Goal: Task Accomplishment & Management: Manage account settings

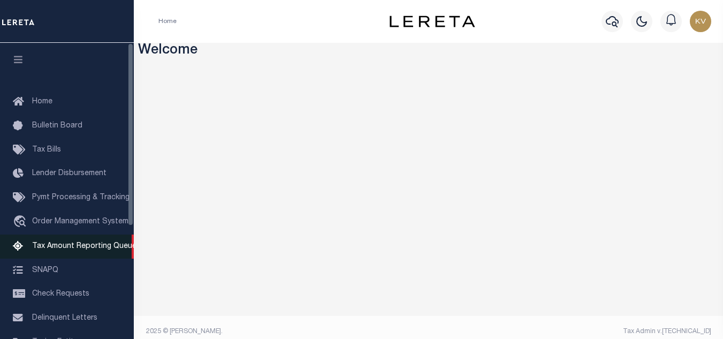
click at [100, 253] on link "Tax Amount Reporting Queue" at bounding box center [67, 246] width 134 height 24
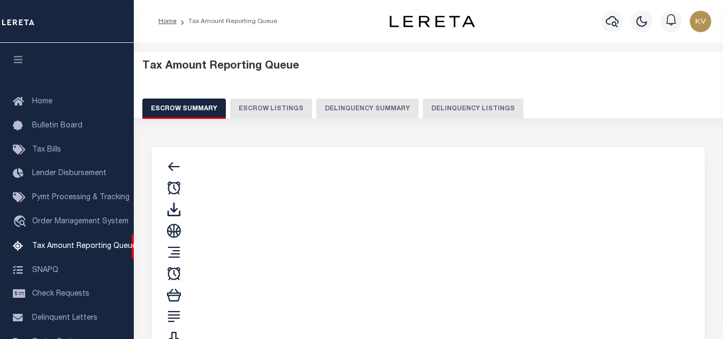
select select "100"
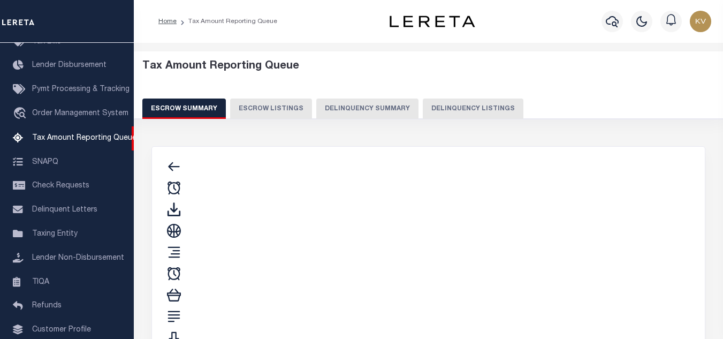
select select "100"
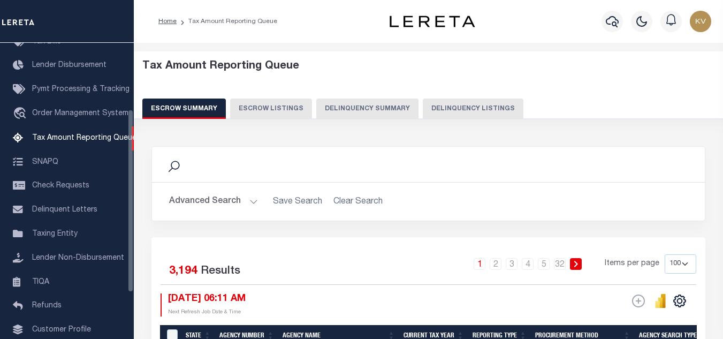
scroll to position [108, 0]
click at [434, 115] on button "Delinquency Listings" at bounding box center [473, 108] width 101 height 20
select select "100"
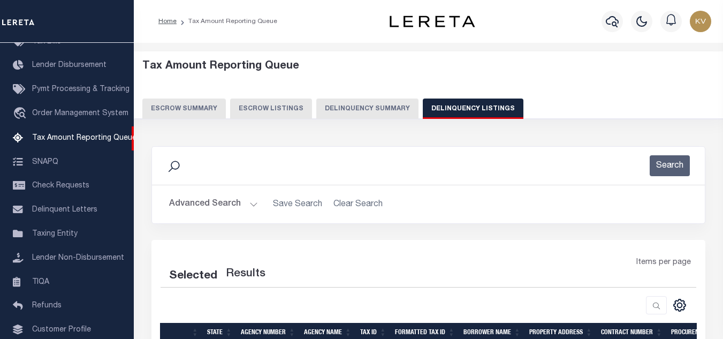
select select "100"
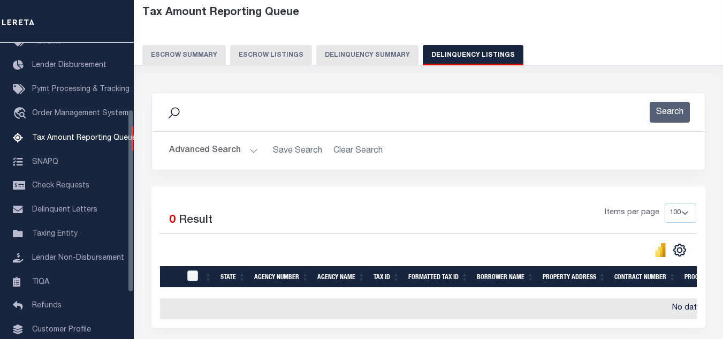
scroll to position [147, 0]
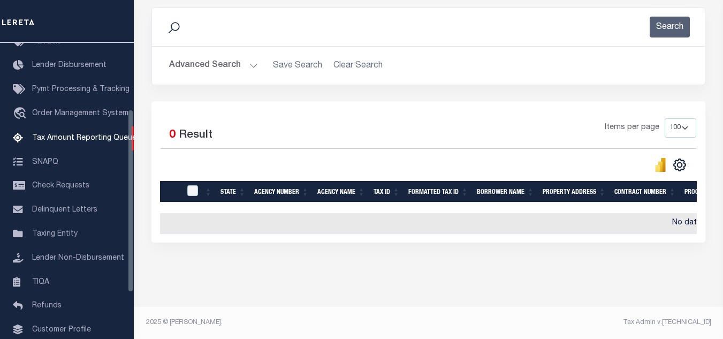
drag, startPoint x: 244, startPoint y: 57, endPoint x: 289, endPoint y: 72, distance: 46.7
click at [244, 57] on button "Advanced Search" at bounding box center [213, 65] width 89 height 21
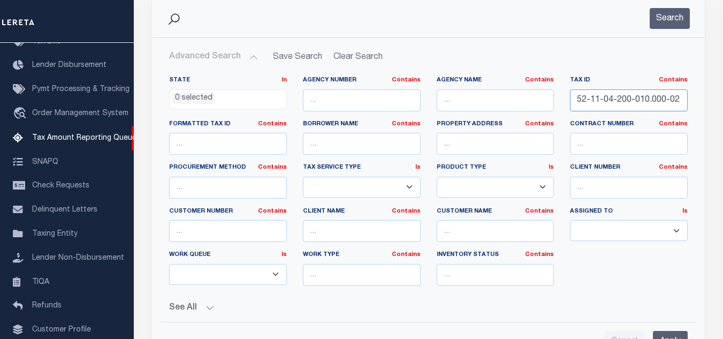
click at [623, 103] on input "52-11-04-200-010.000-021" at bounding box center [629, 100] width 118 height 22
paste input "300-014"
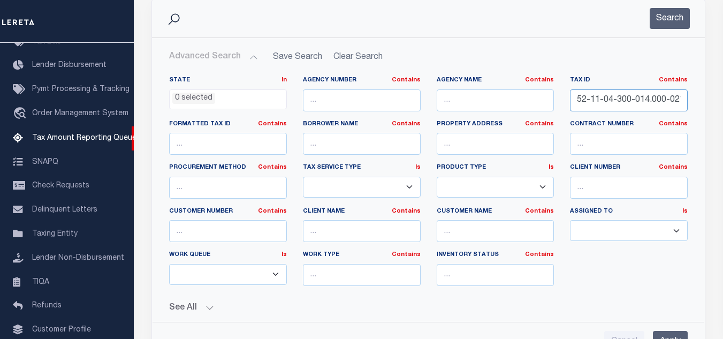
scroll to position [0, 1]
type input "52-11-04-300-014.000-021"
click at [666, 19] on button "Search" at bounding box center [670, 18] width 40 height 21
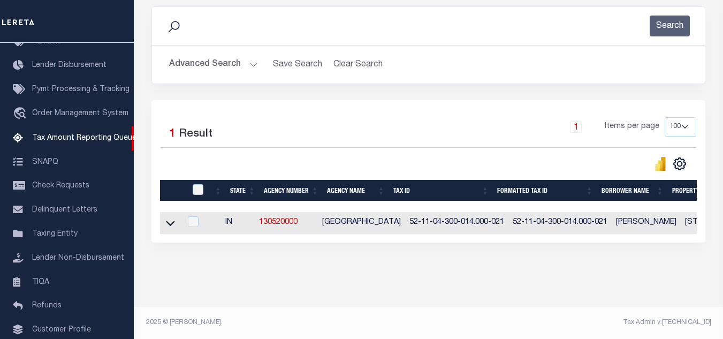
scroll to position [149, 0]
click at [172, 219] on icon at bounding box center [170, 222] width 9 height 11
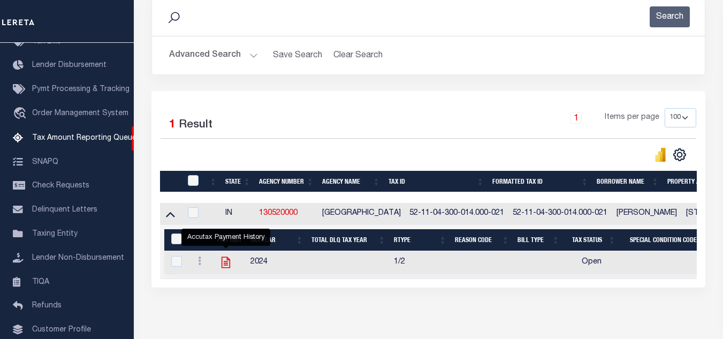
click at [226, 264] on icon "" at bounding box center [226, 262] width 9 height 11
checkbox input "true"
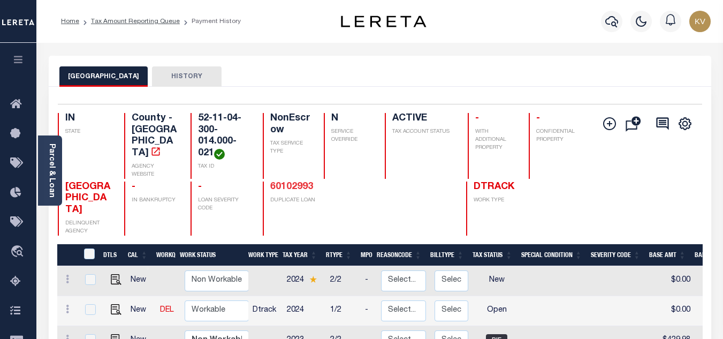
scroll to position [107, 0]
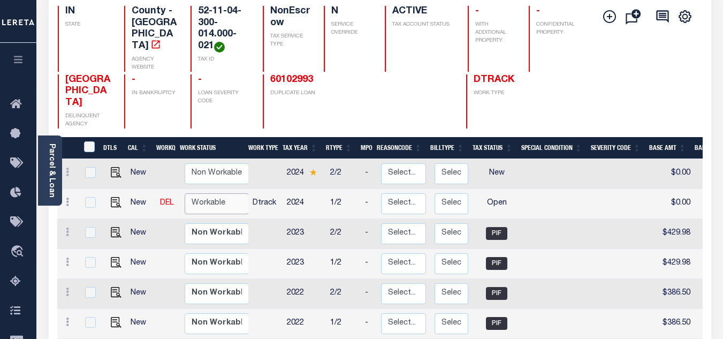
click at [209, 193] on select "Non Workable Workable" at bounding box center [217, 203] width 64 height 21
checkbox input "true"
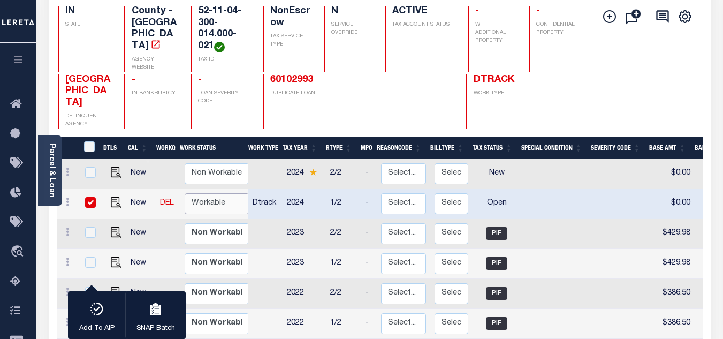
select select "true"
click at [185, 193] on select "Non Workable Workable" at bounding box center [217, 203] width 64 height 21
checkbox input "false"
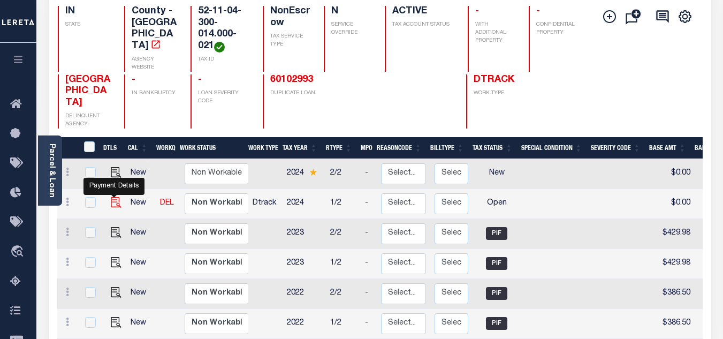
click at [112, 197] on img "" at bounding box center [116, 202] width 11 height 11
checkbox input "true"
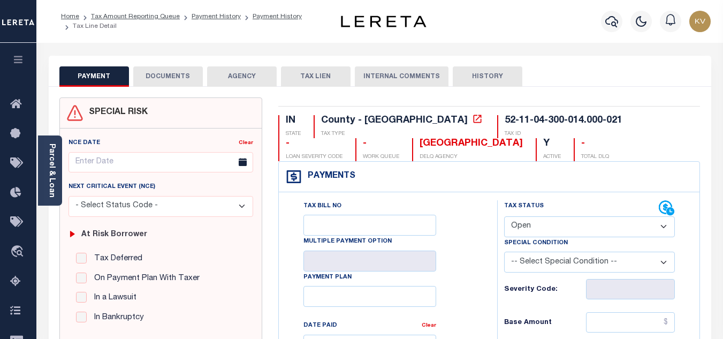
scroll to position [107, 0]
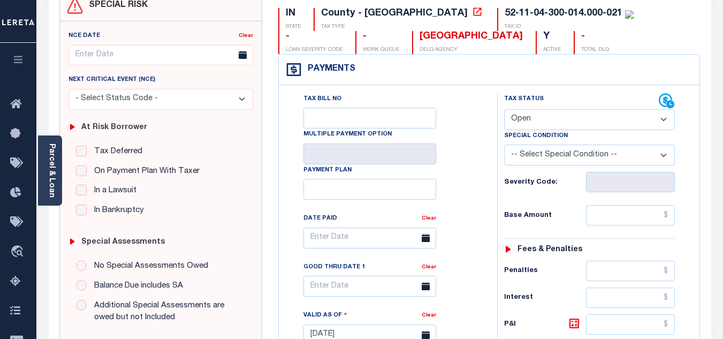
click at [549, 120] on select "- Select Status Code - Open Due/Unpaid Paid Incomplete No Tax Due Internal Refu…" at bounding box center [589, 119] width 171 height 21
select select "PYD"
click at [504, 110] on select "- Select Status Code - Open Due/Unpaid Paid Incomplete No Tax Due Internal Refu…" at bounding box center [589, 119] width 171 height 21
type input "09/15/2025"
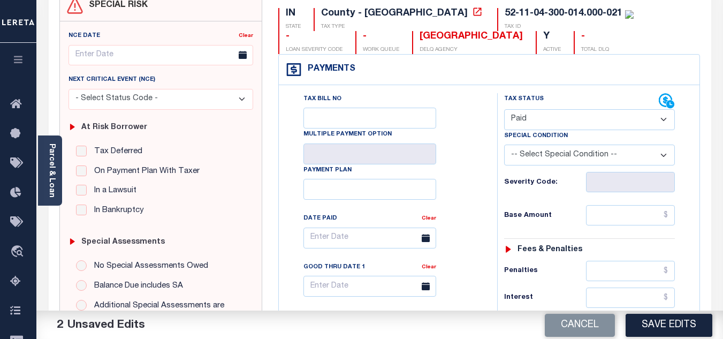
click at [471, 170] on div "Tax Bill No Multiple Payment Option Payment Plan Clear" at bounding box center [386, 243] width 192 height 300
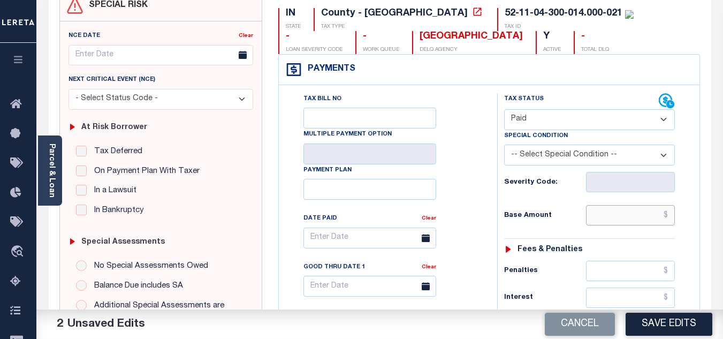
click at [624, 211] on input "text" at bounding box center [630, 215] width 89 height 20
type input "$0.00"
click at [570, 202] on div "Tax Status Status - Select Status Code -" at bounding box center [593, 329] width 192 height 473
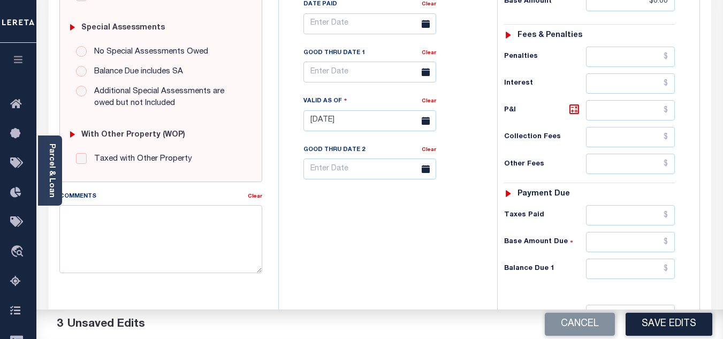
scroll to position [375, 0]
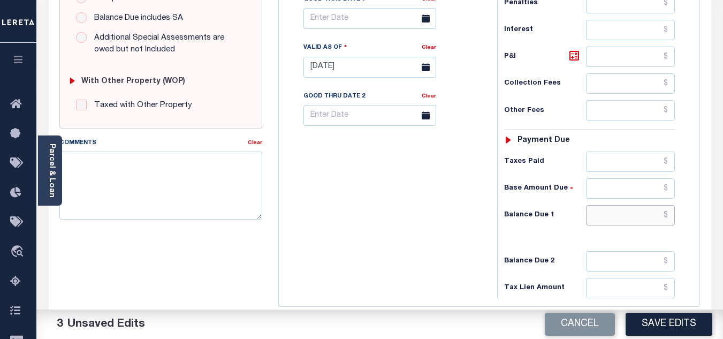
click at [616, 221] on input "text" at bounding box center [630, 215] width 89 height 20
type input "$0.00"
click at [468, 238] on div "Tax Bill No Multiple Payment Option Payment Plan Clear" at bounding box center [386, 62] width 208 height 473
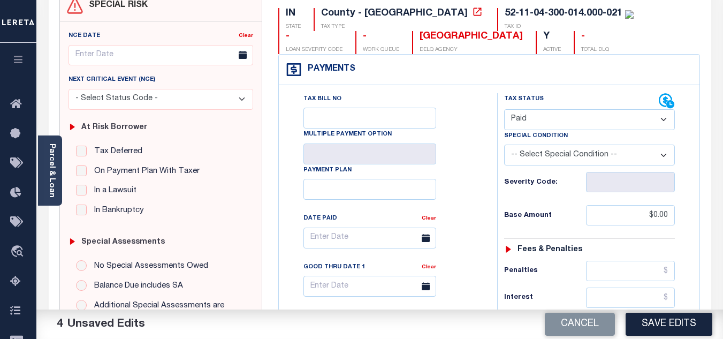
scroll to position [0, 0]
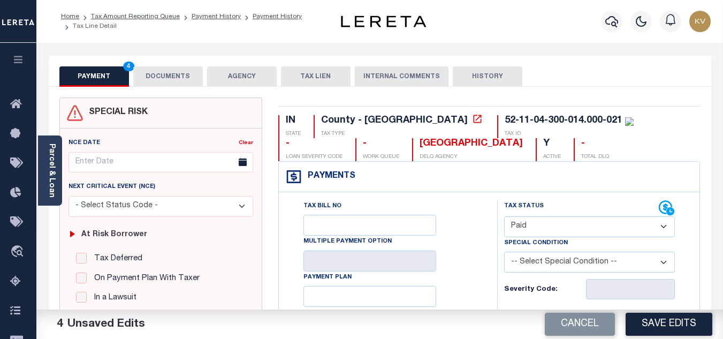
click at [187, 82] on button "DOCUMENTS" at bounding box center [168, 76] width 70 height 20
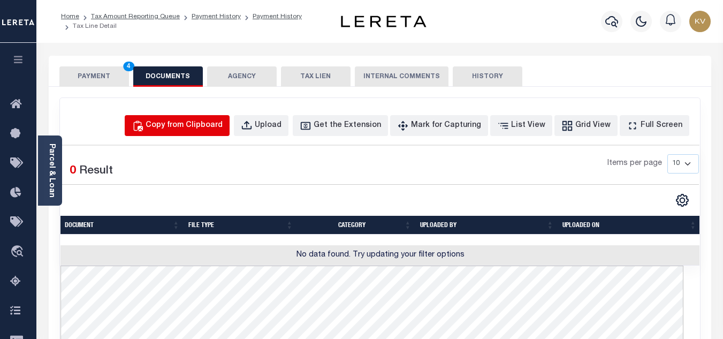
click at [201, 133] on button "Copy from Clipboard" at bounding box center [177, 125] width 105 height 21
select select "POP"
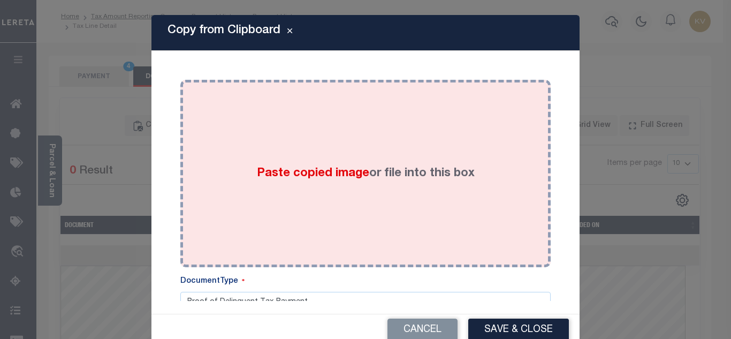
click at [240, 134] on div "Paste copied image or file into this box" at bounding box center [365, 173] width 354 height 171
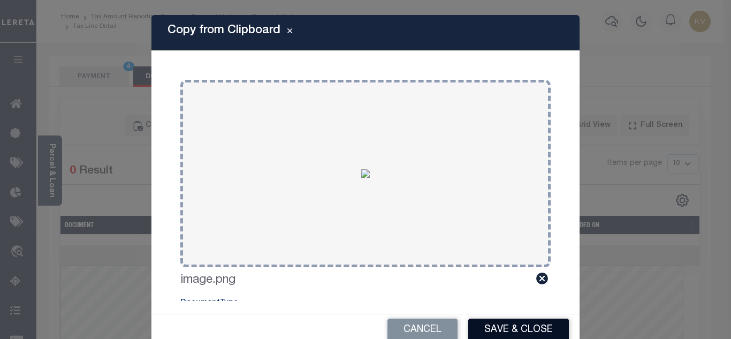
click at [518, 332] on button "Save & Close" at bounding box center [518, 329] width 101 height 23
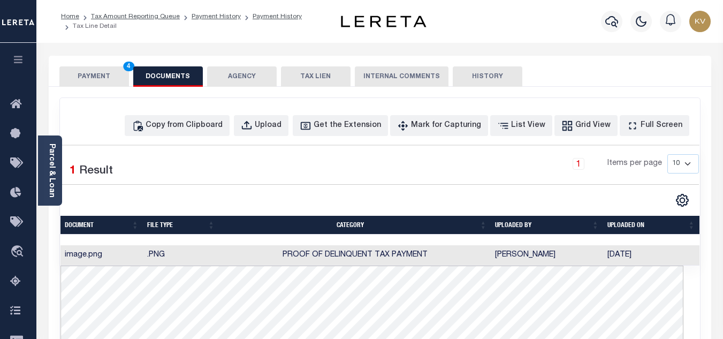
click at [92, 79] on button "PAYMENT 4" at bounding box center [94, 76] width 70 height 20
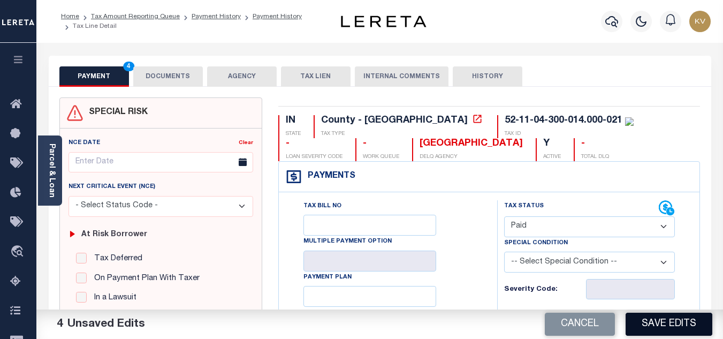
click at [666, 325] on button "Save Edits" at bounding box center [669, 324] width 87 height 23
checkbox input "false"
type input "$0"
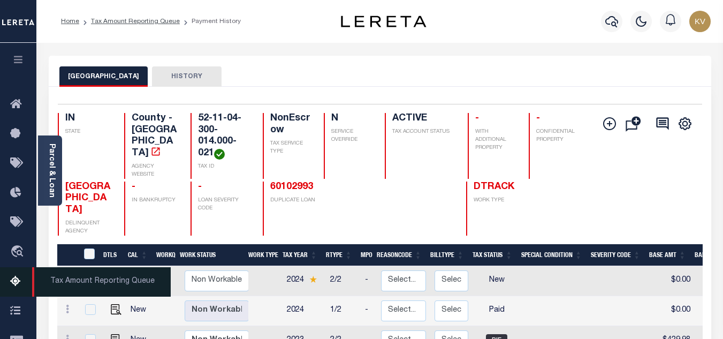
click at [7, 286] on link "Tax Amount Reporting Queue" at bounding box center [18, 281] width 36 height 29
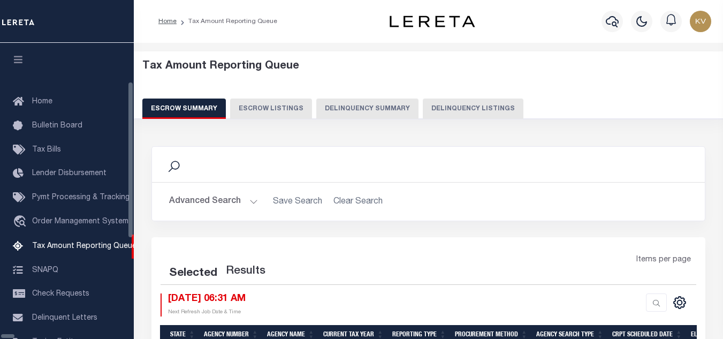
select select "100"
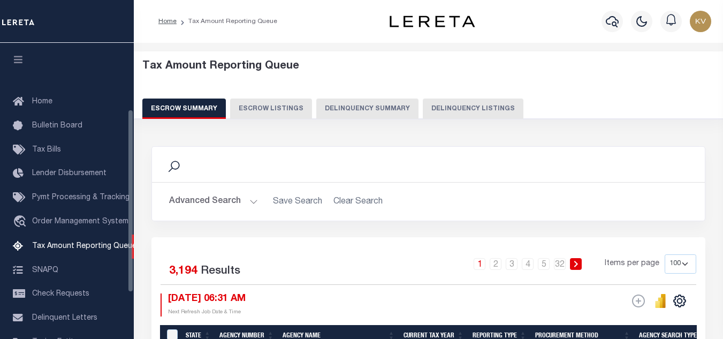
scroll to position [108, 0]
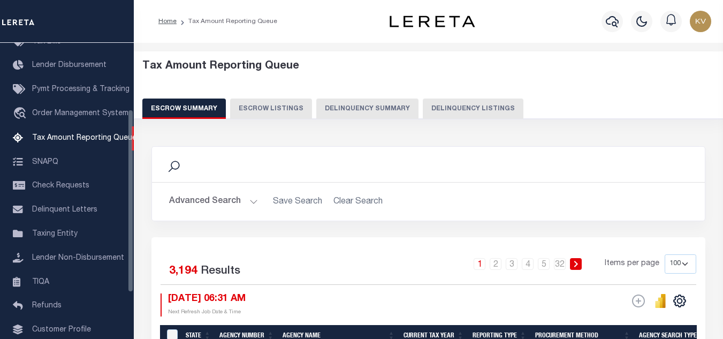
click at [423, 110] on button "Delinquency Listings" at bounding box center [473, 108] width 101 height 20
select select "100"
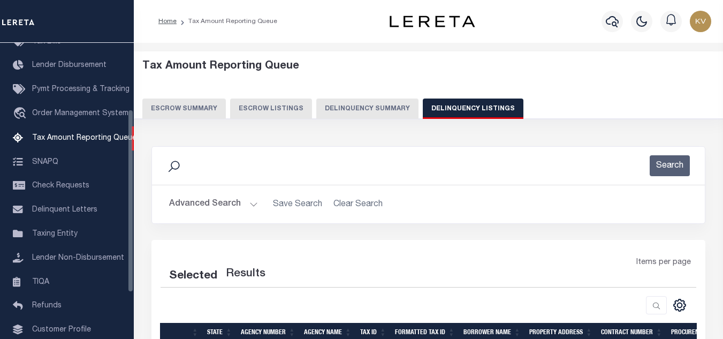
select select "100"
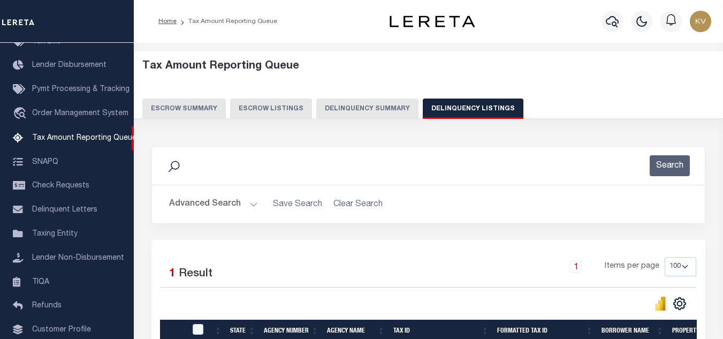
scroll to position [107, 0]
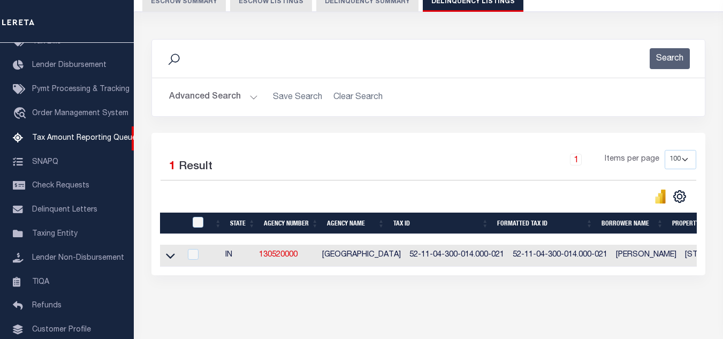
click at [245, 112] on div "Advanced Search Save Search Clear Search tblassign_wrapper_dynamictable_____Def…" at bounding box center [428, 97] width 553 height 38
click at [245, 101] on button "Advanced Search" at bounding box center [213, 97] width 89 height 21
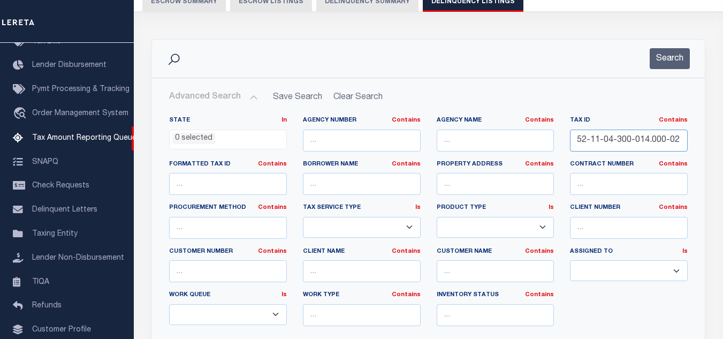
click at [612, 139] on input "52-11-04-300-014.000-021" at bounding box center [629, 141] width 118 height 22
paste input "6-401-029.000-017"
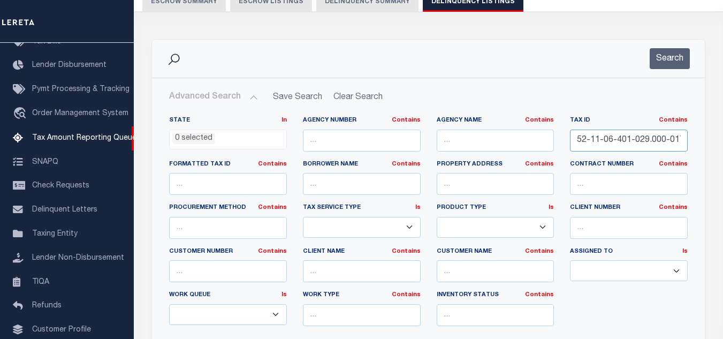
scroll to position [0, 1]
type input "52-11-06-401-029.000-017"
click at [662, 67] on button "Search" at bounding box center [670, 58] width 40 height 21
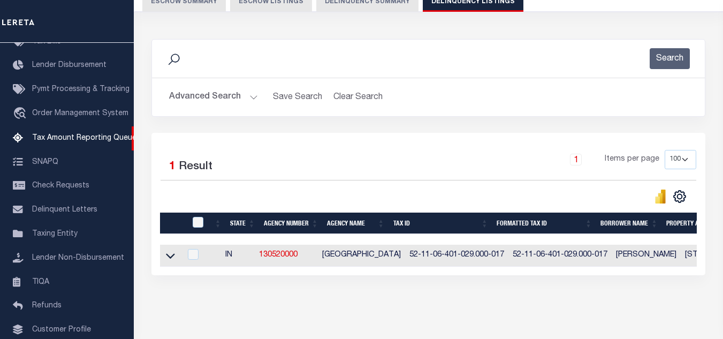
scroll to position [149, 0]
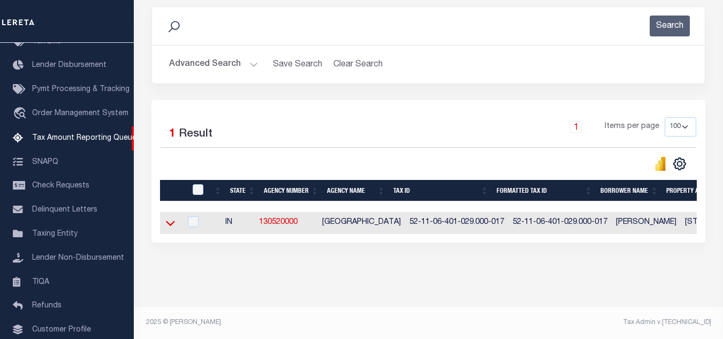
click at [166, 218] on icon at bounding box center [170, 222] width 9 height 11
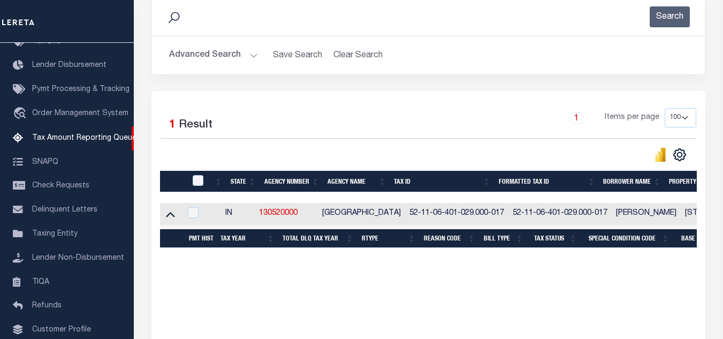
scroll to position [203, 0]
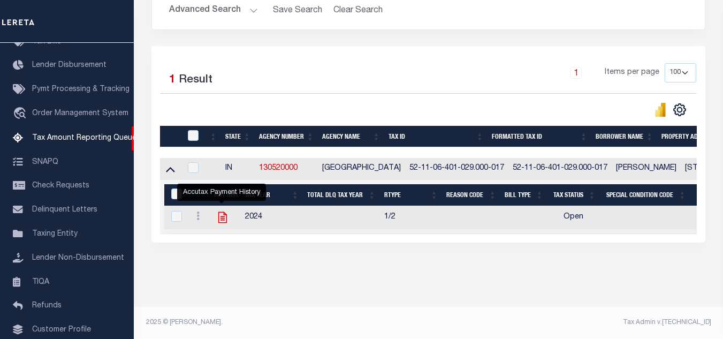
click at [221, 211] on icon "" at bounding box center [223, 217] width 14 height 14
checkbox input "true"
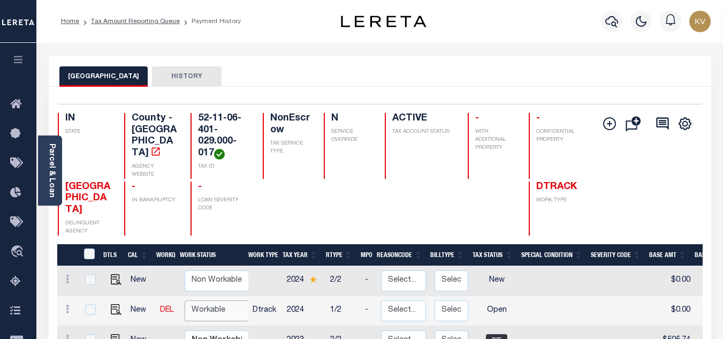
click at [215, 300] on select "Non Workable Workable" at bounding box center [217, 310] width 64 height 21
checkbox input "true"
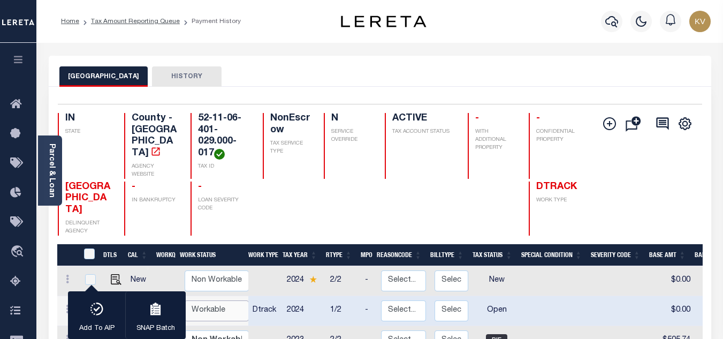
select select "true"
click at [185, 300] on select "Non Workable Workable" at bounding box center [217, 310] width 64 height 21
checkbox input "false"
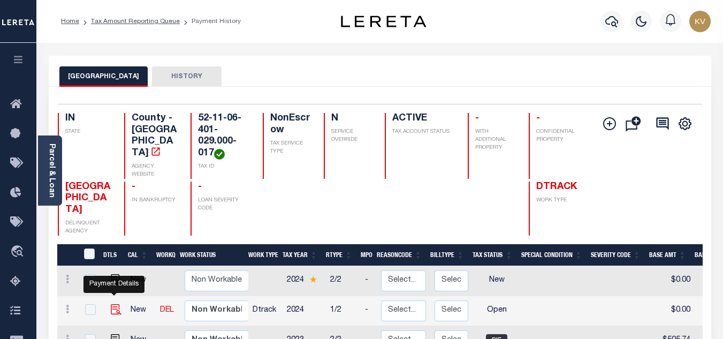
click at [112, 304] on img "" at bounding box center [116, 309] width 11 height 11
checkbox input "true"
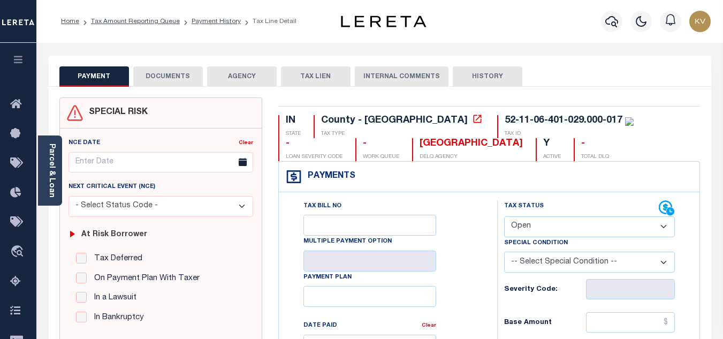
scroll to position [107, 0]
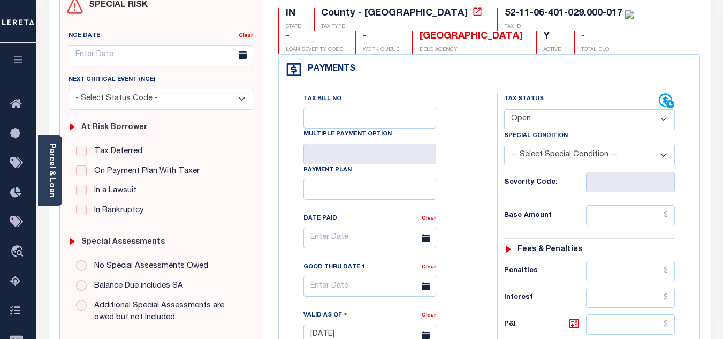
click at [525, 113] on select "- Select Status Code - Open Due/Unpaid Paid Incomplete No Tax Due Internal Refu…" at bounding box center [589, 119] width 171 height 21
select select "PYD"
click at [504, 110] on select "- Select Status Code - Open Due/Unpaid Paid Incomplete No Tax Due Internal Refu…" at bounding box center [589, 119] width 171 height 21
type input "[DATE]"
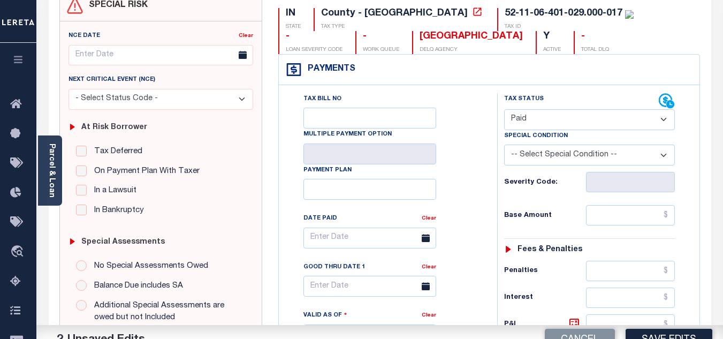
click at [473, 186] on div "Tax Bill No Multiple Payment Option Payment Plan Clear" at bounding box center [386, 243] width 192 height 300
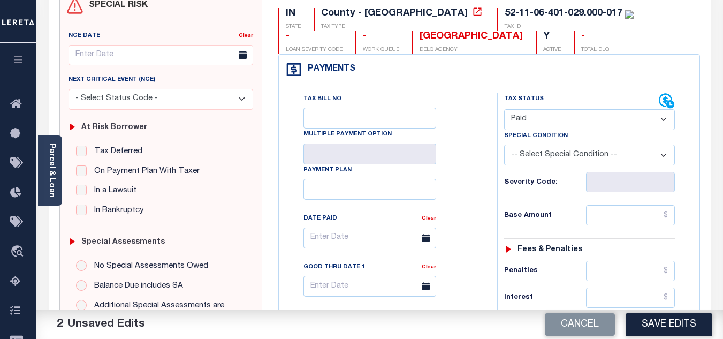
click at [597, 203] on div "Tax Status Status - Select Status Code -" at bounding box center [593, 329] width 192 height 473
click at [601, 208] on input "text" at bounding box center [630, 215] width 89 height 20
type input "$0.00"
click at [575, 199] on div "Tax Status Status - Select Status Code -" at bounding box center [593, 329] width 192 height 473
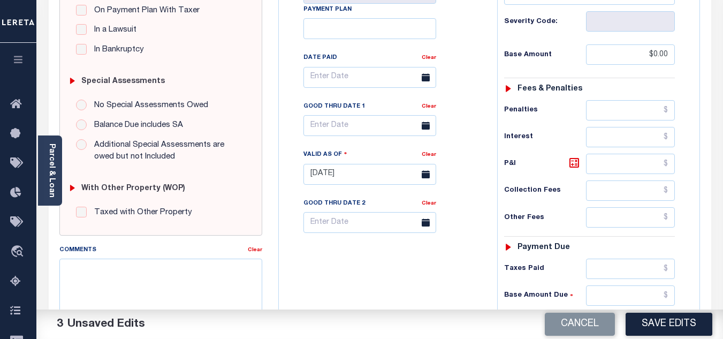
scroll to position [375, 0]
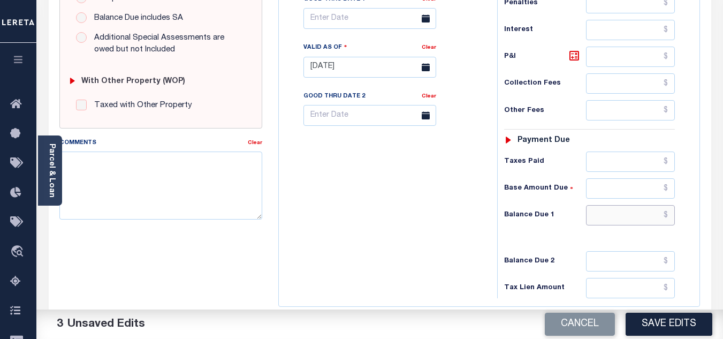
click at [617, 218] on input "text" at bounding box center [630, 215] width 89 height 20
type input "$0.00"
click at [380, 256] on div "Tax Bill No Multiple Payment Option Payment Plan Clear" at bounding box center [386, 62] width 208 height 473
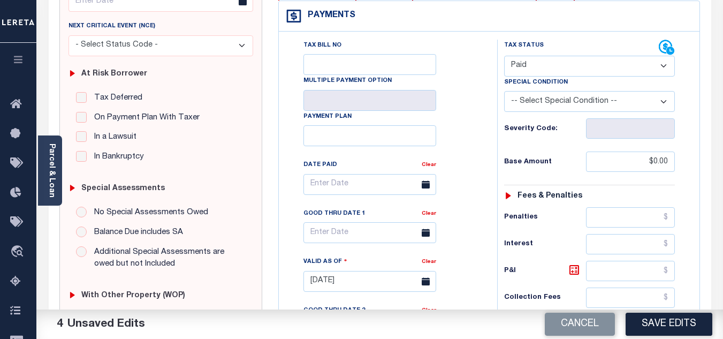
scroll to position [0, 0]
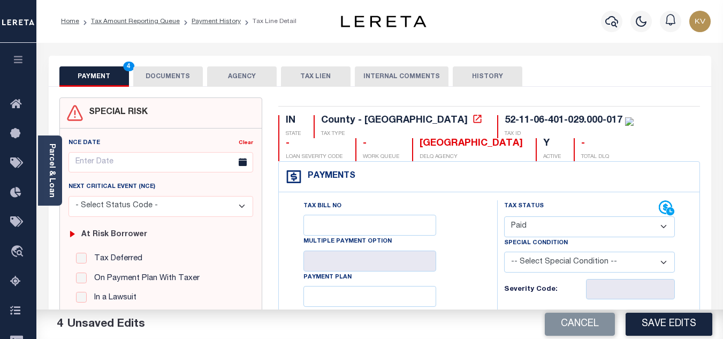
click at [176, 72] on button "DOCUMENTS" at bounding box center [168, 76] width 70 height 20
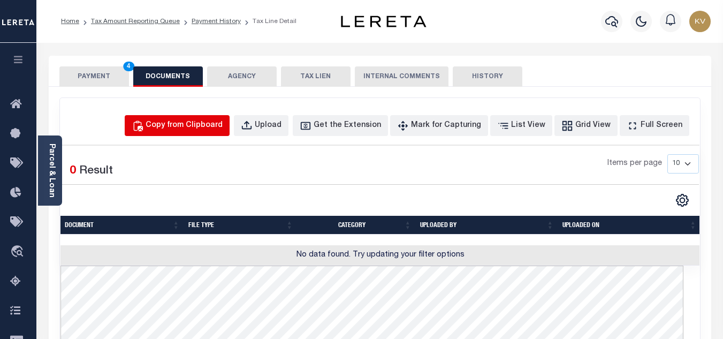
click at [201, 119] on button "Copy from Clipboard" at bounding box center [177, 125] width 105 height 21
select select "POP"
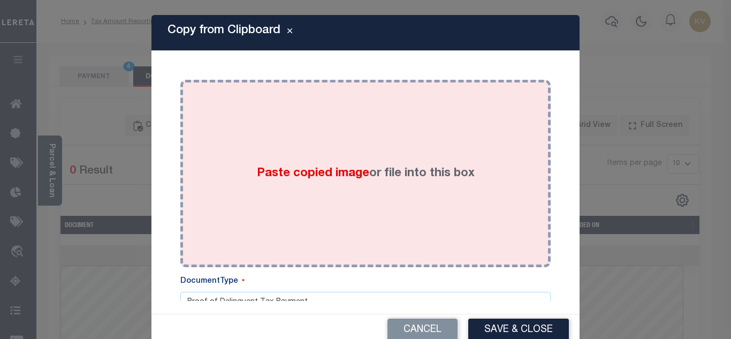
click at [316, 190] on div "Paste copied image or file into this box" at bounding box center [365, 173] width 354 height 171
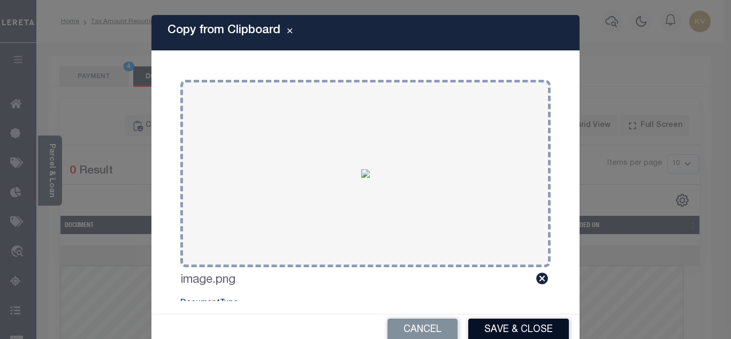
click at [500, 333] on button "Save & Close" at bounding box center [518, 329] width 101 height 23
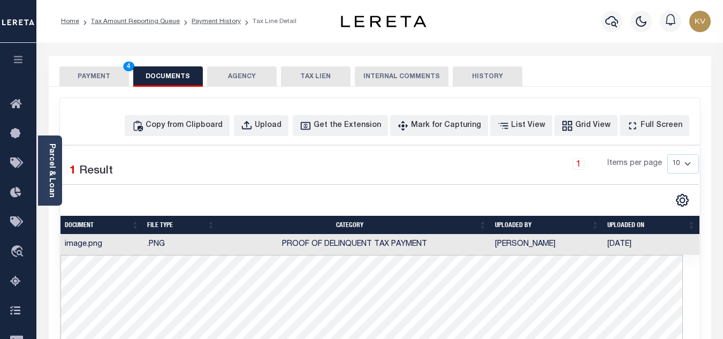
click at [107, 77] on button "PAYMENT 4" at bounding box center [94, 76] width 70 height 20
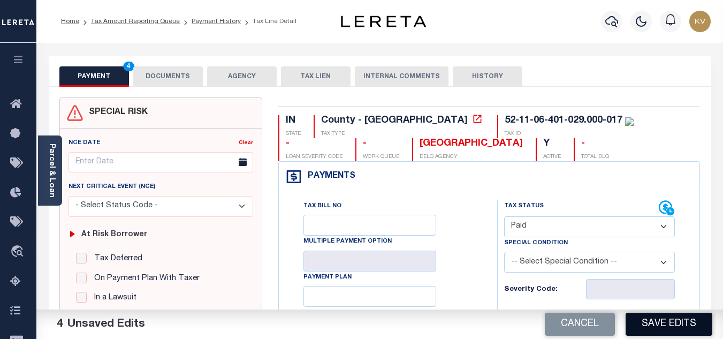
drag, startPoint x: 676, startPoint y: 320, endPoint x: 652, endPoint y: 307, distance: 27.3
click at [677, 320] on button "Save Edits" at bounding box center [669, 324] width 87 height 23
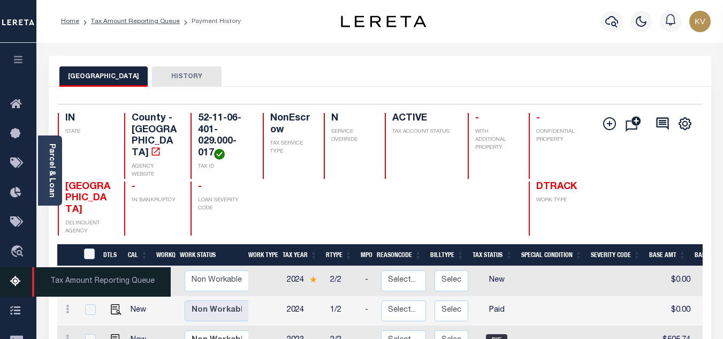
click at [19, 281] on icon at bounding box center [18, 281] width 17 height 13
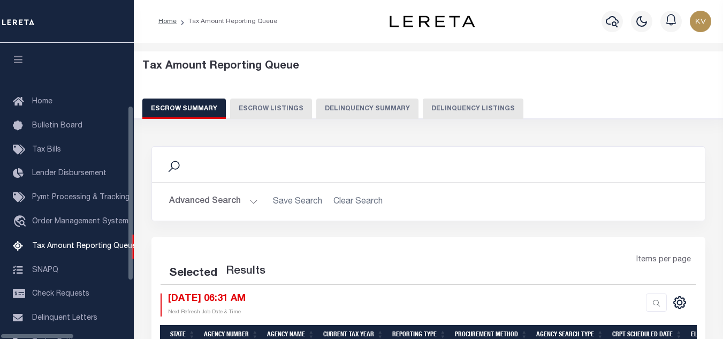
click at [437, 106] on button "Delinquency Listings" at bounding box center [473, 108] width 101 height 20
select select "100"
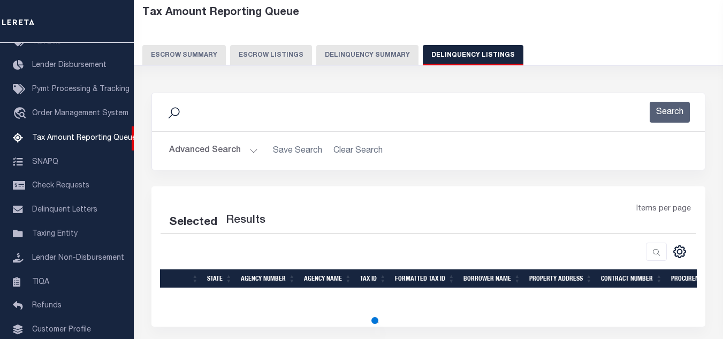
scroll to position [138, 0]
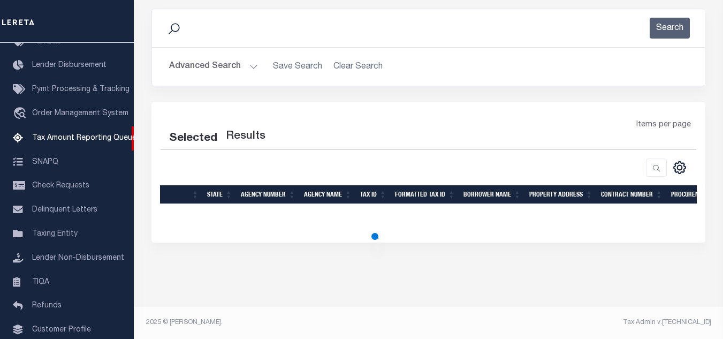
select select "100"
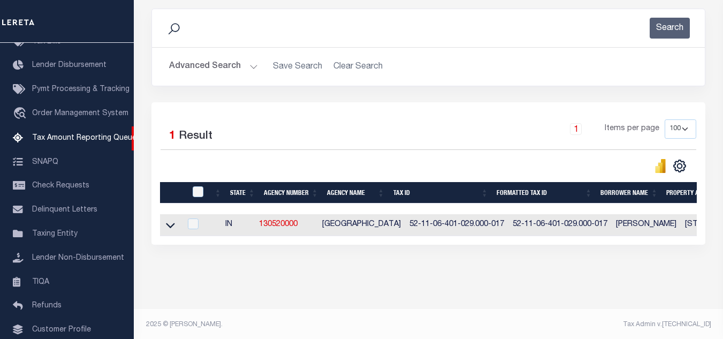
click at [249, 59] on button "Advanced Search" at bounding box center [213, 66] width 89 height 21
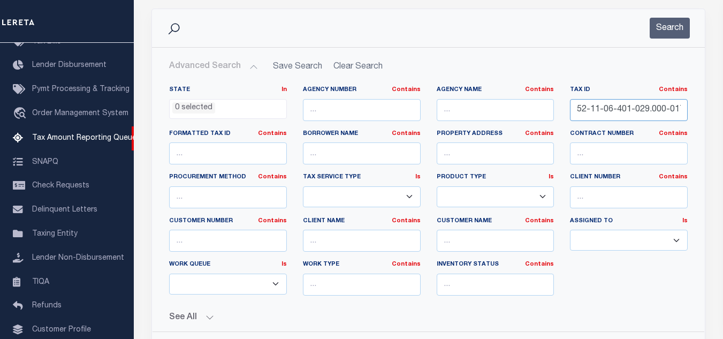
click at [623, 103] on input "52-11-06-401-029.000-017" at bounding box center [629, 110] width 118 height 22
paste input "5-035"
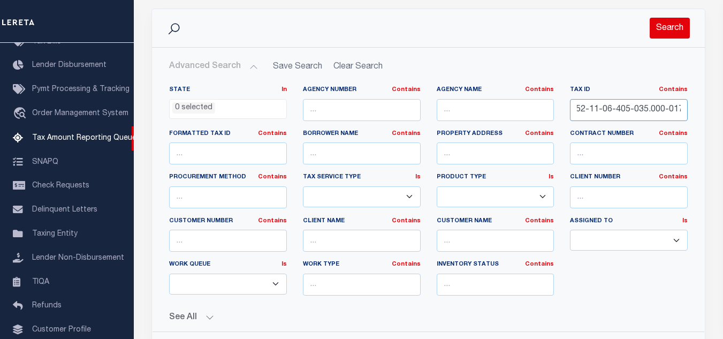
type input "52-11-06-405-035.000-017"
click at [651, 28] on button "Search" at bounding box center [670, 28] width 40 height 21
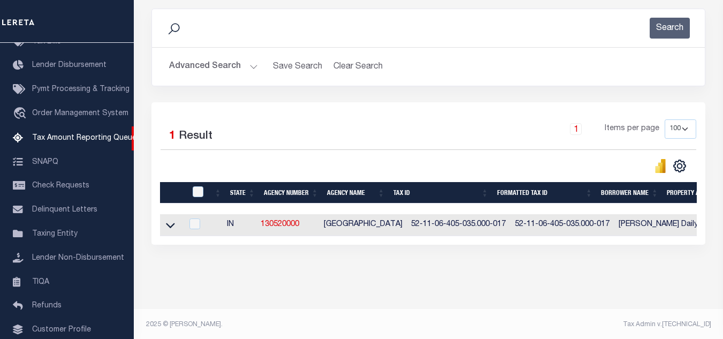
scroll to position [149, 0]
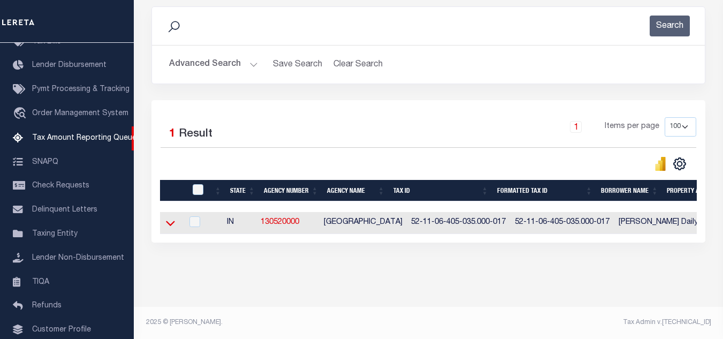
click at [169, 221] on icon at bounding box center [170, 222] width 9 height 11
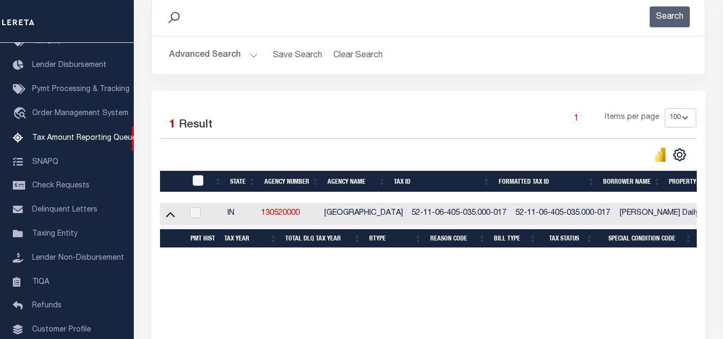
scroll to position [202, 0]
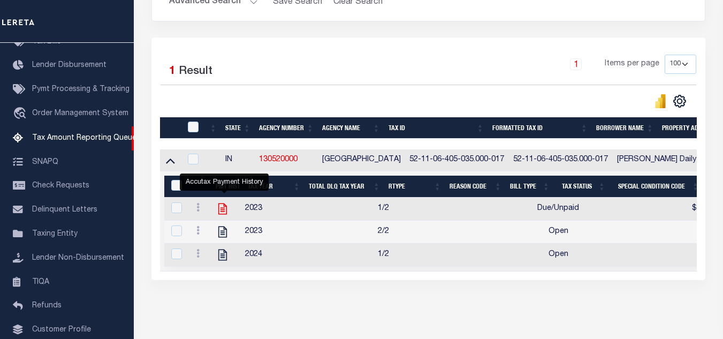
click at [224, 209] on icon "" at bounding box center [223, 209] width 14 height 14
checkbox input "true"
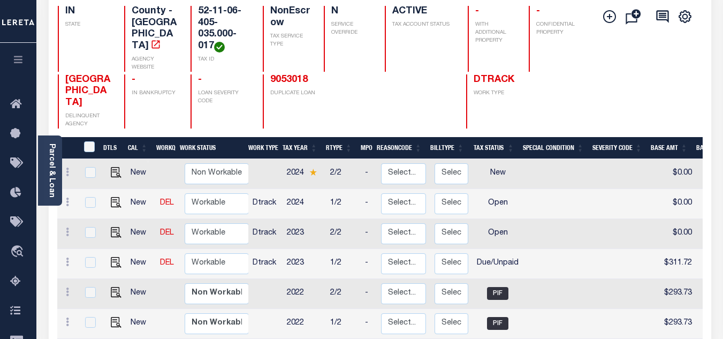
scroll to position [161, 0]
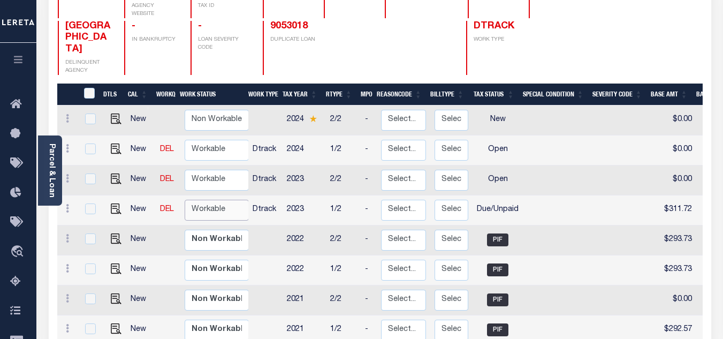
click at [222, 200] on select "Non Workable Workable" at bounding box center [217, 210] width 64 height 21
checkbox input "true"
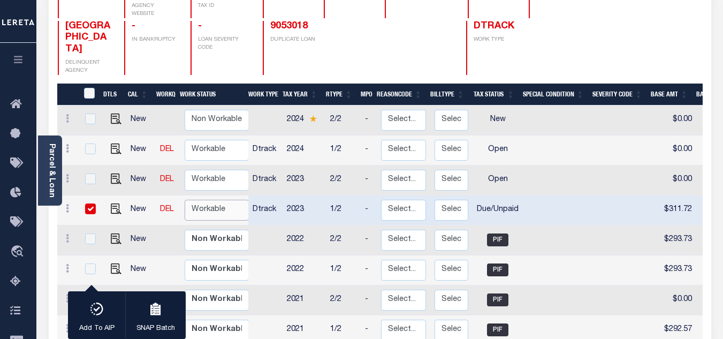
select select "true"
click at [185, 200] on select "Non Workable Workable" at bounding box center [217, 210] width 64 height 21
checkbox input "false"
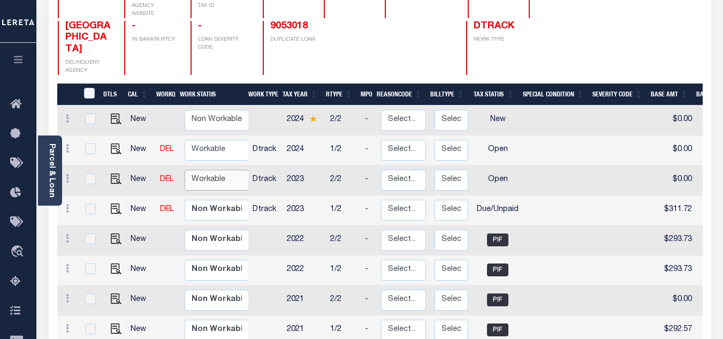
click at [224, 170] on select "Non Workable Workable" at bounding box center [217, 180] width 64 height 21
checkbox input "true"
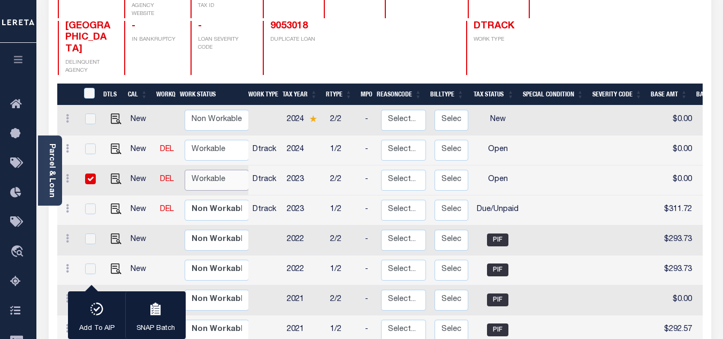
select select "true"
click at [185, 170] on select "Non Workable Workable" at bounding box center [217, 180] width 64 height 21
checkbox input "false"
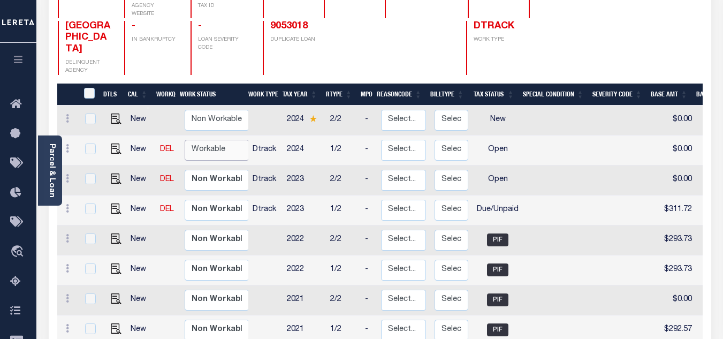
click at [220, 140] on select "Non Workable Workable" at bounding box center [217, 150] width 64 height 21
checkbox input "true"
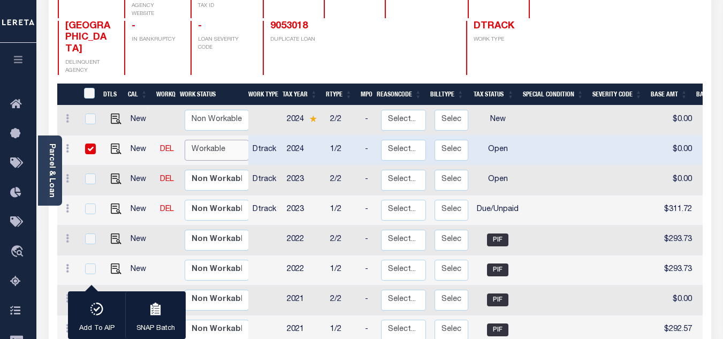
select select "true"
click at [185, 140] on select "Non Workable Workable" at bounding box center [217, 150] width 64 height 21
checkbox input "false"
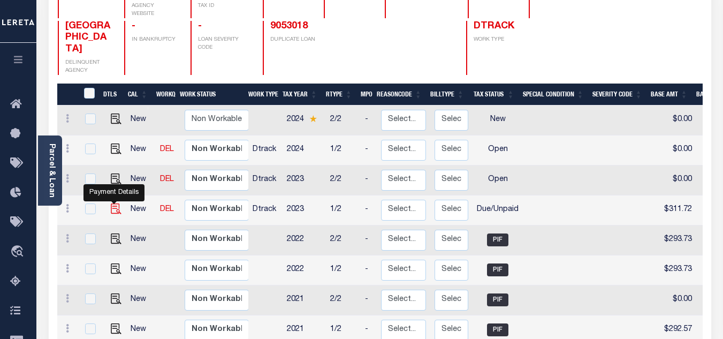
click at [115, 203] on img "" at bounding box center [116, 208] width 11 height 11
checkbox input "true"
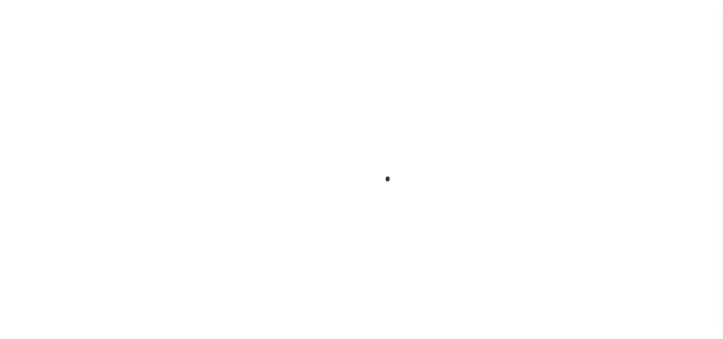
checkbox input "false"
type input "[DATE]"
select select "DUE"
type input "$311.72"
type input "$383.66"
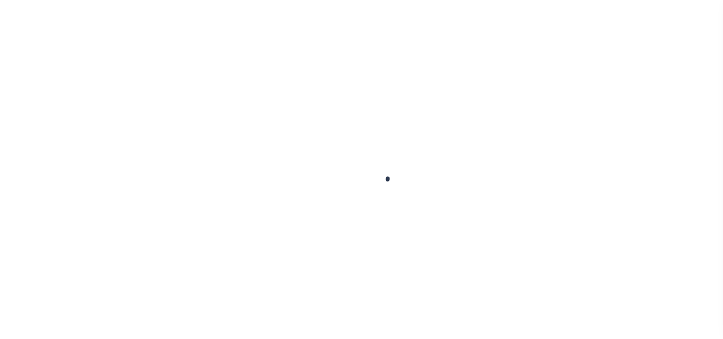
type input "$695.38"
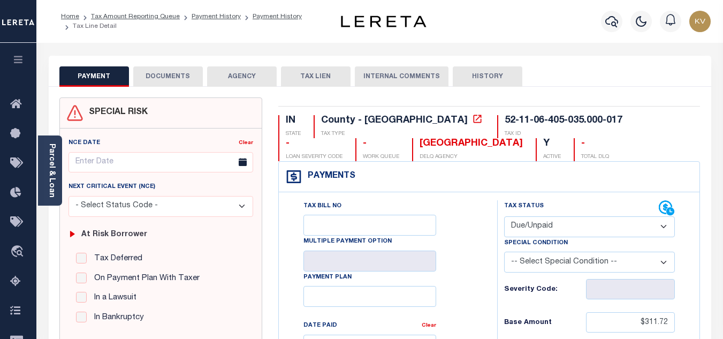
scroll to position [161, 0]
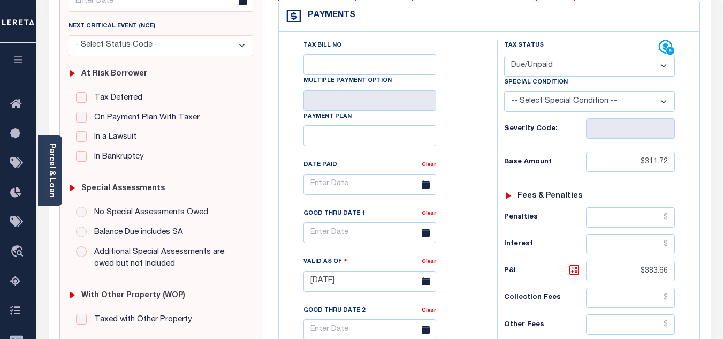
click at [546, 56] on select "- Select Status Code - Open Due/Unpaid Paid Incomplete No Tax Due Internal Refu…" at bounding box center [589, 66] width 171 height 21
select select "PYD"
click at [504, 56] on select "- Select Status Code - Open Due/Unpaid Paid Incomplete No Tax Due Internal Refu…" at bounding box center [589, 66] width 171 height 21
type input "[DATE]"
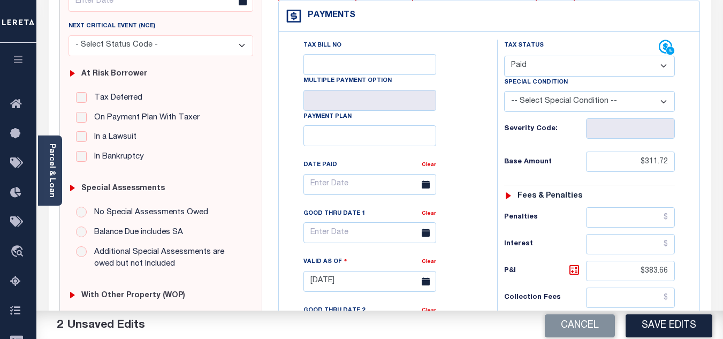
scroll to position [268, 0]
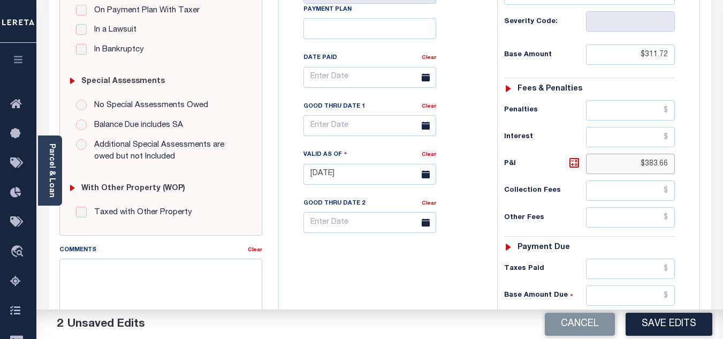
drag, startPoint x: 636, startPoint y: 169, endPoint x: 725, endPoint y: 167, distance: 88.3
click at [723, 167] on html "Home Tax Amount Reporting Queue Payment History Payment History Tax Line Detail" at bounding box center [361, 137] width 723 height 811
click at [575, 200] on div "Collection Fees" at bounding box center [589, 190] width 171 height 20
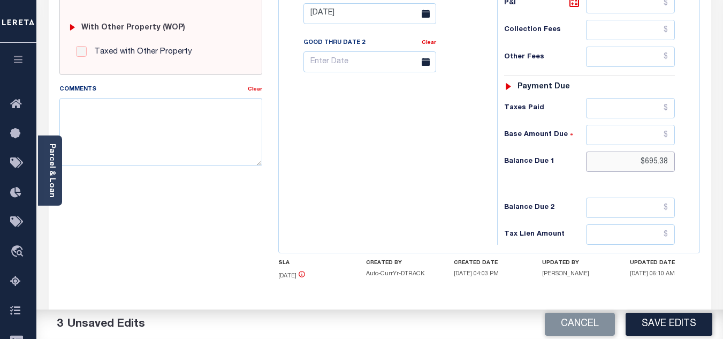
drag, startPoint x: 640, startPoint y: 171, endPoint x: 706, endPoint y: 157, distance: 67.2
click at [706, 157] on div "IN STATE County - IN TAX TYPE 52-11-06-405-035.000-017 TAX ID - LOAN SEVERITY C…" at bounding box center [489, 13] width 438 height 689
type input "$0.00"
click at [347, 207] on div "Tax Bill No Multiple Payment Option Payment Plan Clear" at bounding box center [386, 8] width 208 height 473
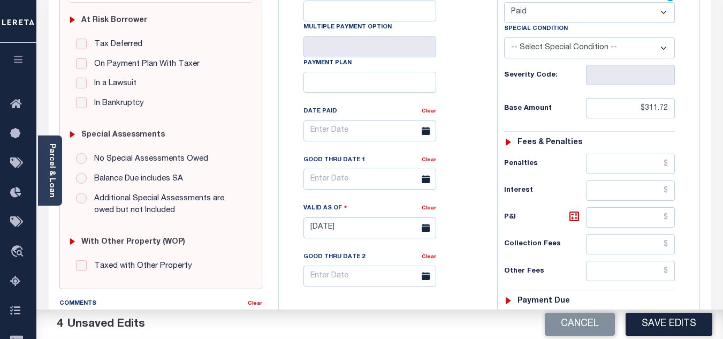
scroll to position [0, 0]
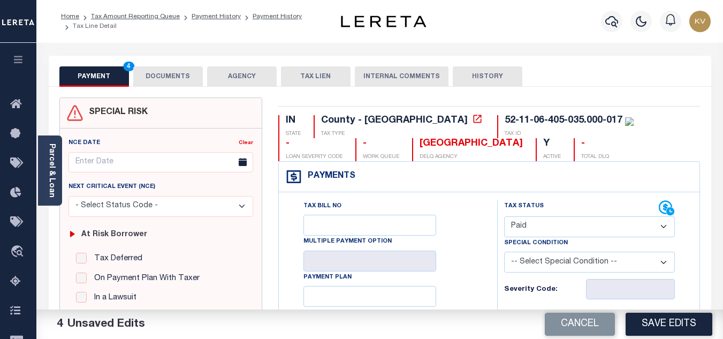
click at [177, 77] on button "DOCUMENTS" at bounding box center [168, 76] width 70 height 20
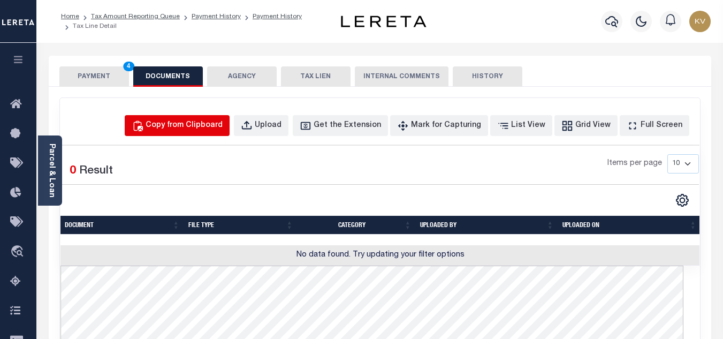
click at [190, 128] on div "Copy from Clipboard" at bounding box center [184, 126] width 77 height 12
select select "POP"
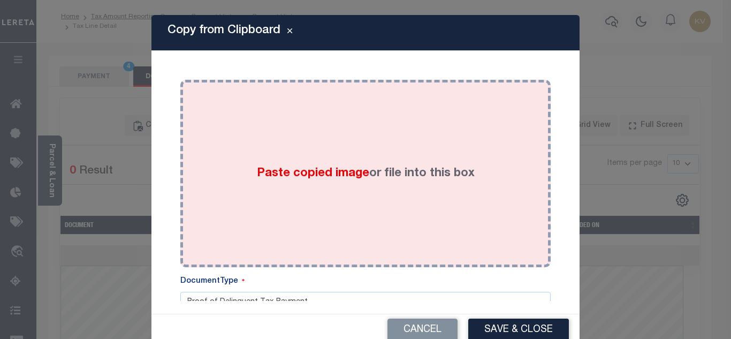
click at [280, 162] on div "Paste copied image or file into this box" at bounding box center [365, 173] width 354 height 171
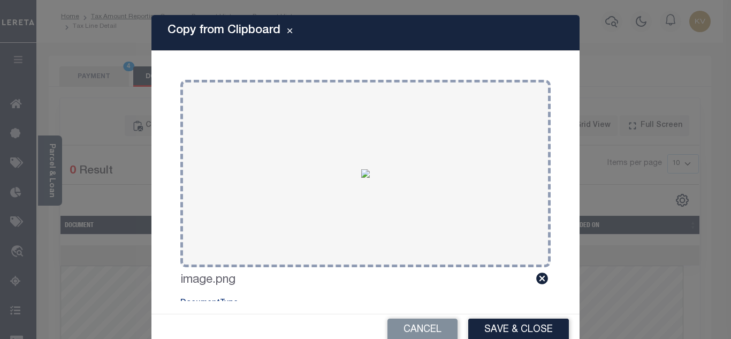
click at [490, 324] on button "Save & Close" at bounding box center [518, 329] width 101 height 23
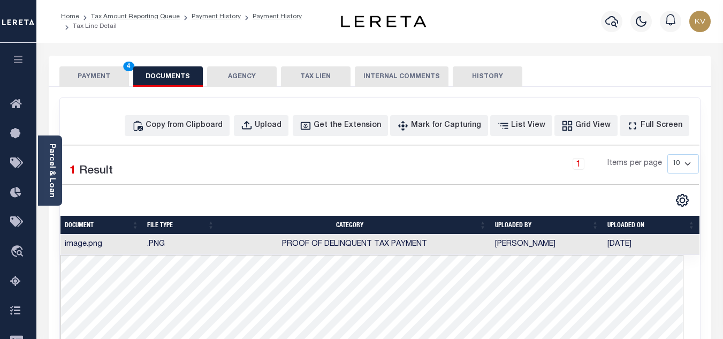
click at [95, 73] on button "PAYMENT 4" at bounding box center [94, 76] width 70 height 20
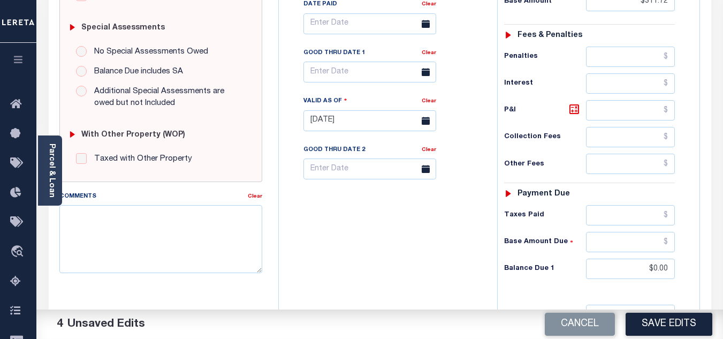
scroll to position [375, 0]
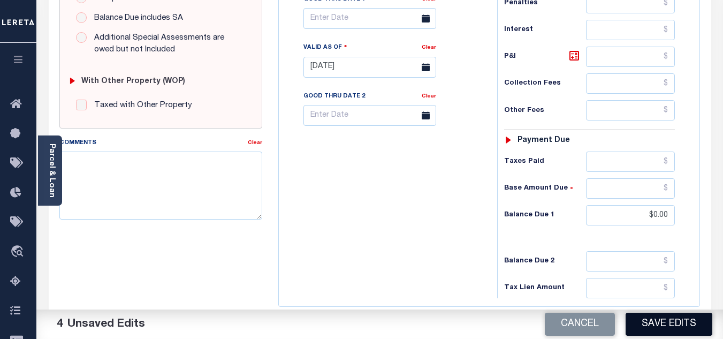
click at [662, 325] on button "Save Edits" at bounding box center [669, 324] width 87 height 23
checkbox input "false"
type input "$311.72"
type input "$0"
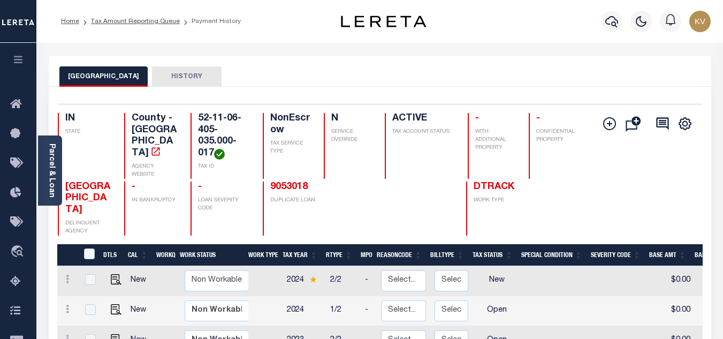
scroll to position [161, 0]
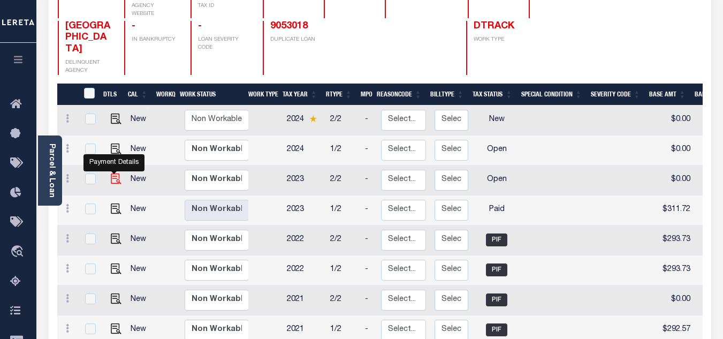
click at [113, 173] on img "" at bounding box center [116, 178] width 11 height 11
checkbox input "true"
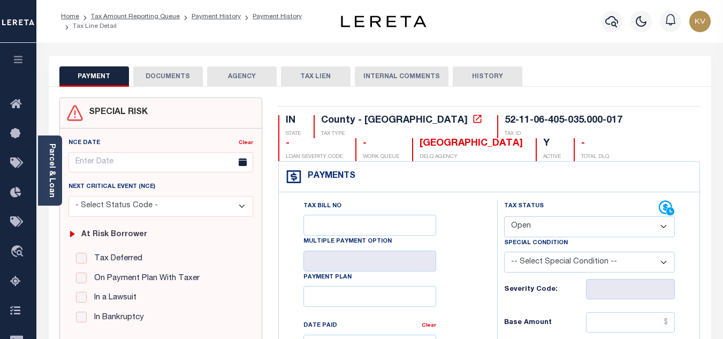
scroll to position [107, 0]
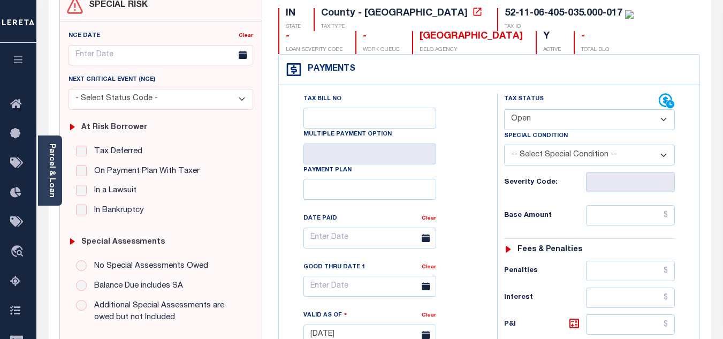
click at [538, 120] on select "- Select Status Code - Open Due/Unpaid Paid Incomplete No Tax Due Internal Refu…" at bounding box center [589, 119] width 171 height 21
select select "PYD"
click at [504, 110] on select "- Select Status Code - Open Due/Unpaid Paid Incomplete No Tax Due Internal Refu…" at bounding box center [589, 119] width 171 height 21
type input "[DATE]"
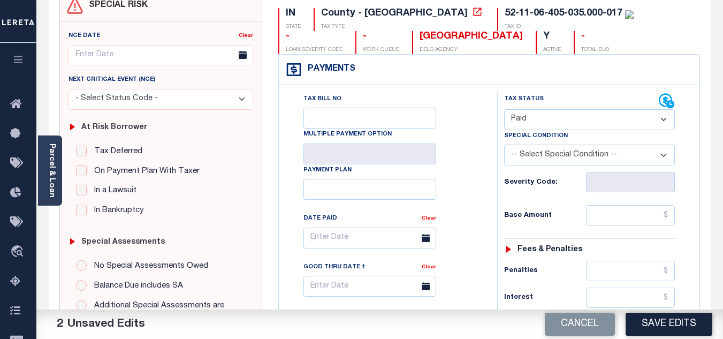
click at [464, 182] on div "Tax Bill No Multiple Payment Option Payment Plan Clear" at bounding box center [386, 243] width 192 height 300
click at [623, 228] on div "Tax Status Status - Select Status Code -" at bounding box center [593, 329] width 192 height 473
click at [623, 218] on input "text" at bounding box center [630, 215] width 89 height 20
type input "$354.25"
click at [557, 210] on div "Base Amount $354.25" at bounding box center [589, 215] width 171 height 20
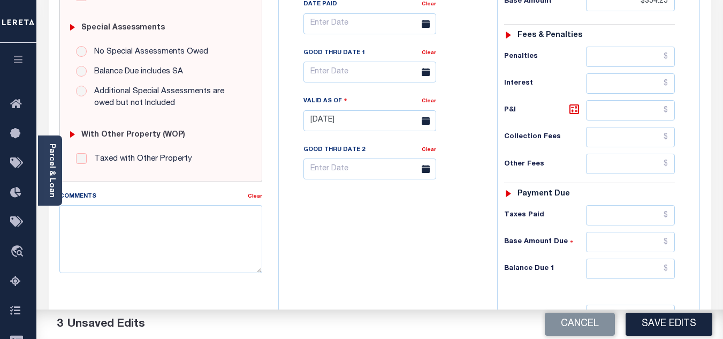
scroll to position [428, 0]
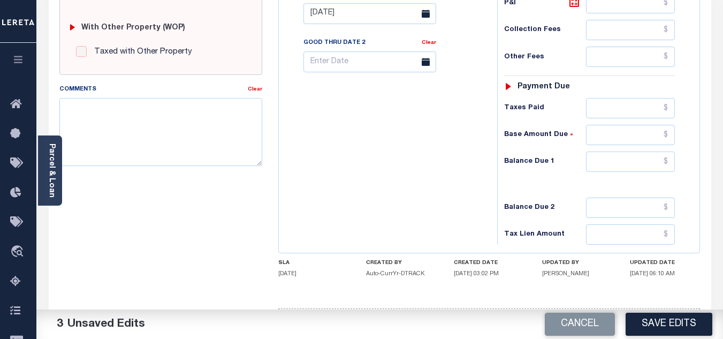
click at [626, 174] on div "Tax Status Status - Select Status Code -" at bounding box center [593, 8] width 192 height 473
click at [637, 166] on input "text" at bounding box center [630, 161] width 89 height 20
type input "$0.00"
click at [473, 182] on div "Tax Bill No Multiple Payment Option Payment Plan Clear" at bounding box center [386, 8] width 208 height 473
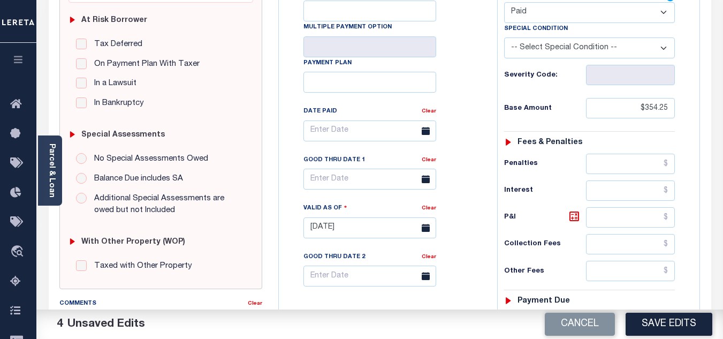
scroll to position [0, 0]
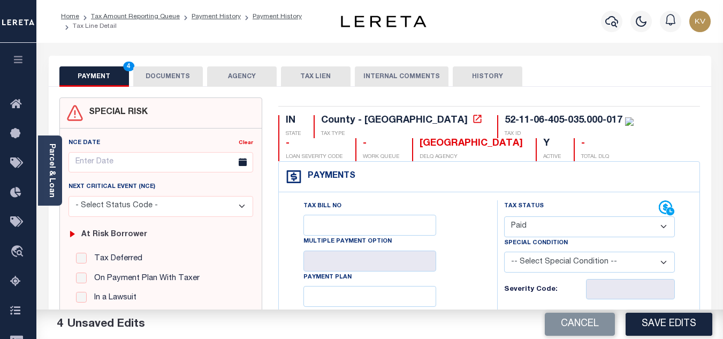
click at [164, 77] on button "DOCUMENTS" at bounding box center [168, 76] width 70 height 20
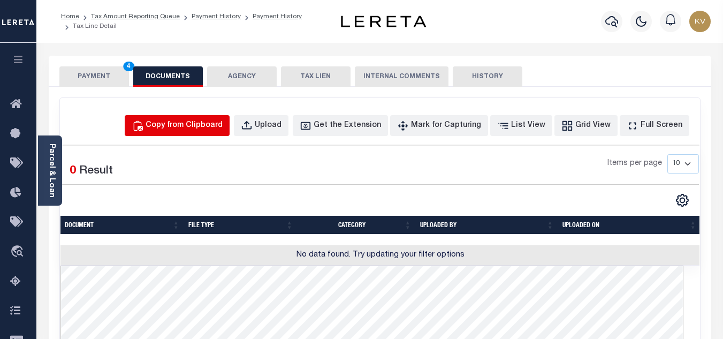
click at [216, 125] on div "Copy from Clipboard" at bounding box center [184, 126] width 77 height 12
select select "POP"
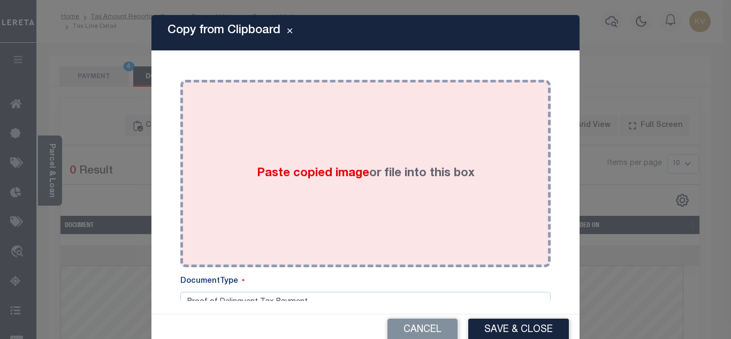
click at [282, 161] on div "Paste copied image or file into this box" at bounding box center [365, 173] width 354 height 171
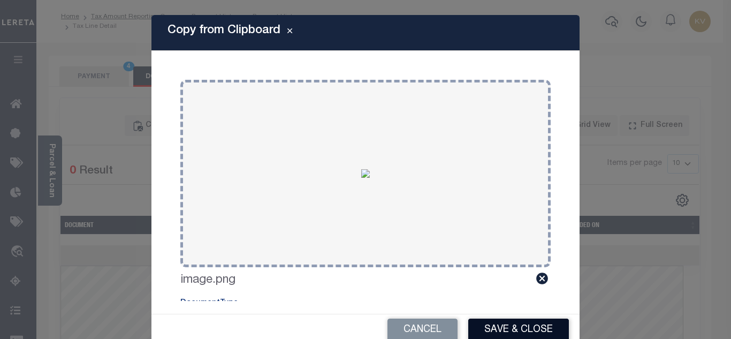
click at [513, 327] on button "Save & Close" at bounding box center [518, 329] width 101 height 23
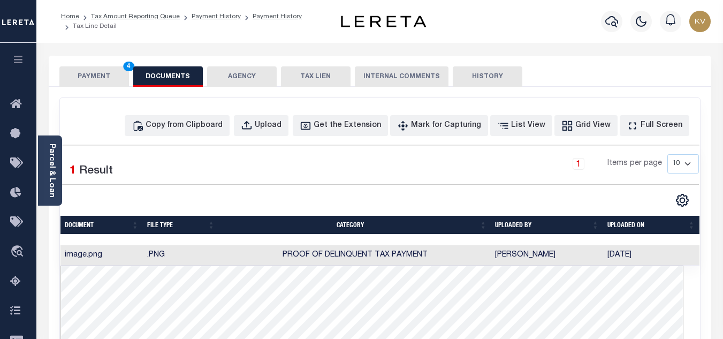
click at [100, 73] on button "PAYMENT 4" at bounding box center [94, 76] width 70 height 20
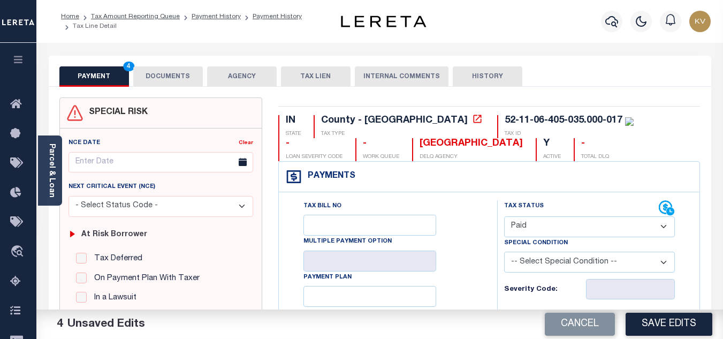
click at [656, 317] on button "Save Edits" at bounding box center [669, 324] width 87 height 23
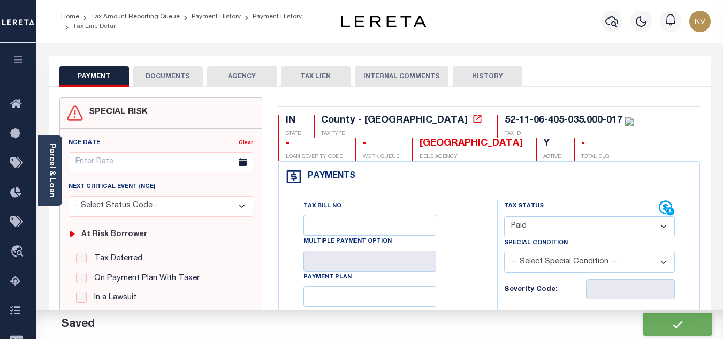
checkbox input "false"
type input "$354.25"
type input "$0"
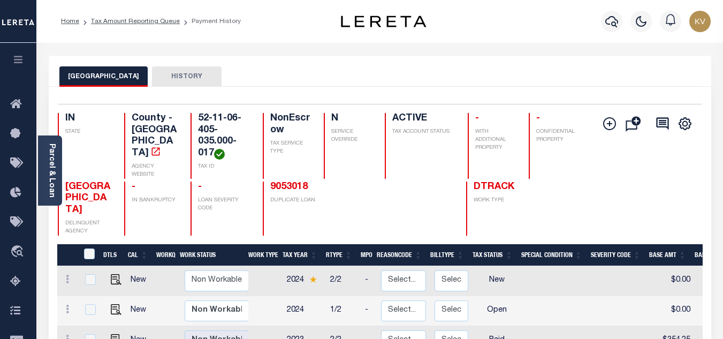
scroll to position [161, 0]
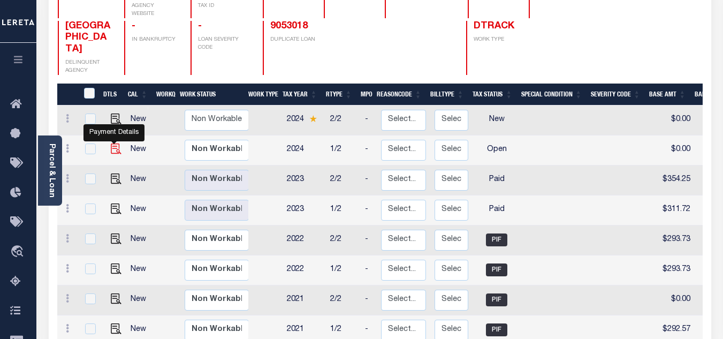
click at [115, 143] on img "" at bounding box center [116, 148] width 11 height 11
checkbox input "true"
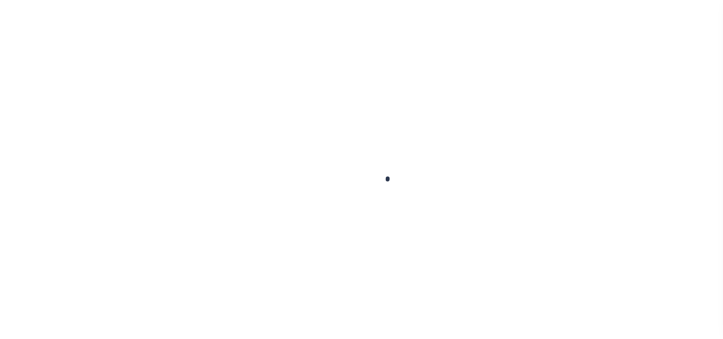
checkbox input "false"
type input "[DATE]"
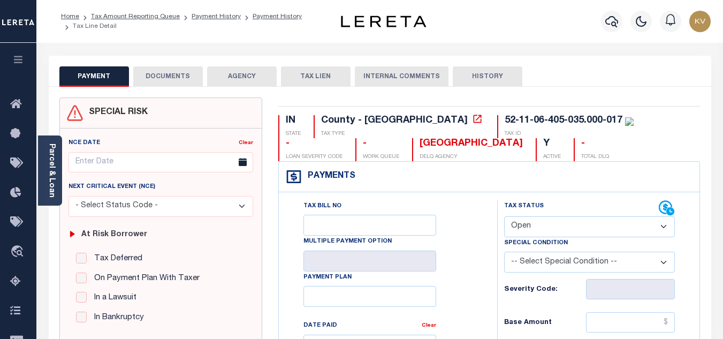
scroll to position [107, 0]
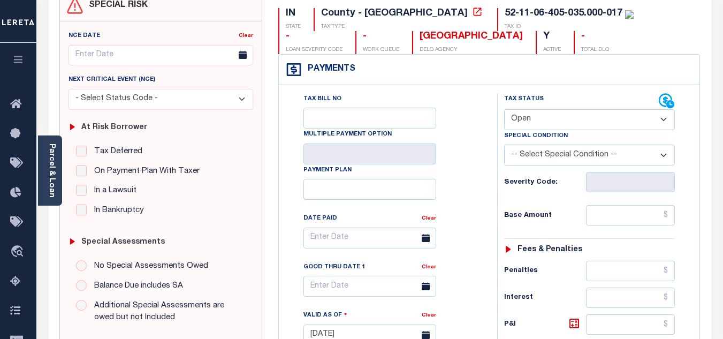
click at [548, 127] on select "- Select Status Code - Open Due/Unpaid Paid Incomplete No Tax Due Internal Refu…" at bounding box center [589, 119] width 171 height 21
select select "DUE"
click at [504, 110] on select "- Select Status Code - Open Due/Unpaid Paid Incomplete No Tax Due Internal Refu…" at bounding box center [589, 119] width 171 height 21
type input "[DATE]"
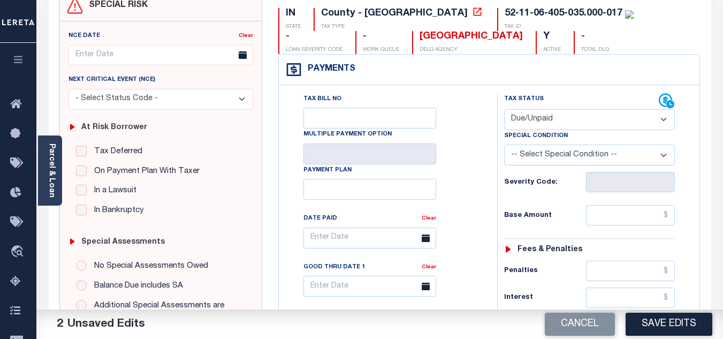
click at [537, 160] on select "-- Select Special Condition -- 3RD PARTY TAX LIEN AGENCY TAX LIEN (A.K.A Inside…" at bounding box center [589, 155] width 171 height 21
select select "15"
click at [504, 146] on select "-- Select Special Condition -- 3RD PARTY TAX LIEN AGENCY TAX LIEN (A.K.A Inside…" at bounding box center [589, 155] width 171 height 21
click at [611, 224] on input "text" at bounding box center [630, 215] width 89 height 20
click at [609, 221] on input "text" at bounding box center [630, 215] width 89 height 20
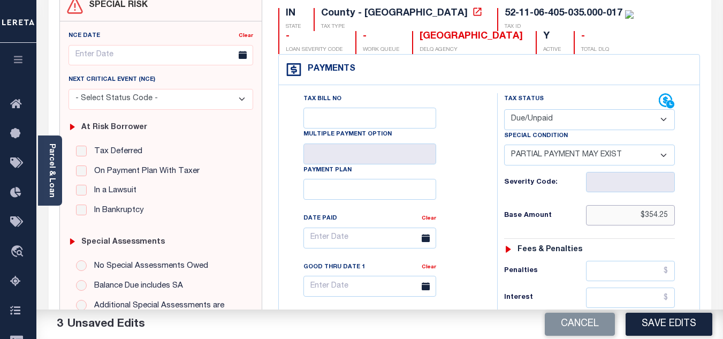
type input "$354.25"
click at [541, 201] on div "Tax Status Status - Select Status Code -" at bounding box center [593, 329] width 192 height 473
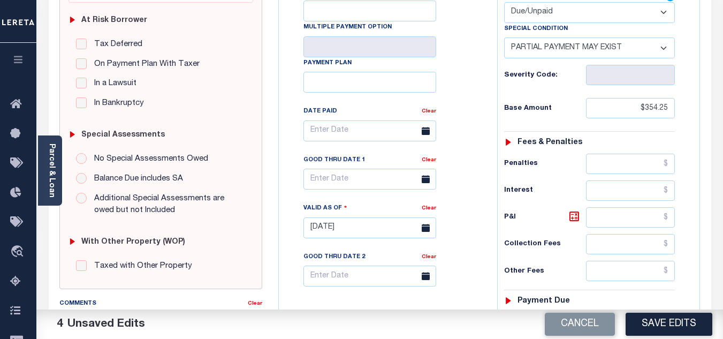
scroll to position [375, 0]
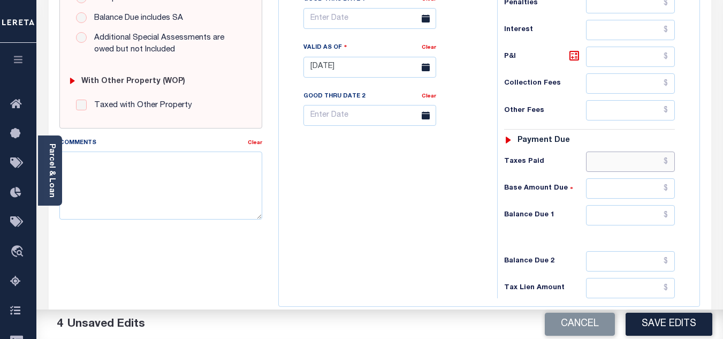
click at [629, 168] on input "text" at bounding box center [630, 161] width 89 height 20
click at [633, 155] on input "text" at bounding box center [630, 161] width 89 height 20
type input "$252.35"
click at [617, 187] on input "text" at bounding box center [630, 188] width 89 height 20
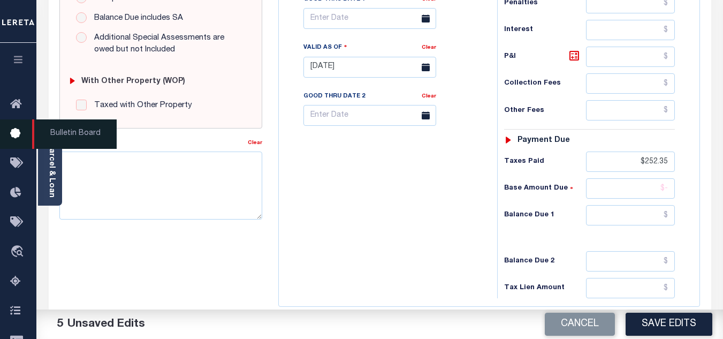
type input "$-.00"
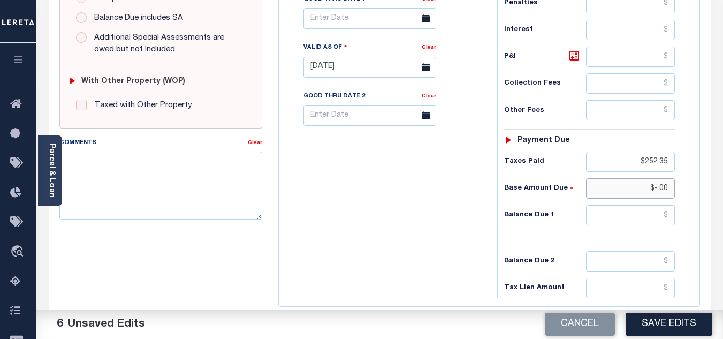
click at [657, 185] on input "$-.00" at bounding box center [630, 188] width 89 height 20
drag, startPoint x: 644, startPoint y: 189, endPoint x: 685, endPoint y: 189, distance: 40.7
click at [685, 189] on div "Tax Status Status - Select Status Code -" at bounding box center [593, 62] width 192 height 473
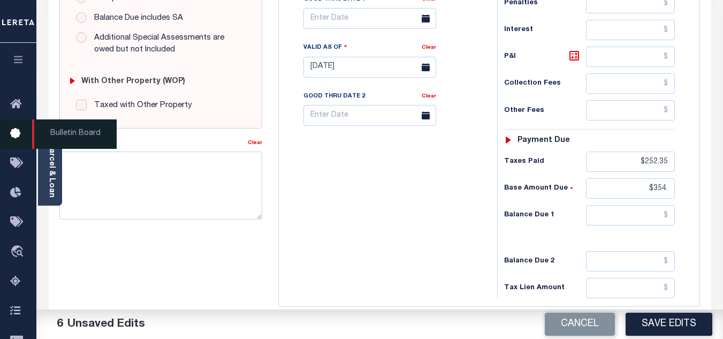
type input "$354.00"
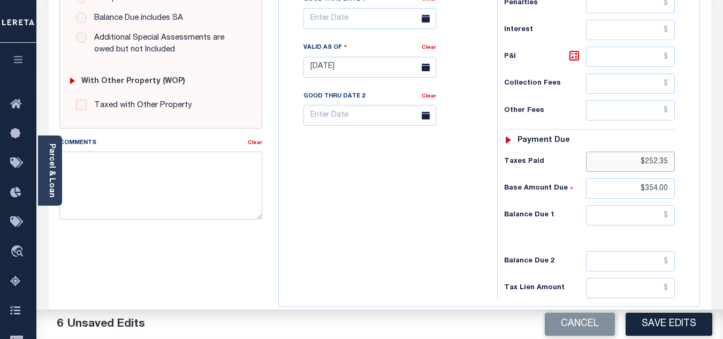
click at [670, 163] on input "$252.35" at bounding box center [630, 161] width 89 height 20
click at [623, 189] on input "$354.00" at bounding box center [630, 188] width 89 height 20
drag, startPoint x: 639, startPoint y: 164, endPoint x: 681, endPoint y: 163, distance: 42.3
click at [681, 163] on div "Tax Status Status - Select Status Code -" at bounding box center [593, 62] width 192 height 473
type input "$262.35"
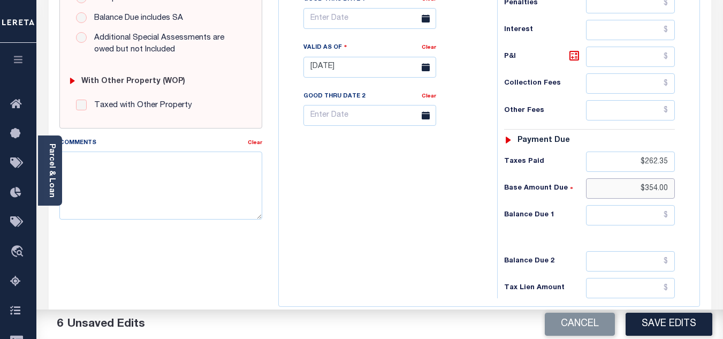
drag, startPoint x: 635, startPoint y: 192, endPoint x: 688, endPoint y: 181, distance: 53.5
click at [688, 181] on div "Tax Status Status - Select Status Code -" at bounding box center [593, 62] width 192 height 473
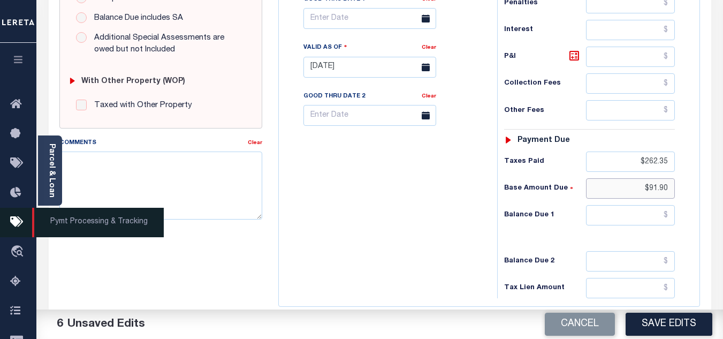
type input "$91.90"
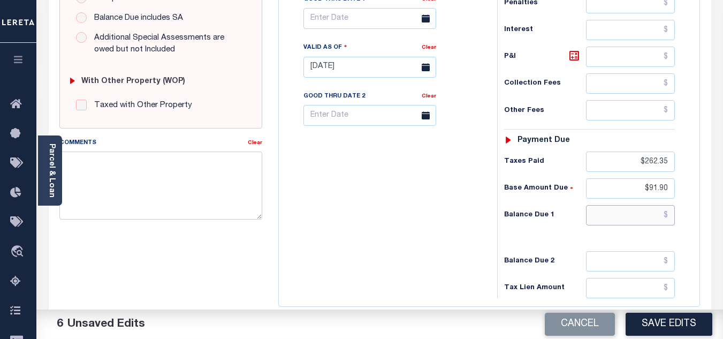
click at [639, 217] on input "text" at bounding box center [630, 215] width 89 height 20
type input "$"
type input "$101.10"
click at [628, 58] on input "text" at bounding box center [630, 57] width 89 height 20
type input "$9.20"
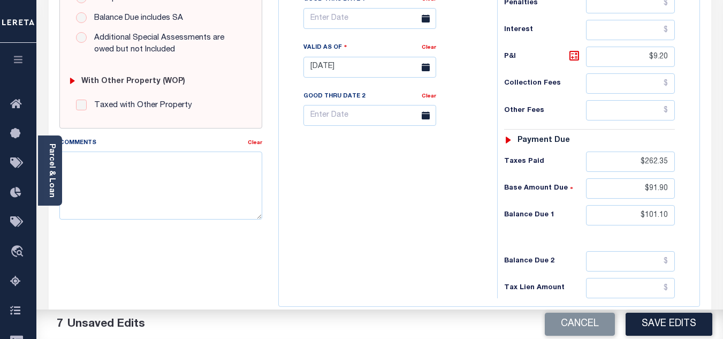
click at [405, 225] on div "Tax Bill No Multiple Payment Option Payment Plan Clear" at bounding box center [386, 62] width 208 height 473
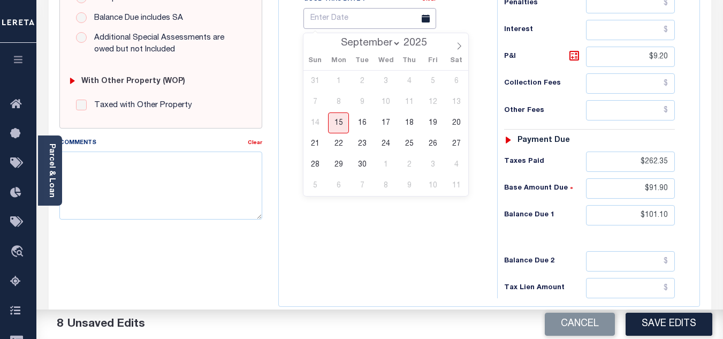
click at [366, 19] on input "text" at bounding box center [370, 18] width 133 height 21
click at [363, 166] on span "30" at bounding box center [362, 164] width 21 height 21
type input "[DATE]"
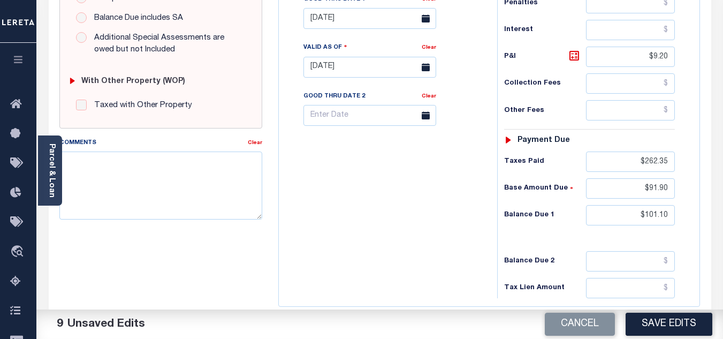
click at [422, 233] on div "Tax Bill No Multiple Payment Option Payment Plan Clear" at bounding box center [386, 62] width 208 height 473
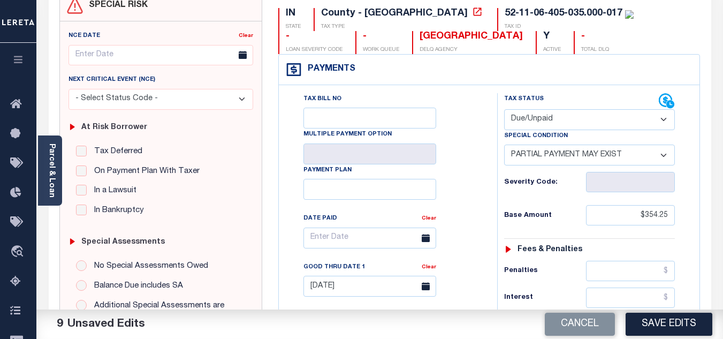
scroll to position [0, 0]
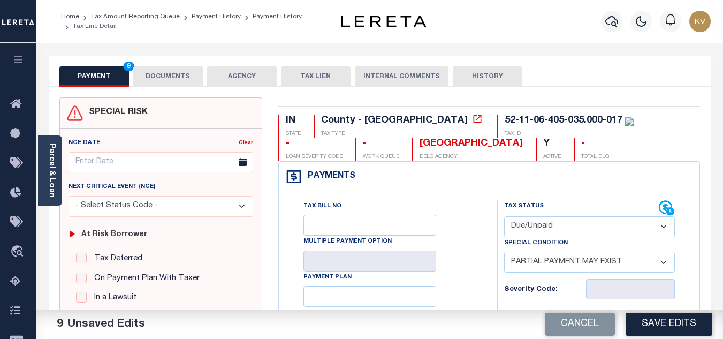
click at [184, 84] on button "DOCUMENTS" at bounding box center [168, 76] width 70 height 20
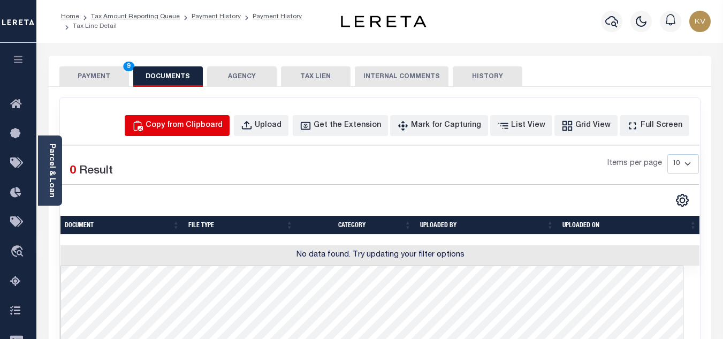
click at [219, 123] on div "Copy from Clipboard" at bounding box center [184, 126] width 77 height 12
select select "POP"
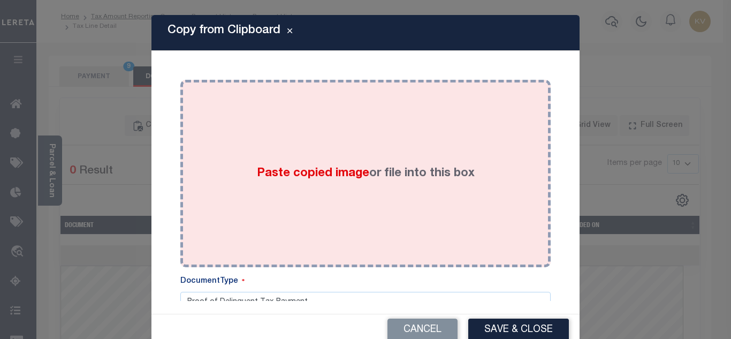
click at [301, 175] on span "Paste copied image" at bounding box center [313, 174] width 112 height 12
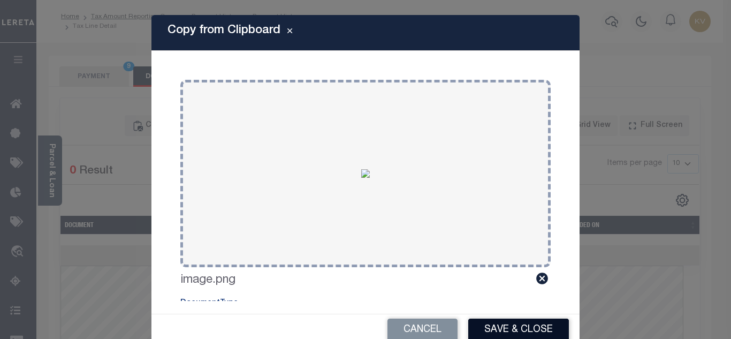
click at [490, 325] on button "Save & Close" at bounding box center [518, 329] width 101 height 23
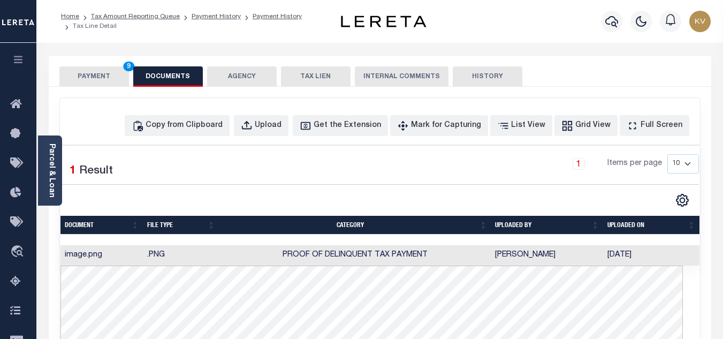
click at [87, 79] on button "PAYMENT 9" at bounding box center [94, 76] width 70 height 20
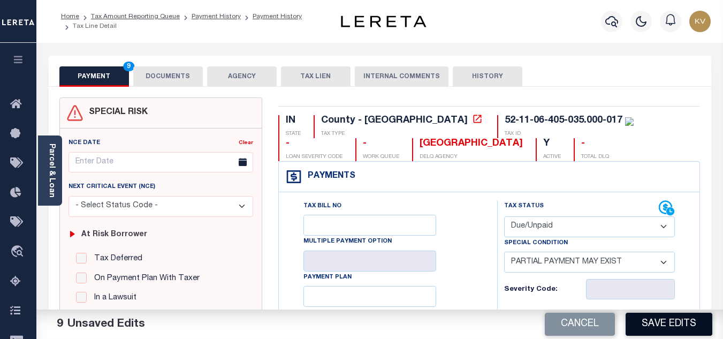
click at [668, 329] on button "Save Edits" at bounding box center [669, 324] width 87 height 23
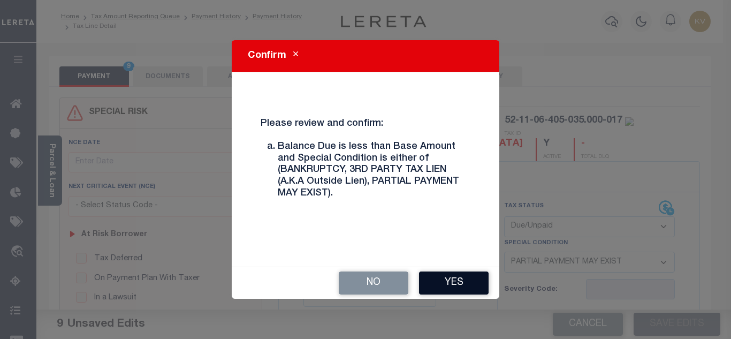
click at [452, 285] on button "Yes" at bounding box center [454, 282] width 70 height 23
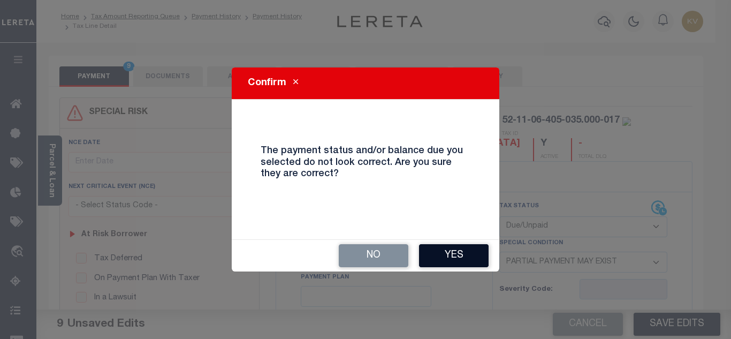
click at [449, 266] on button "Yes" at bounding box center [454, 255] width 70 height 23
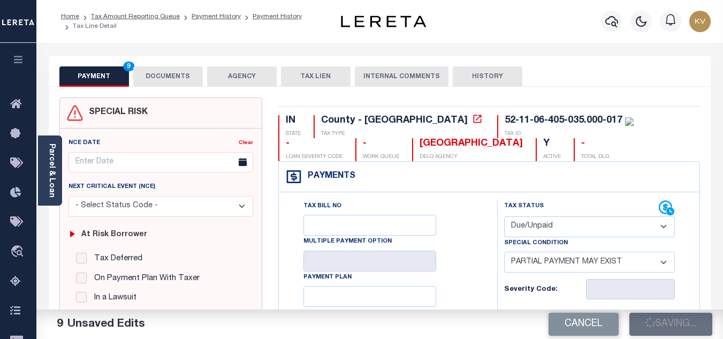
checkbox input "false"
type input "$354.25"
type input "$9.2"
type input "$262.35"
type input "$91.9"
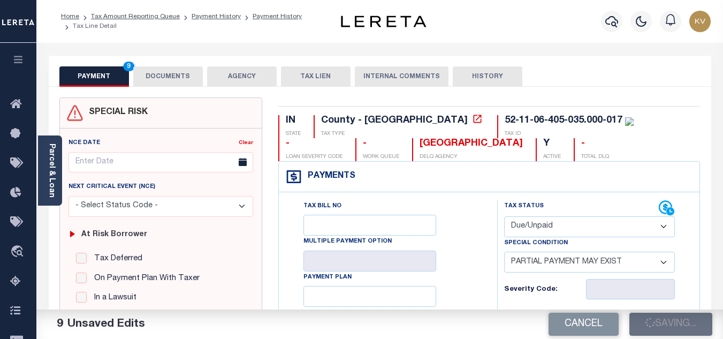
type input "$101.1"
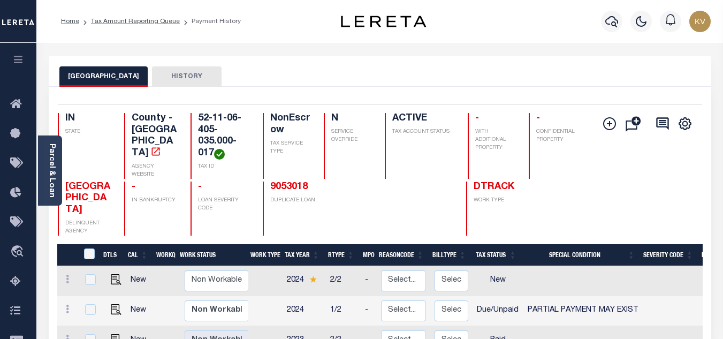
scroll to position [107, 0]
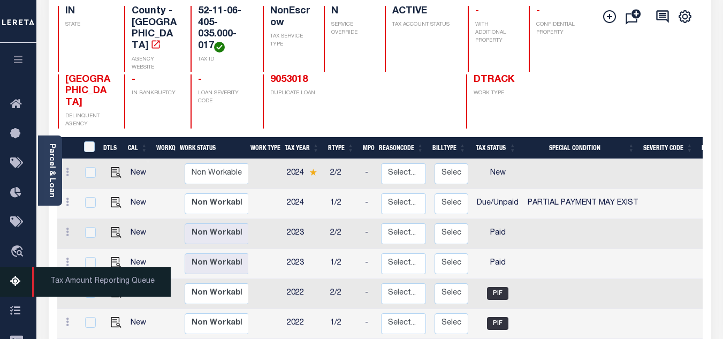
drag, startPoint x: 17, startPoint y: 283, endPoint x: 6, endPoint y: 283, distance: 11.2
click at [17, 283] on icon at bounding box center [18, 281] width 17 height 13
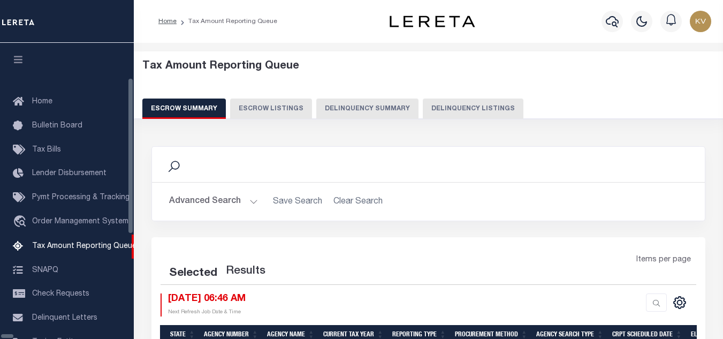
click at [391, 110] on button "Delinquency Summary" at bounding box center [367, 108] width 102 height 20
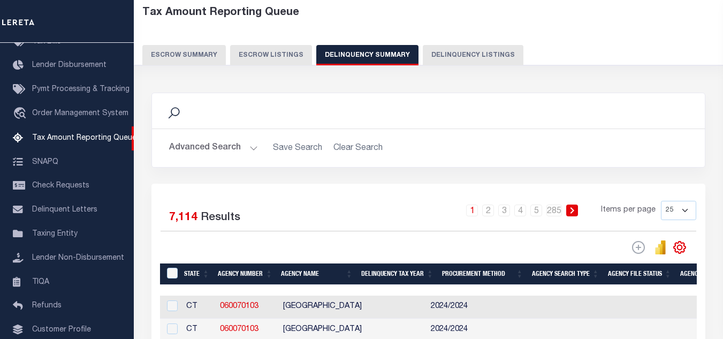
scroll to position [54, 0]
click at [481, 48] on button "Delinquency Listings" at bounding box center [473, 55] width 101 height 20
select select "100"
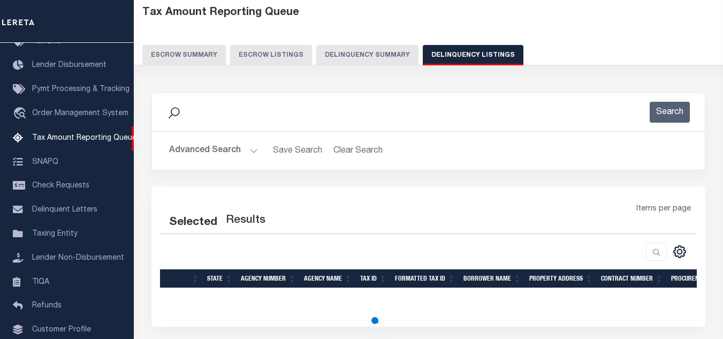
select select "100"
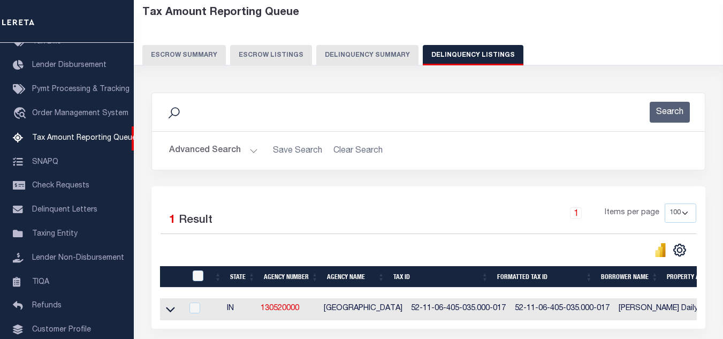
click at [226, 151] on button "Advanced Search" at bounding box center [213, 150] width 89 height 21
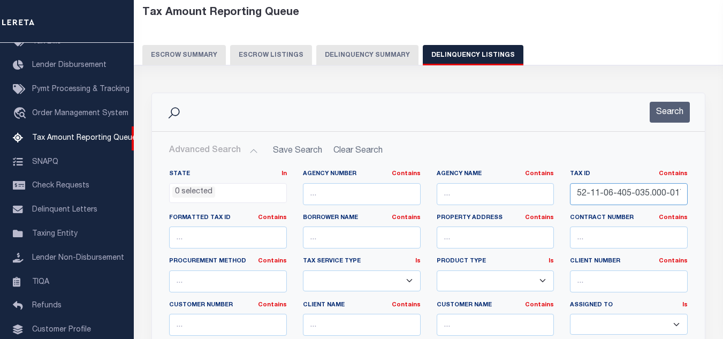
click at [623, 194] on input "52-11-06-405-035.000-017" at bounding box center [629, 194] width 118 height 22
click at [624, 193] on input "52-11-06-405-035.000-017" at bounding box center [629, 194] width 118 height 22
paste input "9-100-006.000-021"
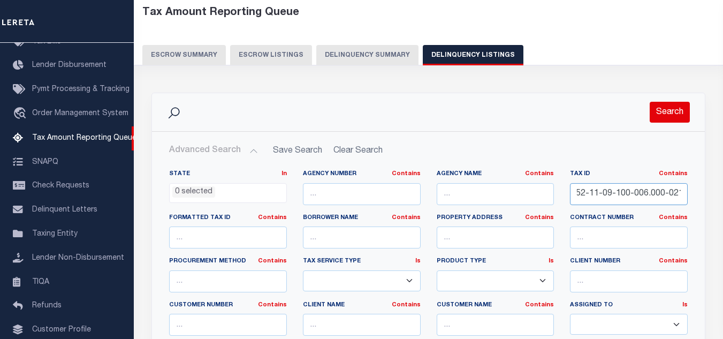
type input "52-11-09-100-006.000-021"
click at [672, 112] on button "Search" at bounding box center [670, 112] width 40 height 21
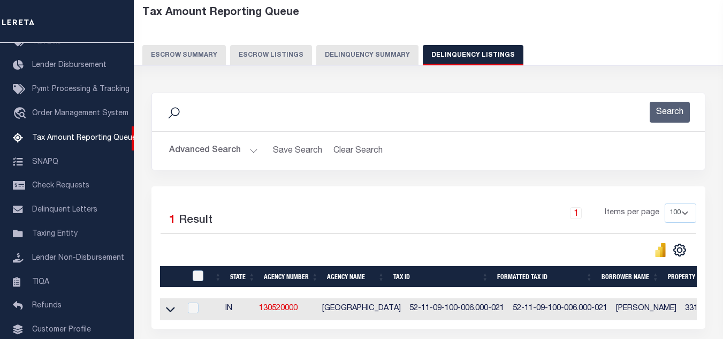
scroll to position [149, 0]
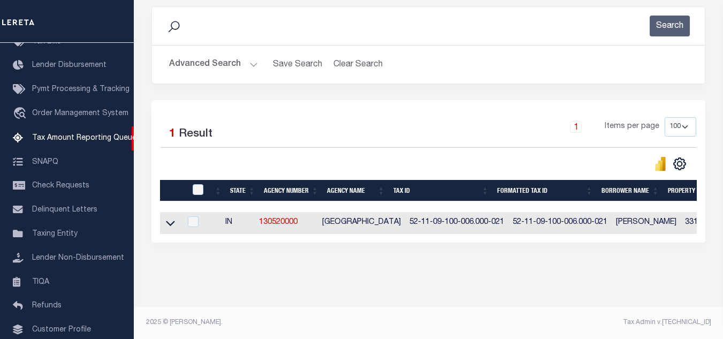
click at [169, 218] on icon at bounding box center [170, 222] width 9 height 11
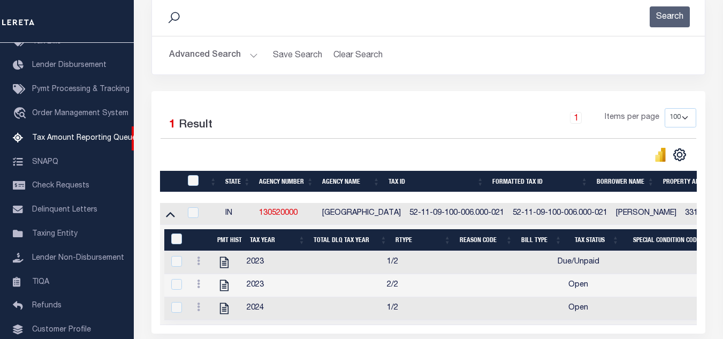
scroll to position [202, 0]
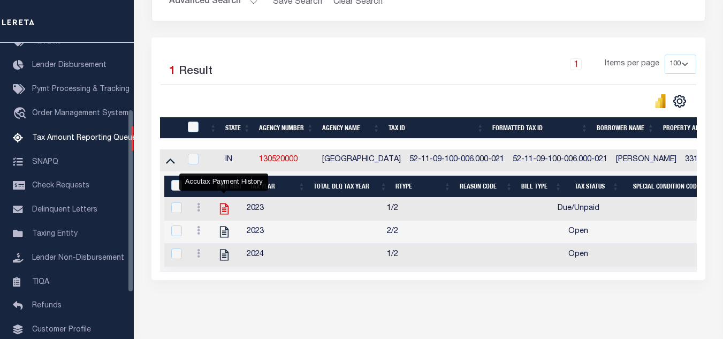
click at [221, 213] on icon "" at bounding box center [224, 209] width 14 height 14
checkbox input "true"
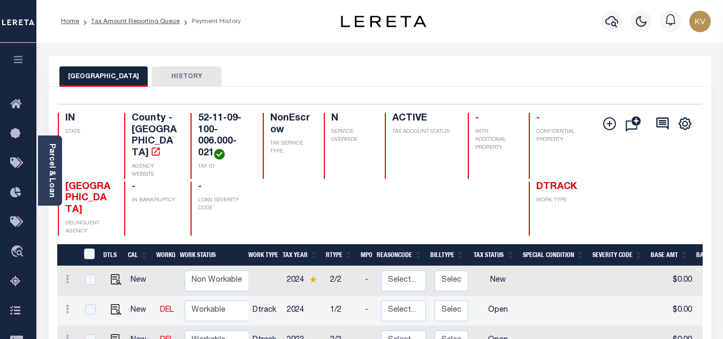
scroll to position [161, 0]
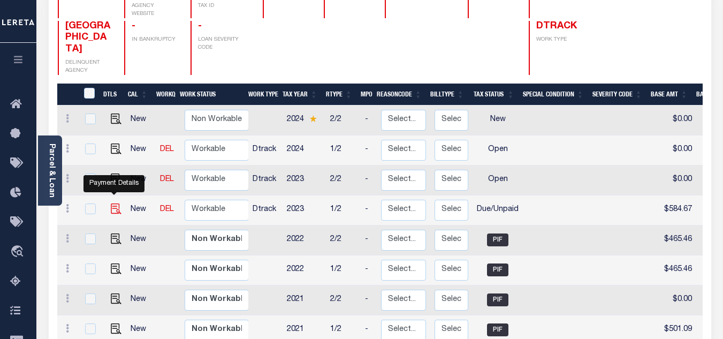
click at [112, 203] on img "" at bounding box center [116, 208] width 11 height 11
checkbox input "true"
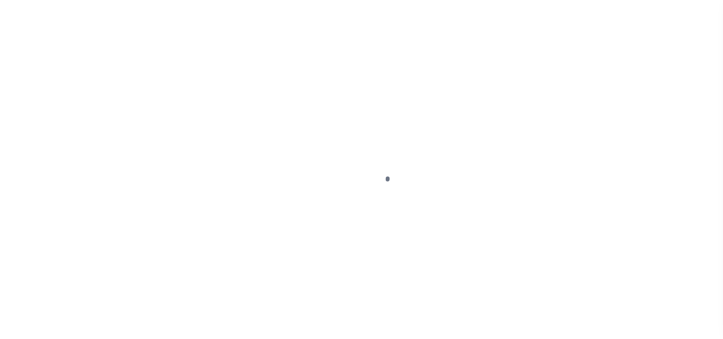
select select "DUE"
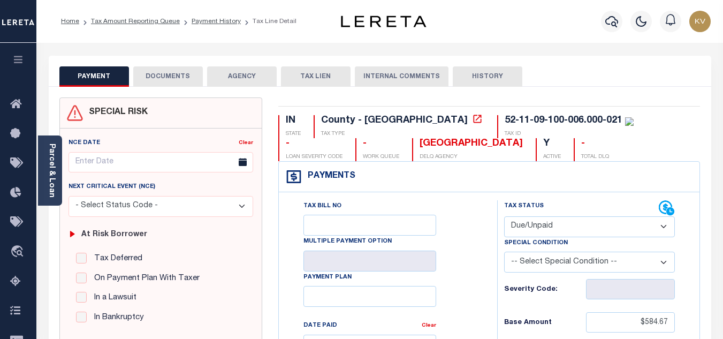
click at [140, 75] on button "DOCUMENTS" at bounding box center [168, 76] width 70 height 20
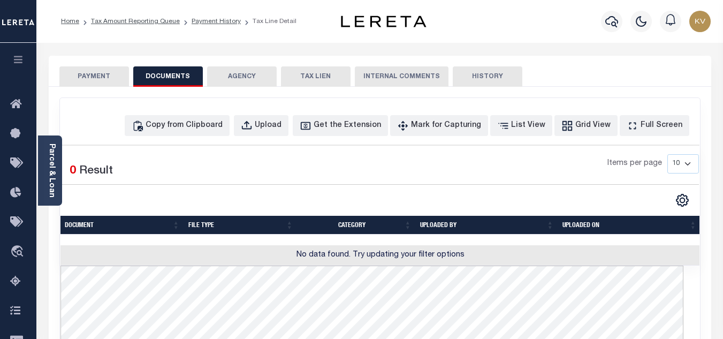
click at [95, 79] on button "PAYMENT" at bounding box center [94, 76] width 70 height 20
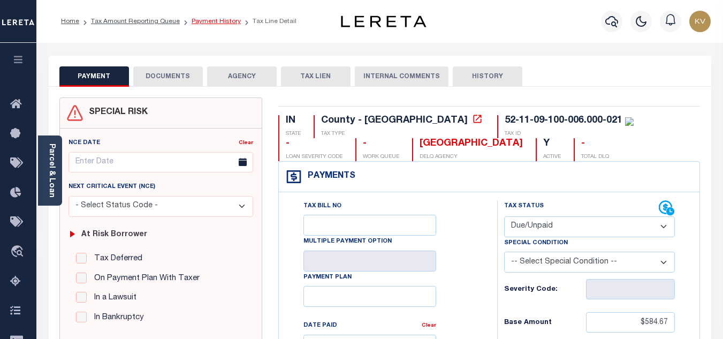
click at [195, 19] on link "Payment History" at bounding box center [216, 21] width 49 height 6
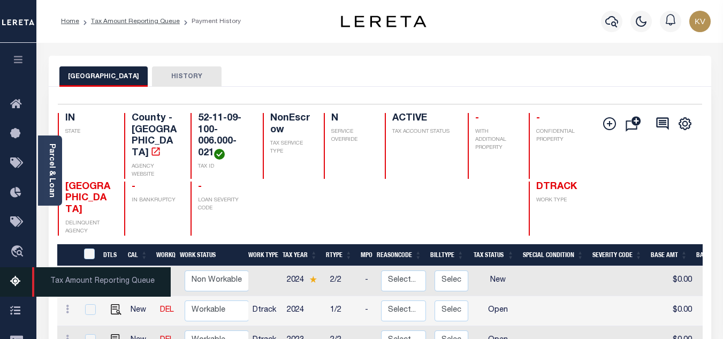
click at [13, 284] on icon at bounding box center [18, 281] width 17 height 13
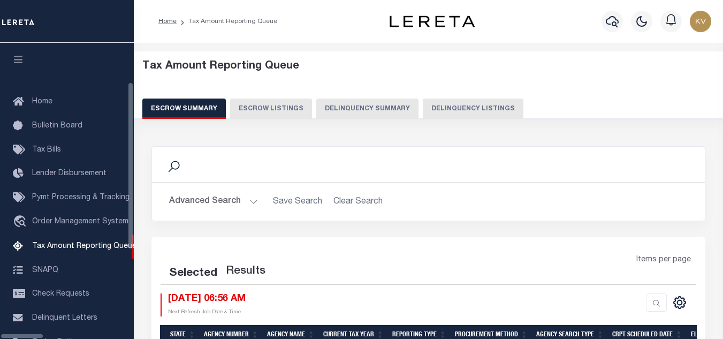
click at [423, 106] on button "Delinquency Listings" at bounding box center [473, 108] width 101 height 20
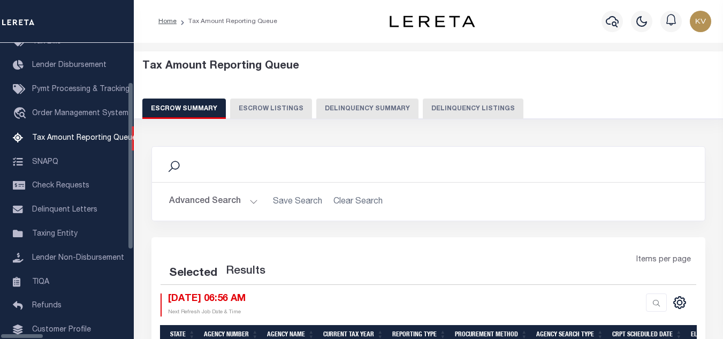
select select "100"
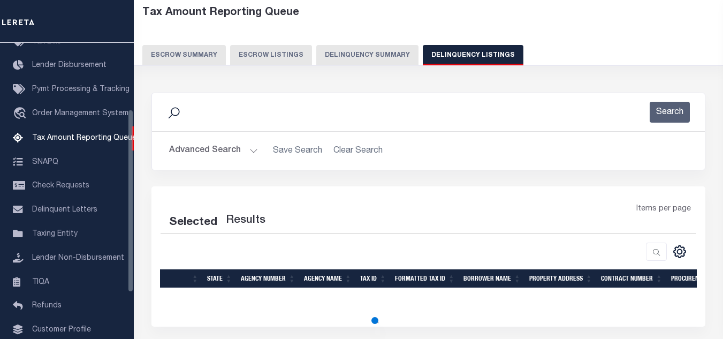
select select "100"
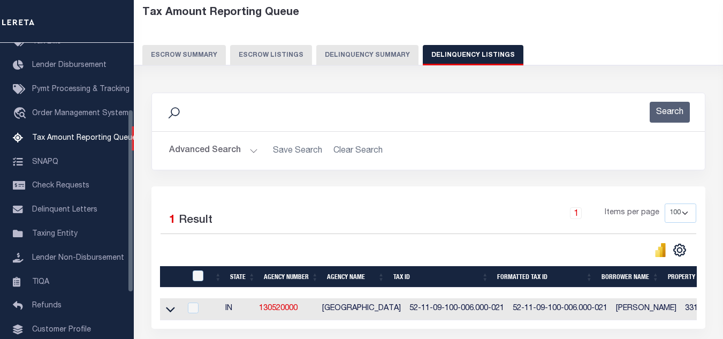
scroll to position [107, 0]
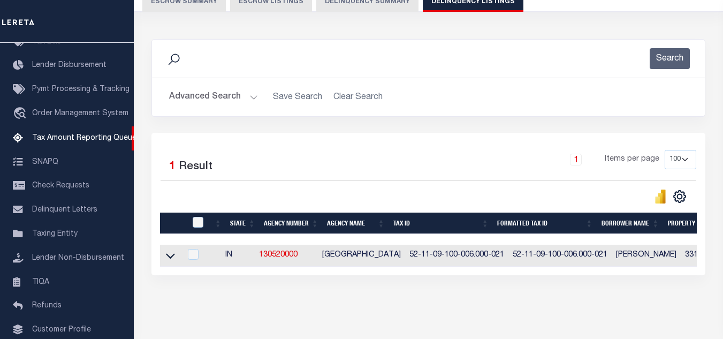
click at [255, 101] on button "Advanced Search" at bounding box center [213, 97] width 89 height 21
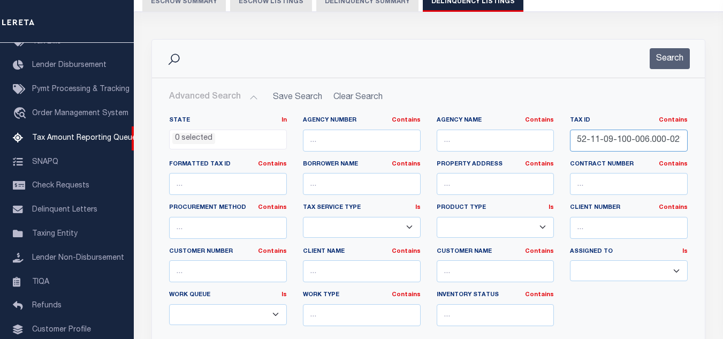
click at [614, 140] on input "52-11-09-100-006.000-021" at bounding box center [629, 141] width 118 height 22
paste input "13-300-015"
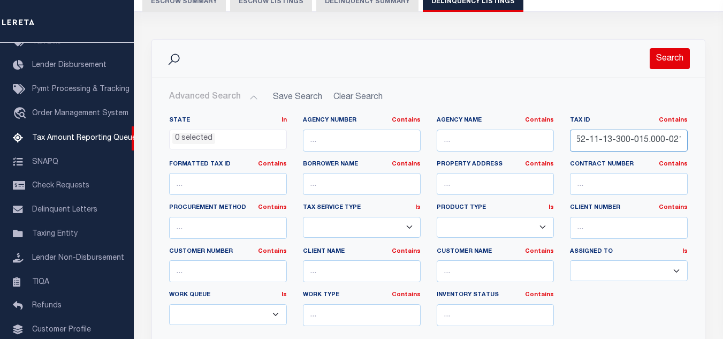
type input "52-11-13-300-015.000-021"
click at [666, 61] on button "Search" at bounding box center [670, 58] width 40 height 21
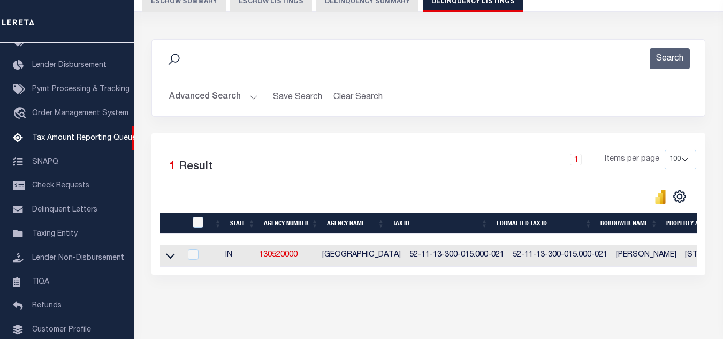
scroll to position [149, 0]
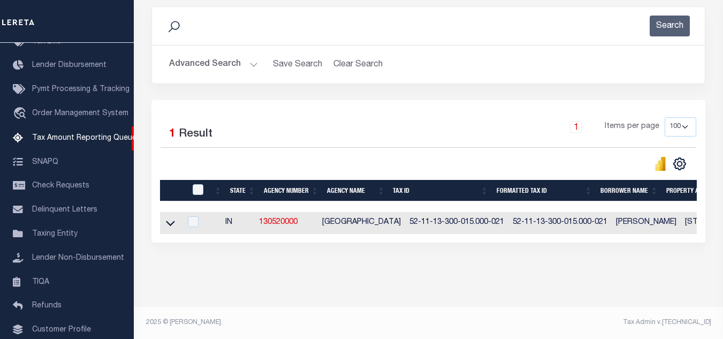
drag, startPoint x: 170, startPoint y: 218, endPoint x: 292, endPoint y: 132, distance: 149.3
click at [171, 221] on icon at bounding box center [170, 223] width 9 height 5
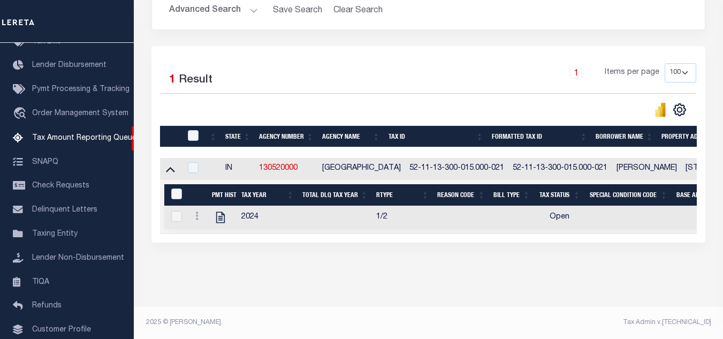
scroll to position [203, 0]
click at [222, 213] on icon "" at bounding box center [221, 217] width 14 height 14
checkbox input "true"
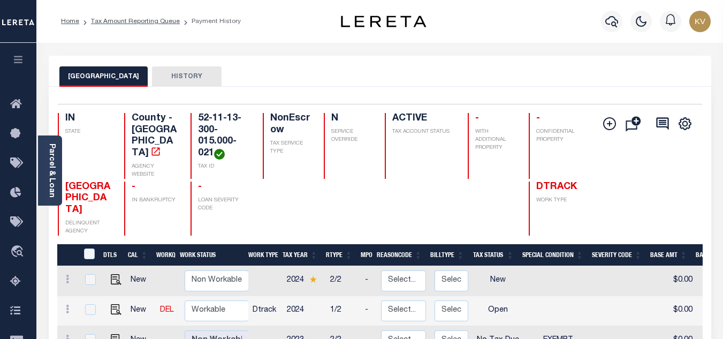
scroll to position [161, 0]
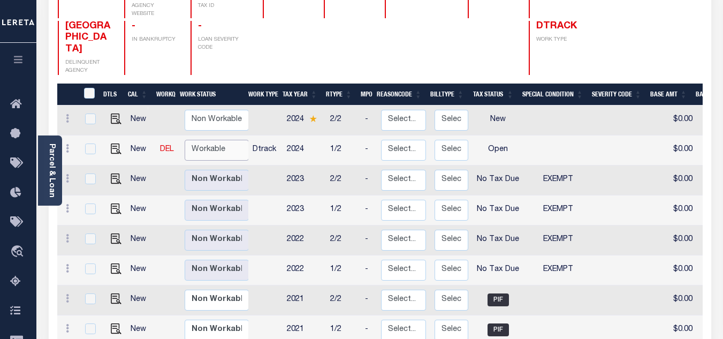
click at [216, 140] on select "Non Workable Workable" at bounding box center [217, 150] width 64 height 21
checkbox input "true"
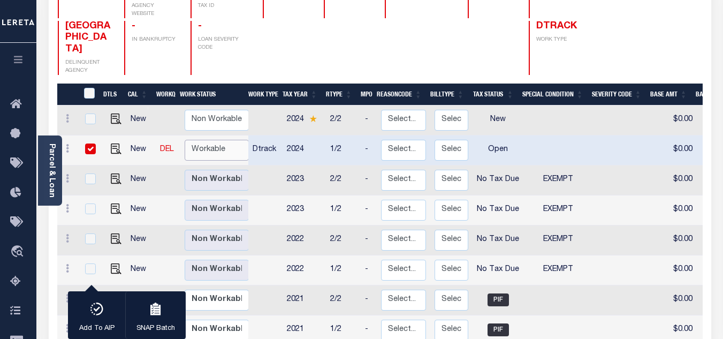
select select "true"
click at [185, 140] on select "Non Workable Workable" at bounding box center [217, 150] width 64 height 21
checkbox input "false"
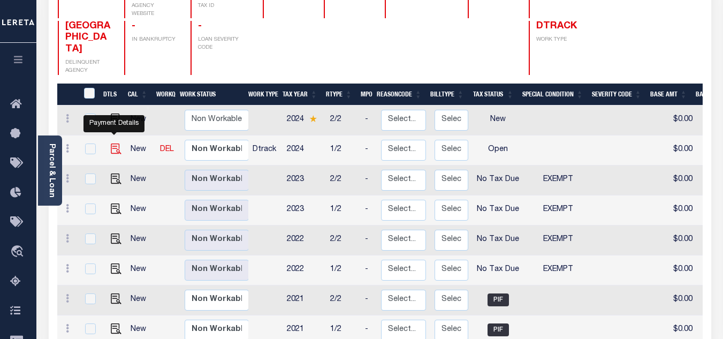
click at [112, 143] on img "" at bounding box center [116, 148] width 11 height 11
checkbox input "true"
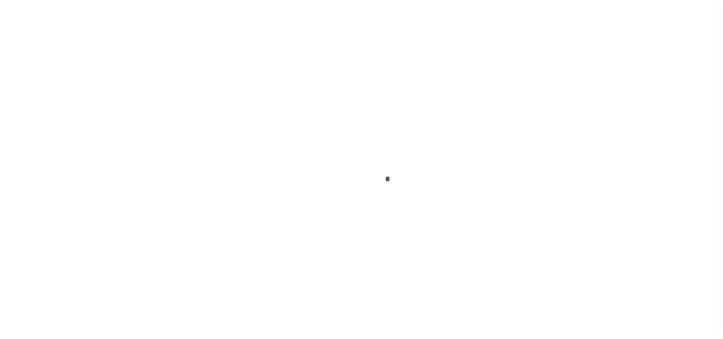
checkbox input "false"
type input "[DATE]"
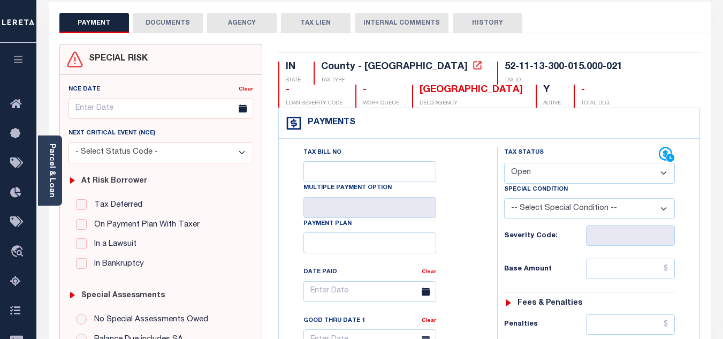
scroll to position [107, 0]
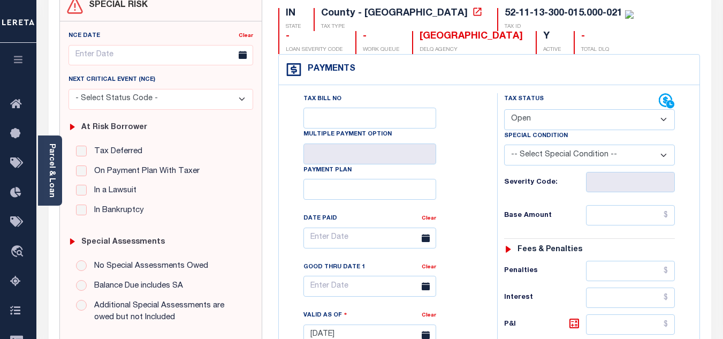
click at [550, 125] on select "- Select Status Code - Open Due/Unpaid Paid Incomplete No Tax Due Internal Refu…" at bounding box center [589, 119] width 171 height 21
select select "NTX"
click at [504, 110] on select "- Select Status Code - Open Due/Unpaid Paid Incomplete No Tax Due Internal Refu…" at bounding box center [589, 119] width 171 height 21
type input "[DATE]"
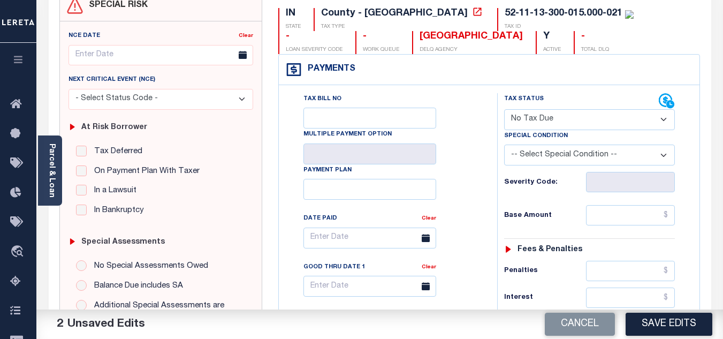
click at [543, 174] on div "Severity Code:" at bounding box center [589, 182] width 171 height 20
click at [546, 156] on select "-- Select Special Condition -- 3RD PARTY TAX LIEN AGENCY TAX LIEN (A.K.A Inside…" at bounding box center [589, 155] width 171 height 21
select select "5"
click at [504, 146] on select "-- Select Special Condition -- 3RD PARTY TAX LIEN AGENCY TAX LIEN (A.K.A Inside…" at bounding box center [589, 155] width 171 height 21
click at [605, 215] on input "text" at bounding box center [630, 215] width 89 height 20
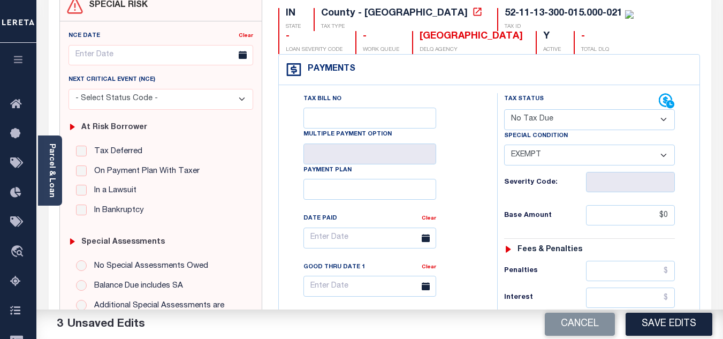
type input "$0.00"
click at [556, 212] on h6 "Base Amount" at bounding box center [545, 215] width 82 height 9
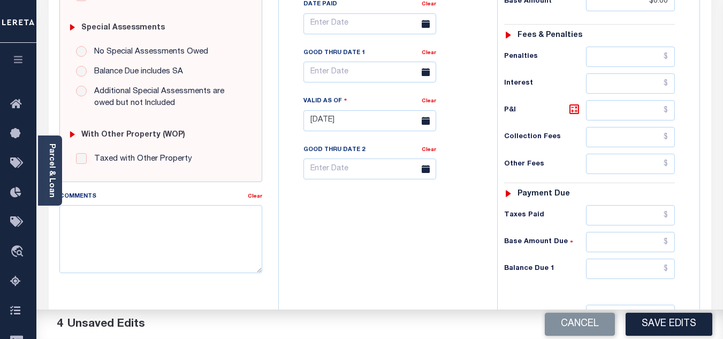
scroll to position [428, 0]
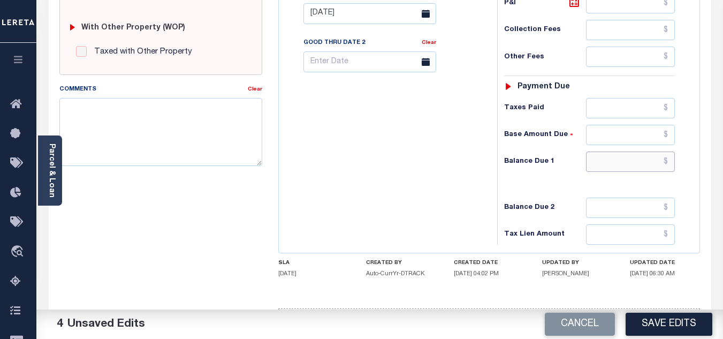
click at [601, 165] on input "text" at bounding box center [630, 161] width 89 height 20
type input "$0.00"
click at [403, 158] on div "Tax Bill No Multiple Payment Option Payment Plan Clear" at bounding box center [386, 8] width 208 height 473
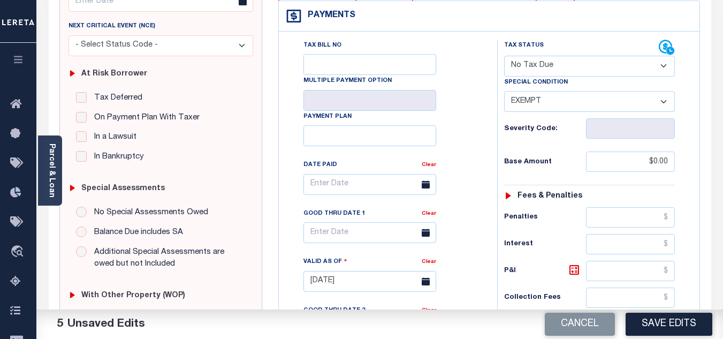
scroll to position [0, 0]
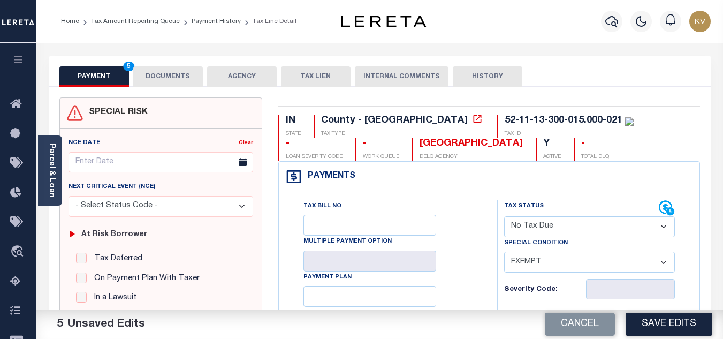
click at [184, 80] on button "DOCUMENTS" at bounding box center [168, 76] width 70 height 20
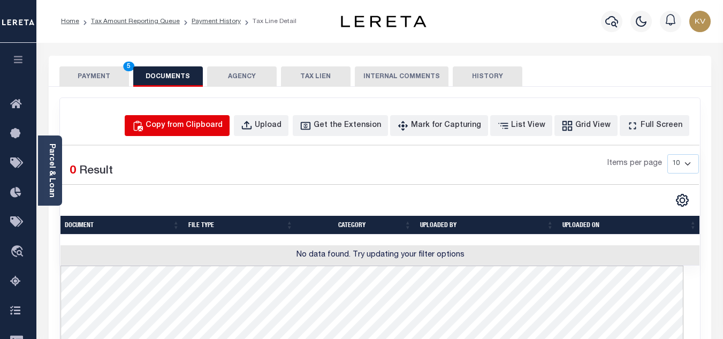
click at [208, 132] on button "Copy from Clipboard" at bounding box center [177, 125] width 105 height 21
select select "POP"
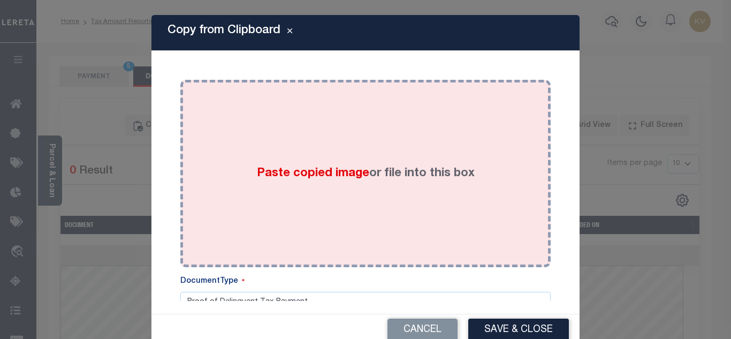
click at [299, 168] on span "Paste copied image" at bounding box center [313, 174] width 112 height 12
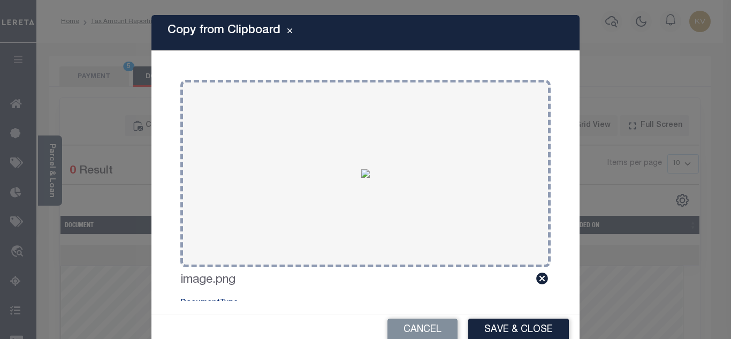
click at [517, 329] on button "Save & Close" at bounding box center [518, 329] width 101 height 23
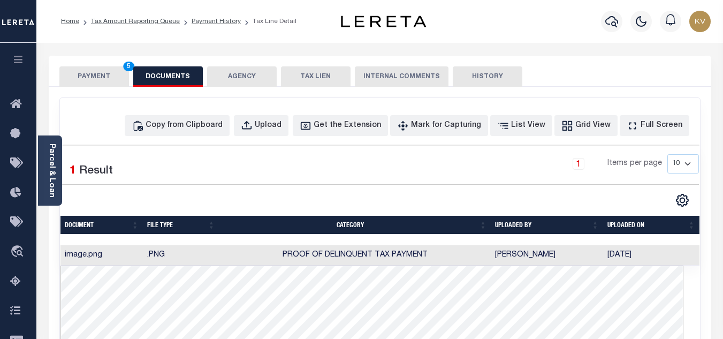
click at [95, 78] on button "PAYMENT 5" at bounding box center [94, 76] width 70 height 20
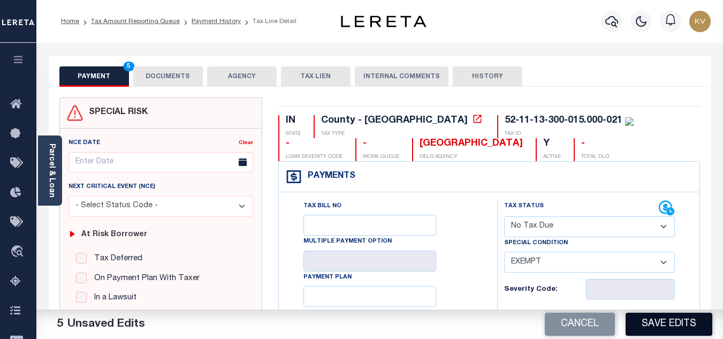
click at [652, 327] on button "Save Edits" at bounding box center [669, 324] width 87 height 23
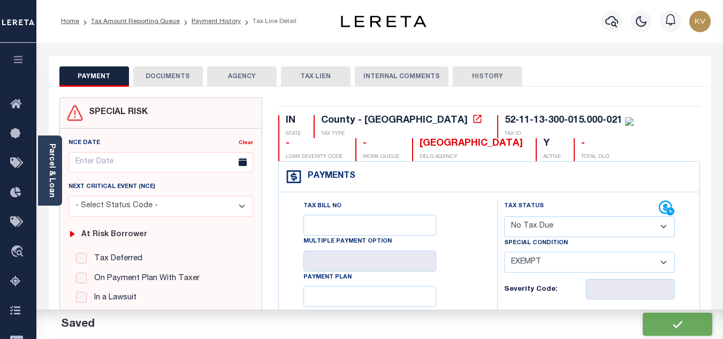
checkbox input "false"
type input "$0"
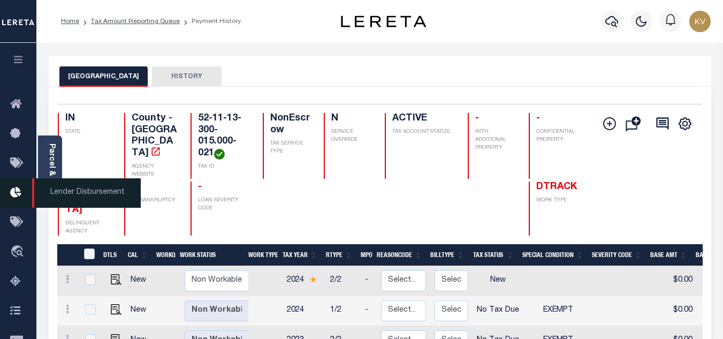
scroll to position [54, 0]
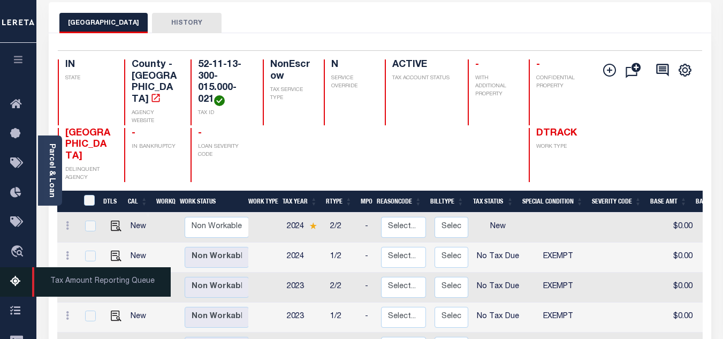
click at [10, 279] on link "Tax Amount Reporting Queue" at bounding box center [18, 281] width 36 height 29
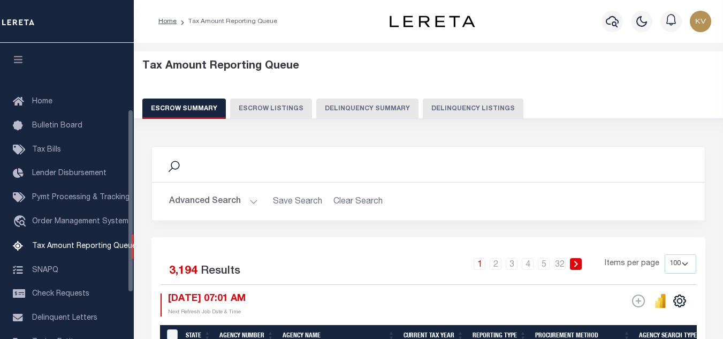
click at [423, 112] on button "Delinquency Listings" at bounding box center [473, 108] width 101 height 20
select select
select select "100"
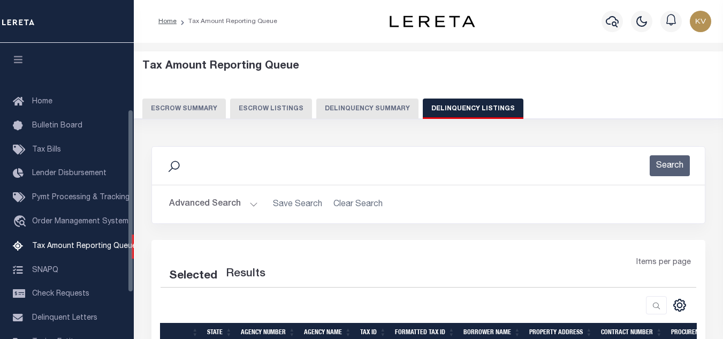
scroll to position [108, 0]
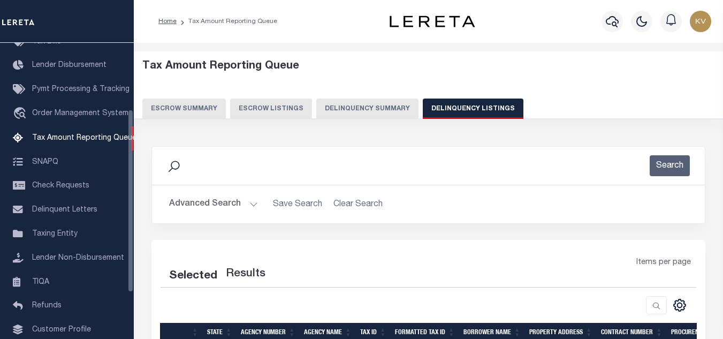
select select "100"
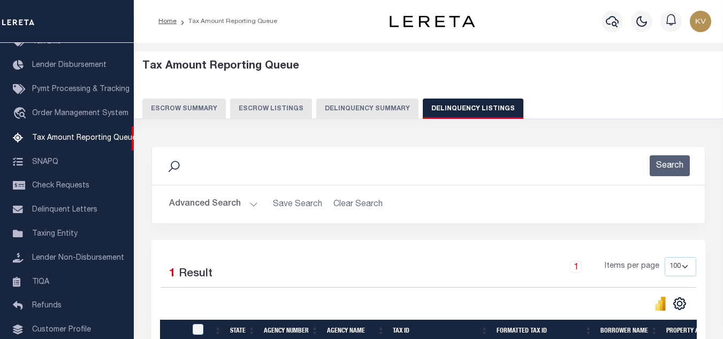
scroll to position [107, 0]
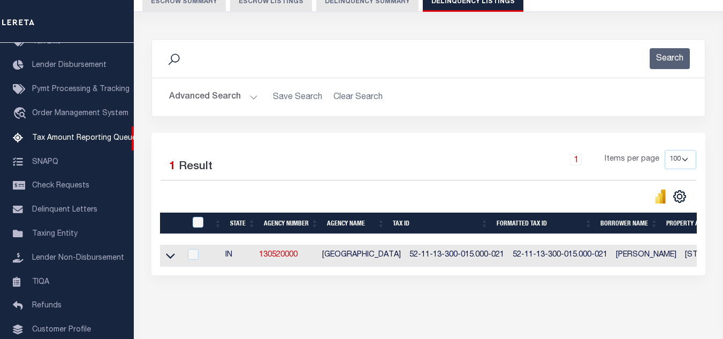
click at [253, 102] on button "Advanced Search" at bounding box center [213, 97] width 89 height 21
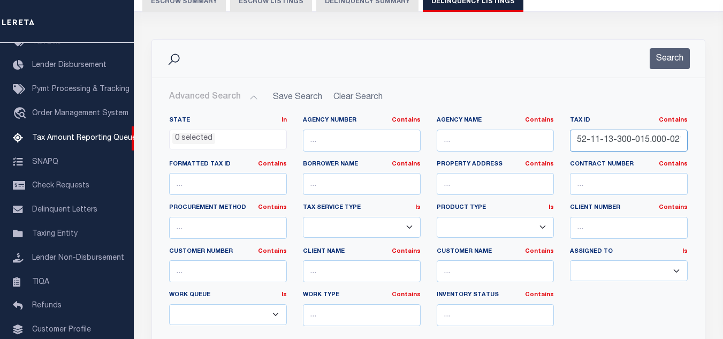
click at [632, 141] on input "52-11-13-300-015.000-021" at bounding box center [629, 141] width 118 height 22
paste input "6"
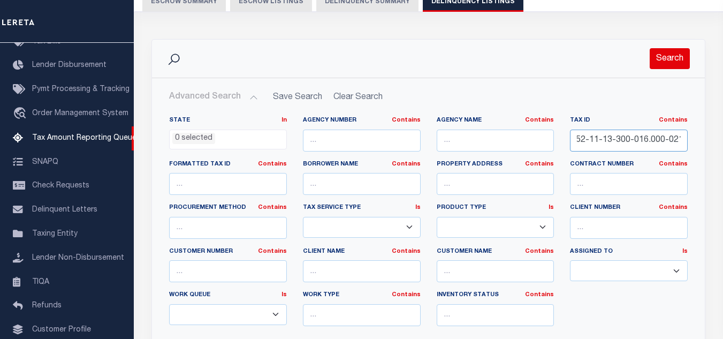
type input "52-11-13-300-016.000-021"
click at [679, 63] on button "Search" at bounding box center [670, 58] width 40 height 21
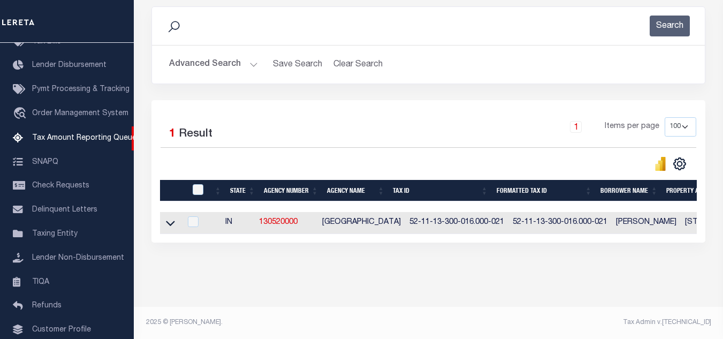
scroll to position [149, 0]
click at [171, 217] on icon at bounding box center [170, 222] width 9 height 11
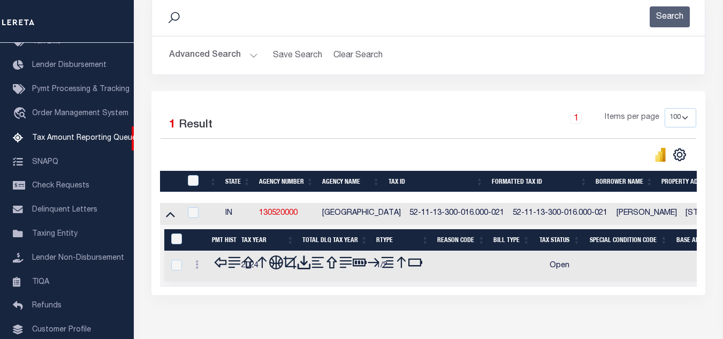
scroll to position [203, 0]
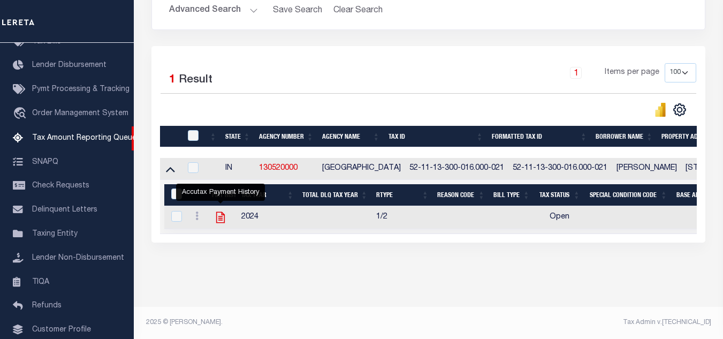
click at [218, 215] on icon "" at bounding box center [221, 217] width 14 height 14
checkbox input "true"
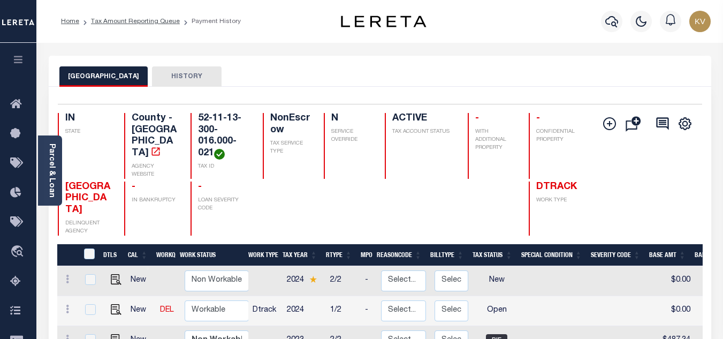
scroll to position [107, 0]
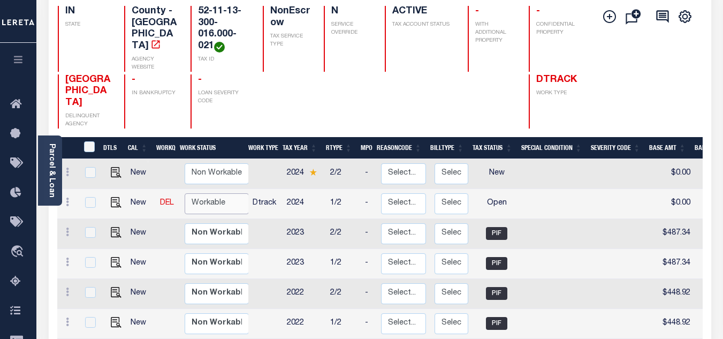
click at [204, 193] on select "Non Workable Workable" at bounding box center [217, 203] width 64 height 21
checkbox input "true"
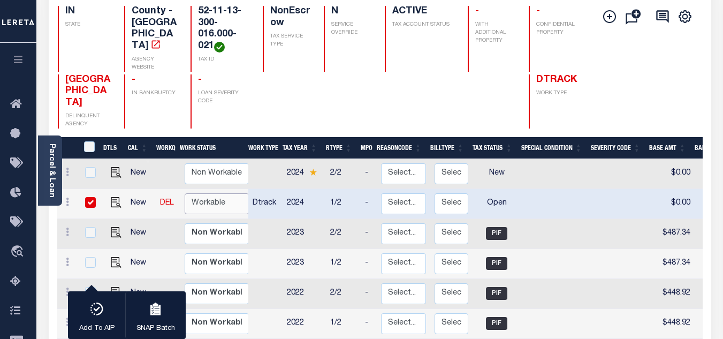
select select "true"
click at [185, 193] on select "Non Workable Workable" at bounding box center [217, 203] width 64 height 21
checkbox input "false"
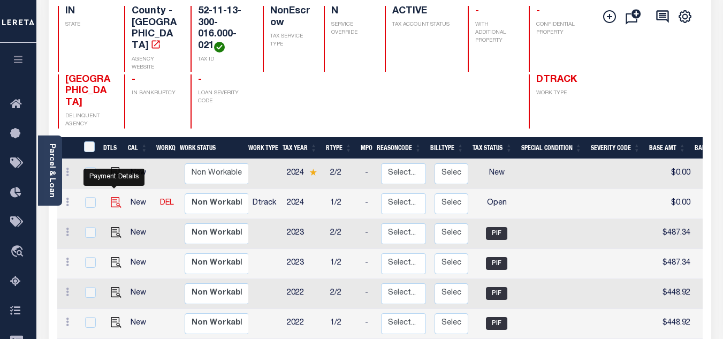
click at [115, 197] on img "" at bounding box center [116, 202] width 11 height 11
checkbox input "true"
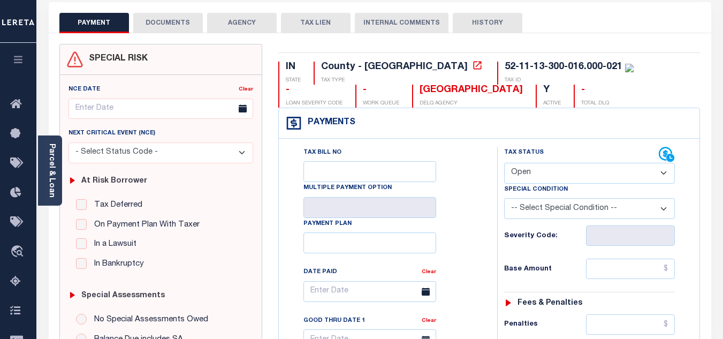
scroll to position [107, 0]
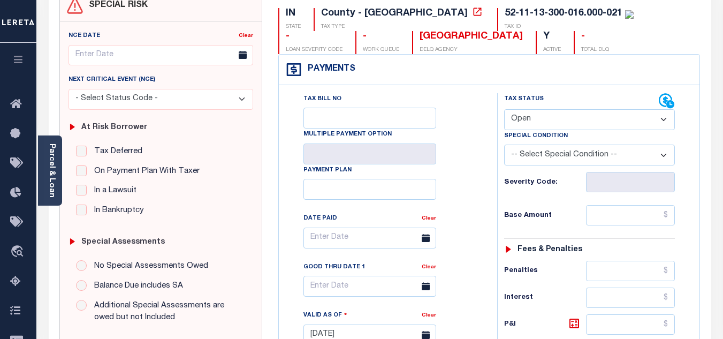
click at [523, 130] on select "- Select Status Code - Open Due/Unpaid Paid Incomplete No Tax Due Internal Refu…" at bounding box center [589, 119] width 171 height 21
select select "PYD"
click at [504, 110] on select "- Select Status Code - Open Due/Unpaid Paid Incomplete No Tax Due Internal Refu…" at bounding box center [589, 119] width 171 height 21
type input "[DATE]"
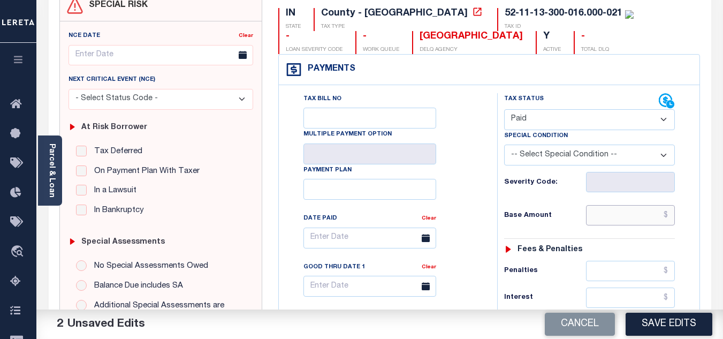
click at [602, 218] on input "text" at bounding box center [630, 215] width 89 height 20
click at [598, 214] on input "text" at bounding box center [630, 215] width 89 height 20
type input "$0.00"
click at [561, 214] on h6 "Base Amount" at bounding box center [545, 215] width 82 height 9
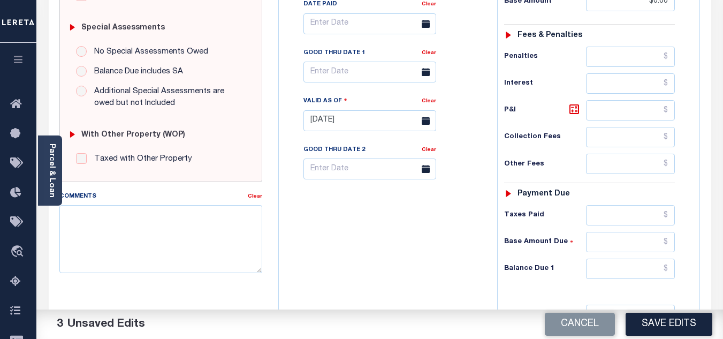
scroll to position [428, 0]
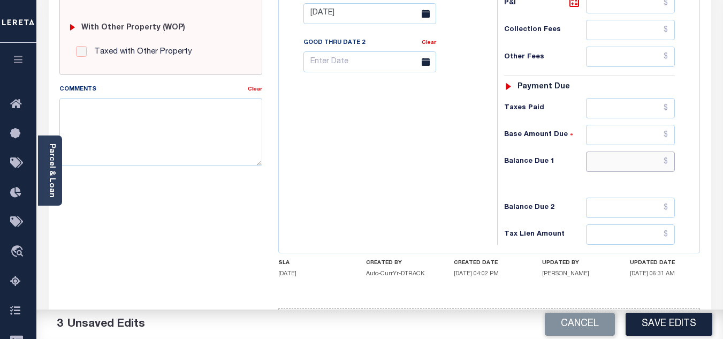
click at [605, 172] on input "text" at bounding box center [630, 161] width 89 height 20
type input "$0.00"
click at [447, 170] on div "Tax Bill No Multiple Payment Option Payment Plan Clear" at bounding box center [386, 8] width 208 height 473
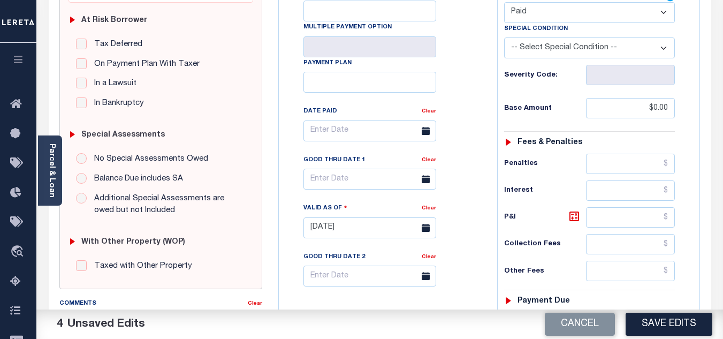
scroll to position [0, 0]
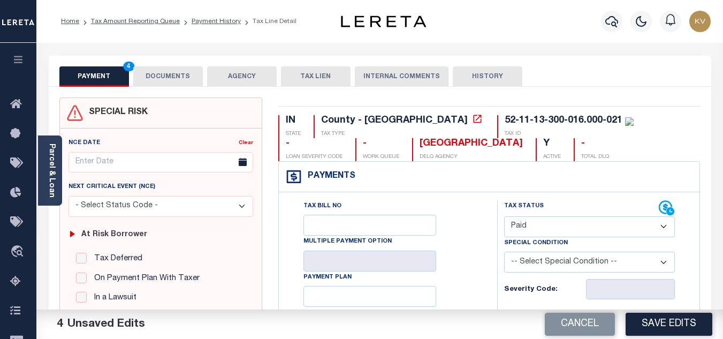
click at [176, 70] on button "DOCUMENTS" at bounding box center [168, 76] width 70 height 20
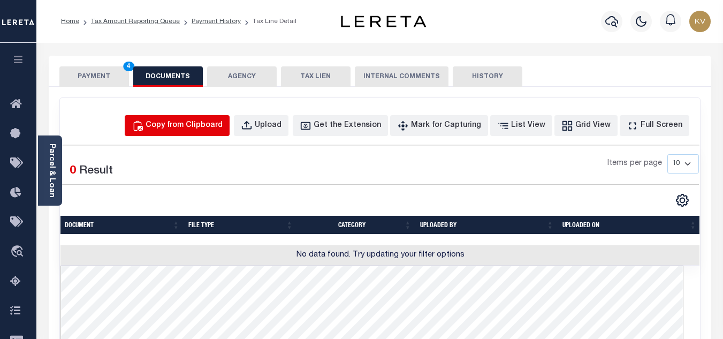
click at [191, 127] on div "Copy from Clipboard" at bounding box center [184, 126] width 77 height 12
select select "POP"
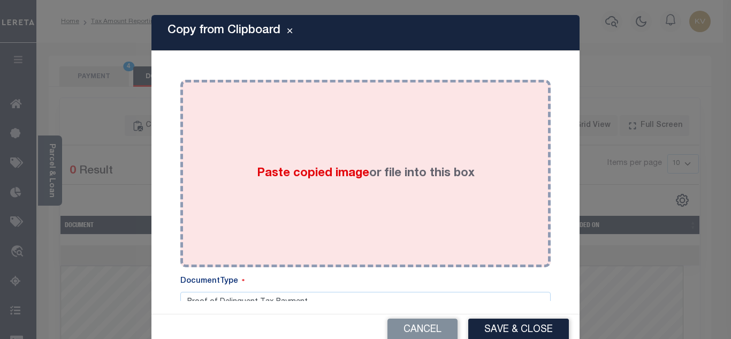
click at [275, 149] on div "Paste copied image or file into this box" at bounding box center [365, 173] width 354 height 171
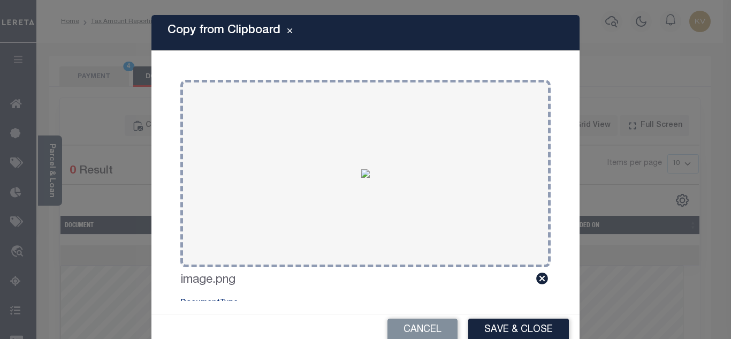
drag, startPoint x: 503, startPoint y: 328, endPoint x: 431, endPoint y: 269, distance: 92.5
click at [505, 327] on button "Save & Close" at bounding box center [518, 329] width 101 height 23
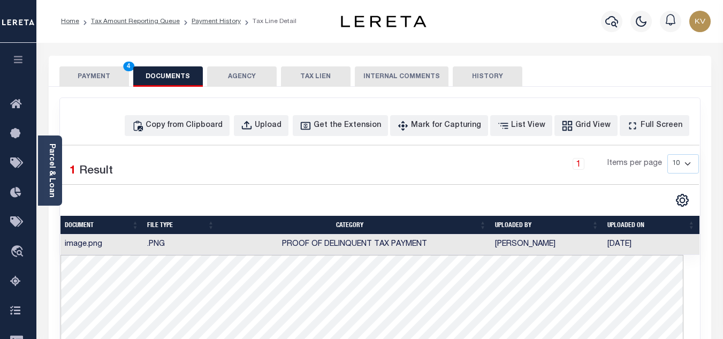
click at [87, 79] on button "PAYMENT 4" at bounding box center [94, 76] width 70 height 20
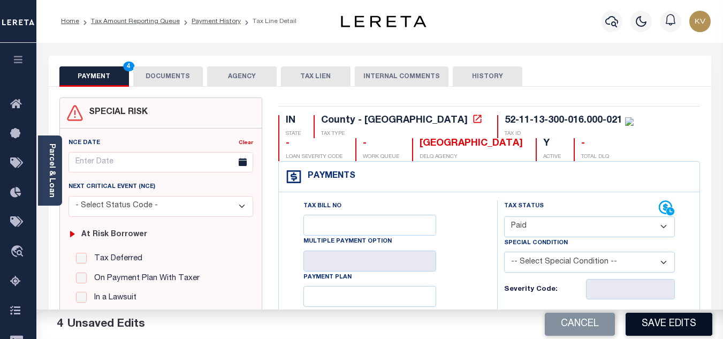
click at [670, 317] on button "Save Edits" at bounding box center [669, 324] width 87 height 23
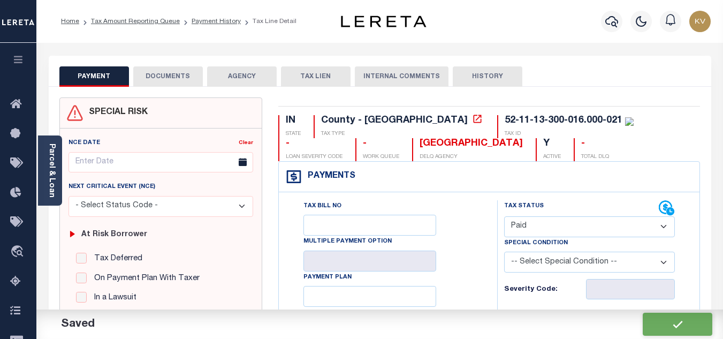
checkbox input "false"
type input "$0"
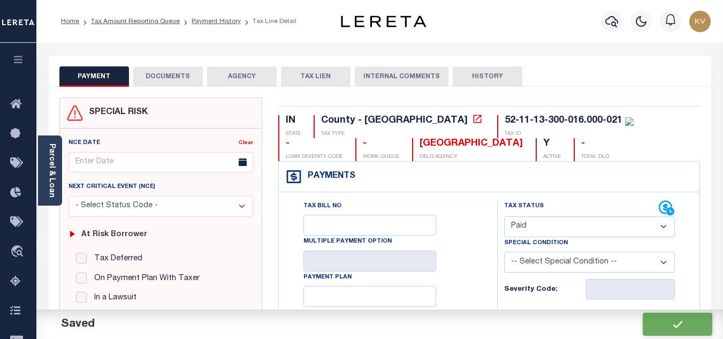
type input "$0"
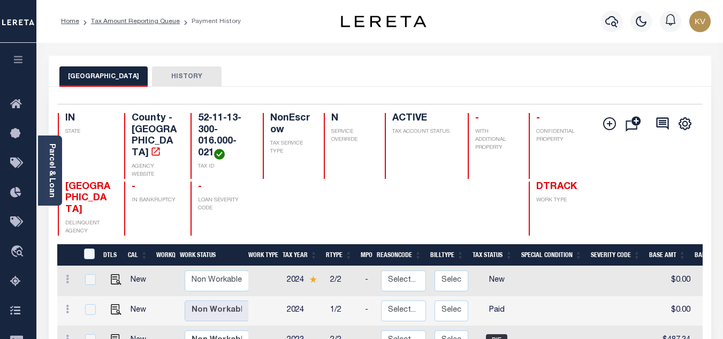
scroll to position [107, 0]
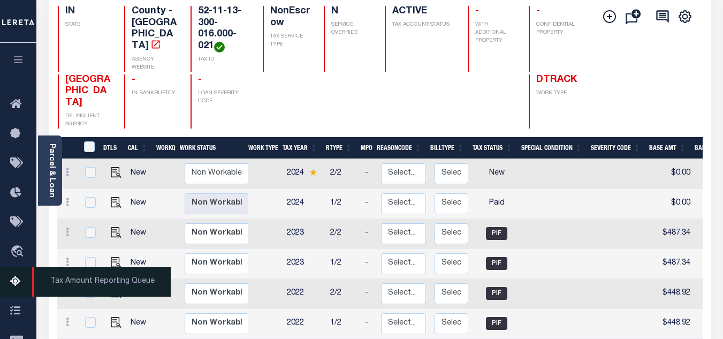
click at [19, 277] on icon at bounding box center [18, 281] width 17 height 13
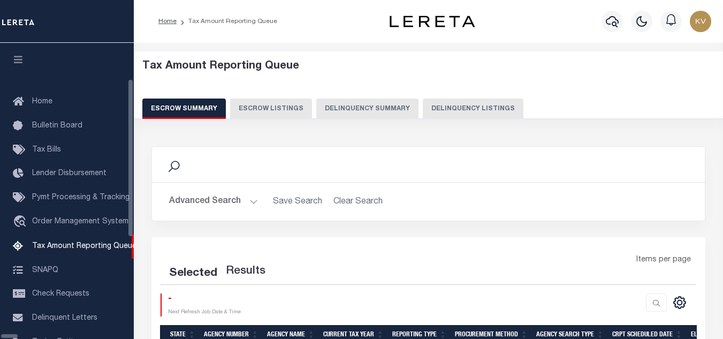
click at [446, 109] on button "Delinquency Listings" at bounding box center [473, 108] width 101 height 20
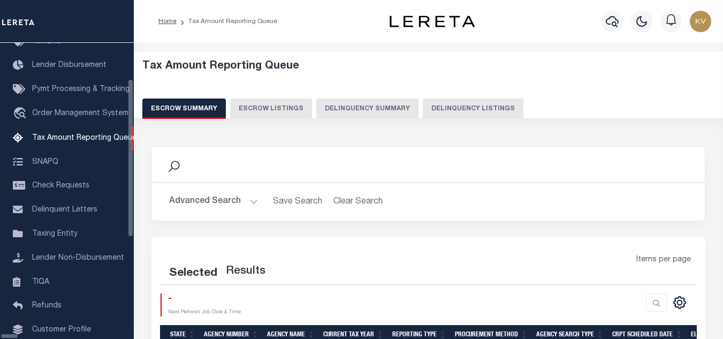
select select "100"
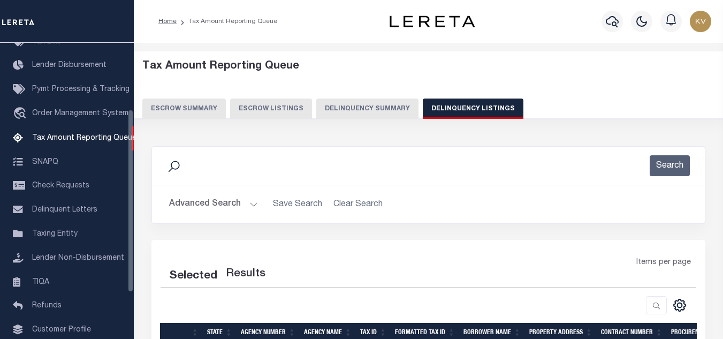
select select "100"
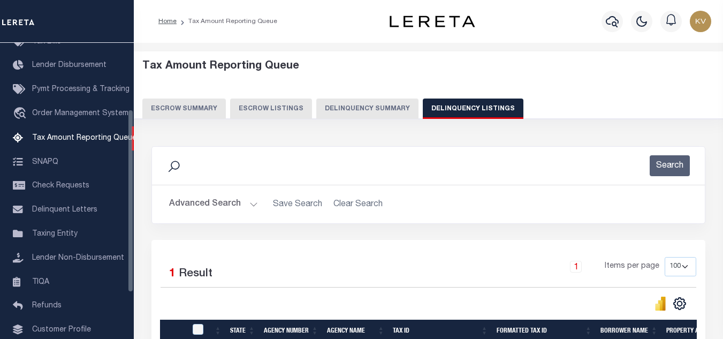
scroll to position [107, 0]
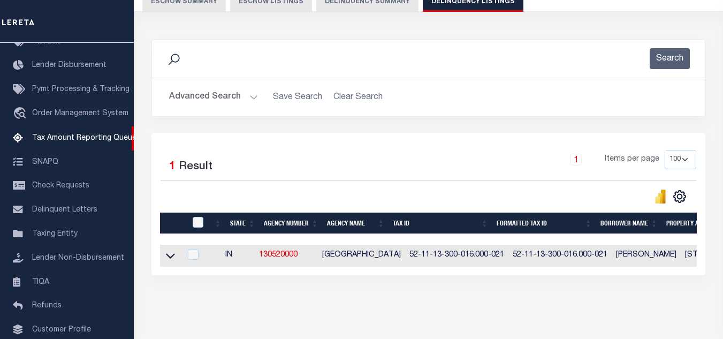
click at [246, 104] on button "Advanced Search" at bounding box center [213, 97] width 89 height 21
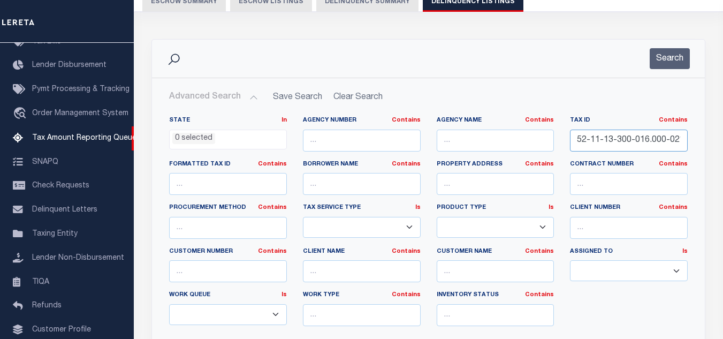
click at [636, 142] on input "52-11-13-300-016.000-021" at bounding box center [629, 141] width 118 height 22
paste input "400-034"
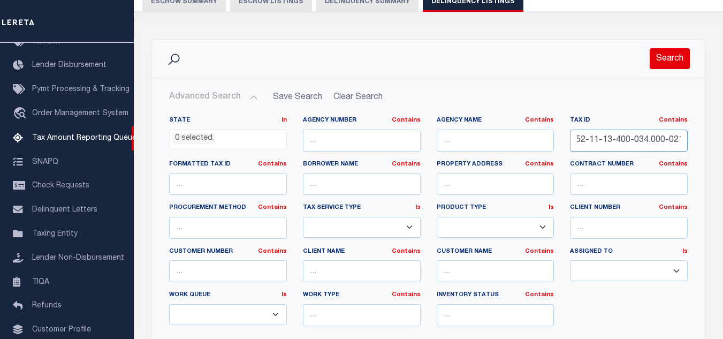
type input "52-11-13-400-034.000-021"
click at [671, 64] on button "Search" at bounding box center [670, 58] width 40 height 21
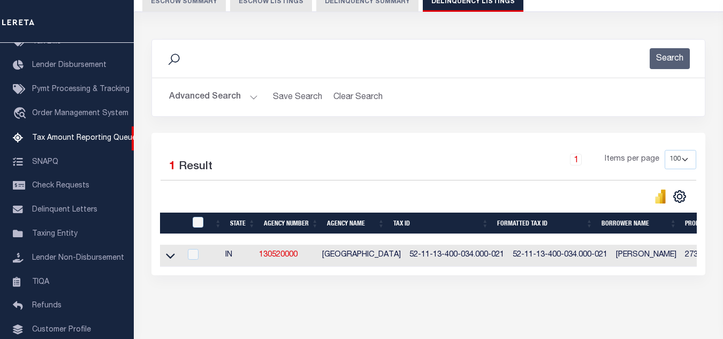
scroll to position [149, 0]
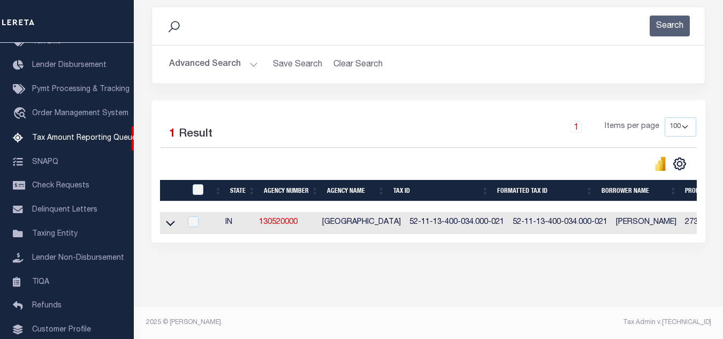
drag, startPoint x: 169, startPoint y: 216, endPoint x: 309, endPoint y: 97, distance: 184.2
click at [169, 221] on icon at bounding box center [170, 223] width 9 height 5
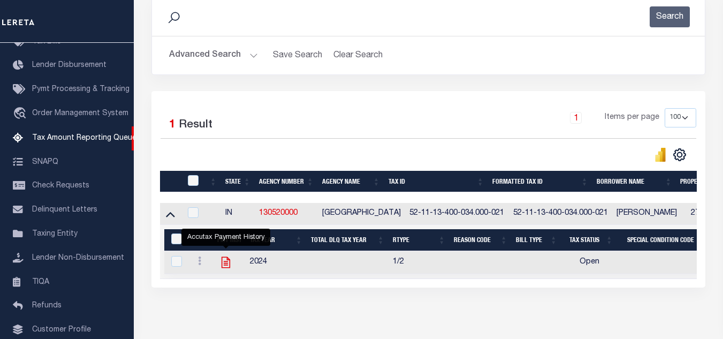
click at [224, 268] on icon "" at bounding box center [226, 262] width 14 height 14
checkbox input "true"
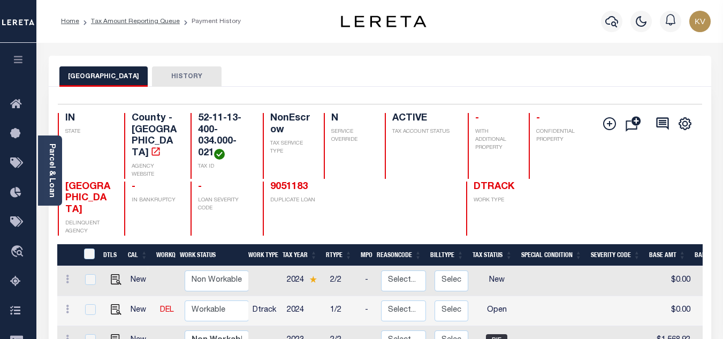
scroll to position [1, 0]
click at [392, 196] on div at bounding box center [418, 208] width 70 height 54
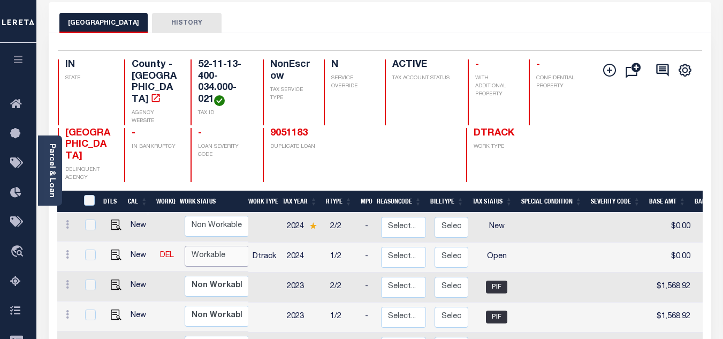
click at [202, 246] on select "Non Workable Workable" at bounding box center [217, 256] width 64 height 21
checkbox input "true"
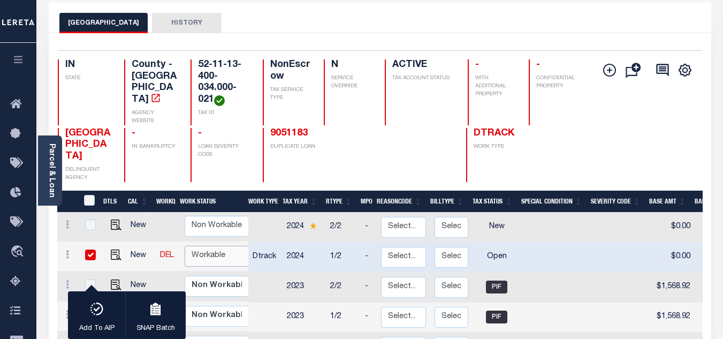
select select "true"
click at [185, 246] on select "Non Workable Workable" at bounding box center [217, 256] width 64 height 21
checkbox input "false"
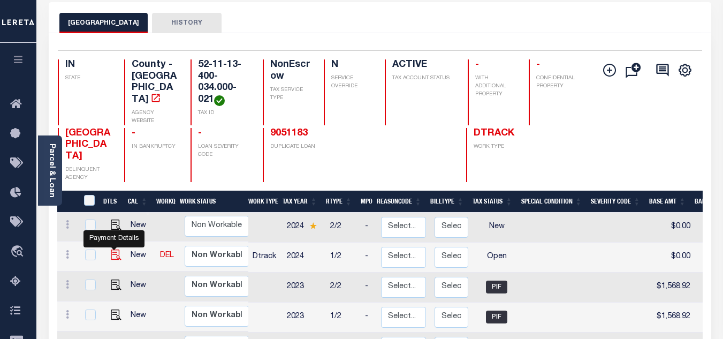
click at [113, 249] on img "" at bounding box center [116, 254] width 11 height 11
checkbox input "true"
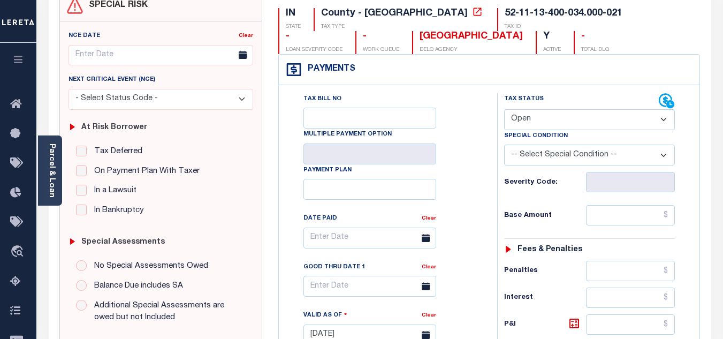
scroll to position [161, 0]
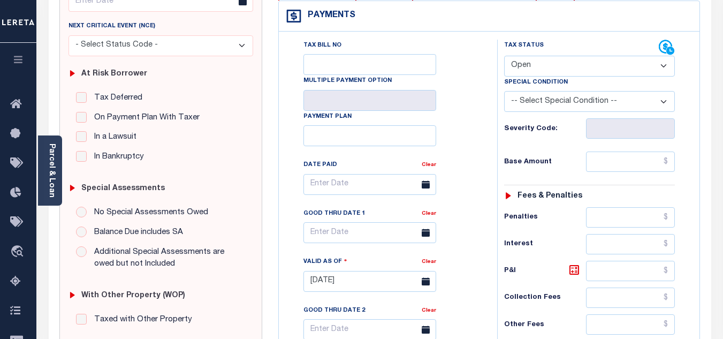
click at [542, 58] on select "- Select Status Code - Open Due/Unpaid Paid Incomplete No Tax Due Internal Refu…" at bounding box center [589, 66] width 171 height 21
select select "PYD"
click at [504, 56] on select "- Select Status Code - Open Due/Unpaid Paid Incomplete No Tax Due Internal Refu…" at bounding box center [589, 66] width 171 height 21
type input "[DATE]"
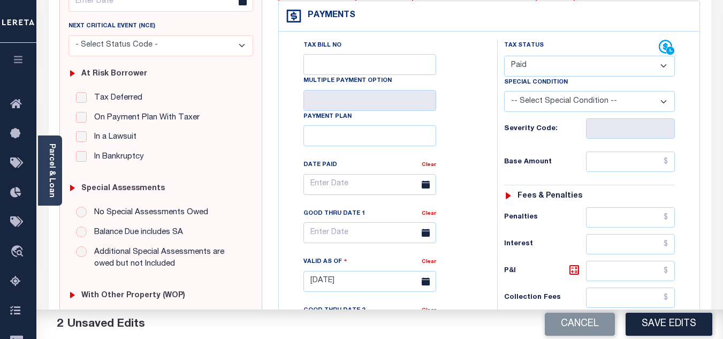
click at [469, 122] on div "Tax Bill No Multiple Payment Option Payment Plan Clear" at bounding box center [386, 190] width 192 height 300
click at [623, 170] on input "text" at bounding box center [630, 161] width 89 height 20
type input "$0.00"
click at [558, 157] on div "Base Amount $0.00" at bounding box center [589, 161] width 171 height 20
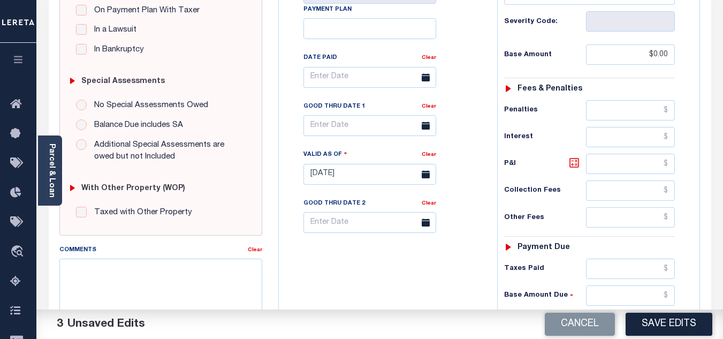
scroll to position [375, 0]
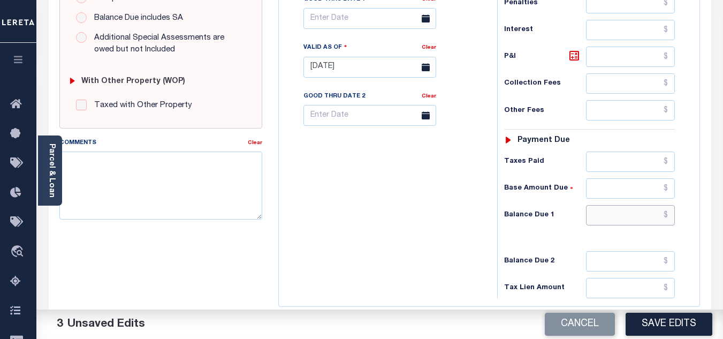
click at [620, 209] on input "text" at bounding box center [630, 215] width 89 height 20
type input "$0.00"
click at [385, 217] on div "Tax Bill No Multiple Payment Option Payment Plan Clear" at bounding box center [386, 62] width 208 height 473
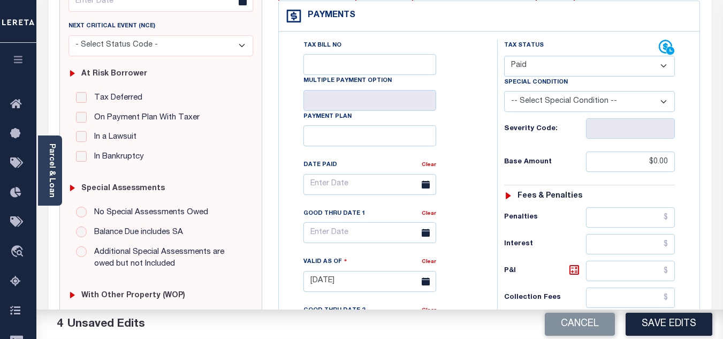
scroll to position [0, 0]
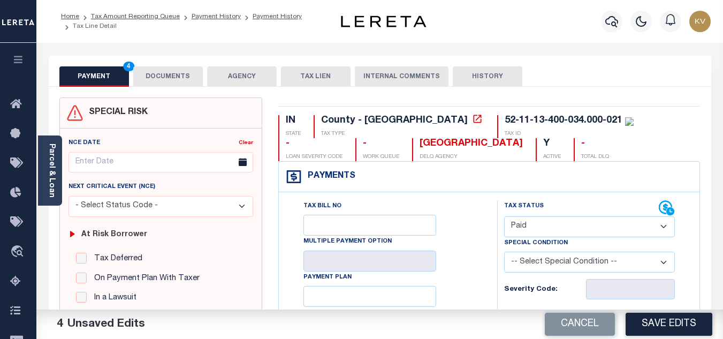
click at [168, 77] on button "DOCUMENTS" at bounding box center [168, 76] width 70 height 20
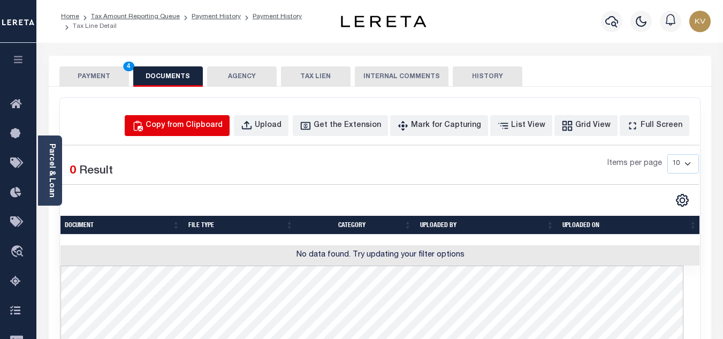
click at [221, 123] on div "Copy from Clipboard" at bounding box center [184, 126] width 77 height 12
select select "POP"
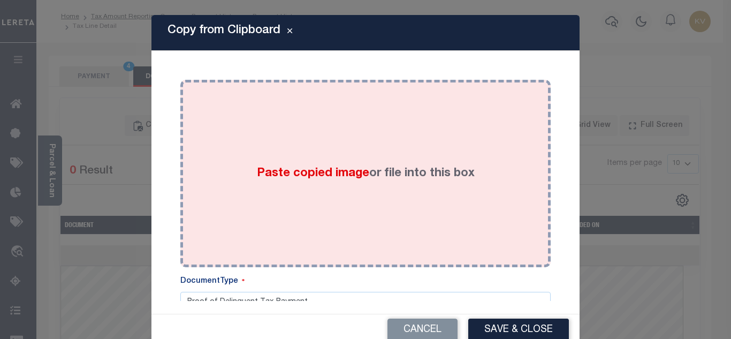
click at [285, 172] on span "Paste copied image" at bounding box center [313, 174] width 112 height 12
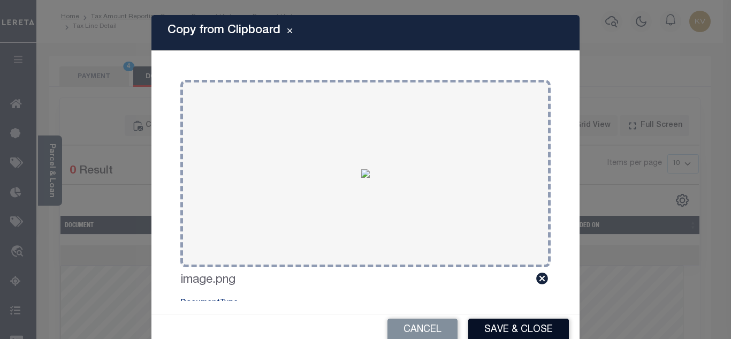
click at [509, 328] on button "Save & Close" at bounding box center [518, 329] width 101 height 23
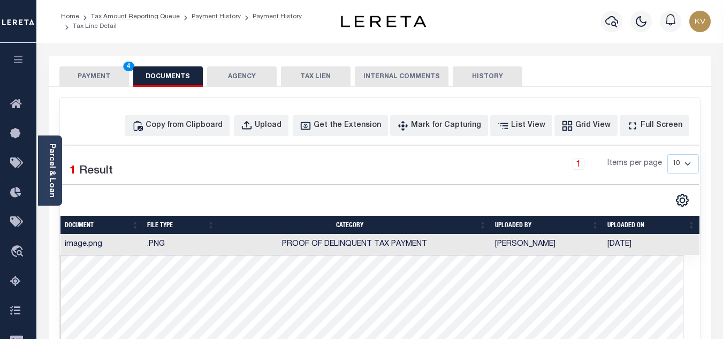
click at [77, 75] on button "PAYMENT 4" at bounding box center [94, 76] width 70 height 20
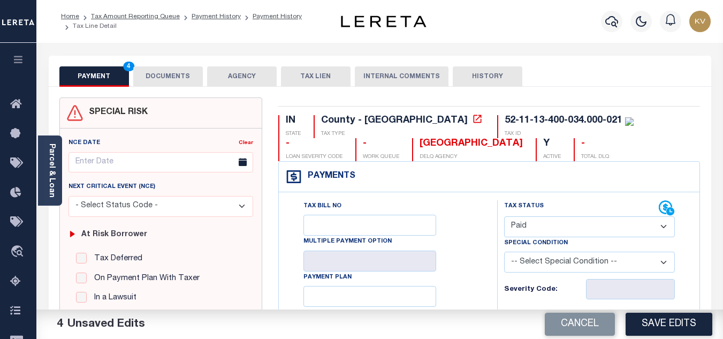
click at [665, 331] on button "Save Edits" at bounding box center [669, 324] width 87 height 23
checkbox input "false"
type input "$0"
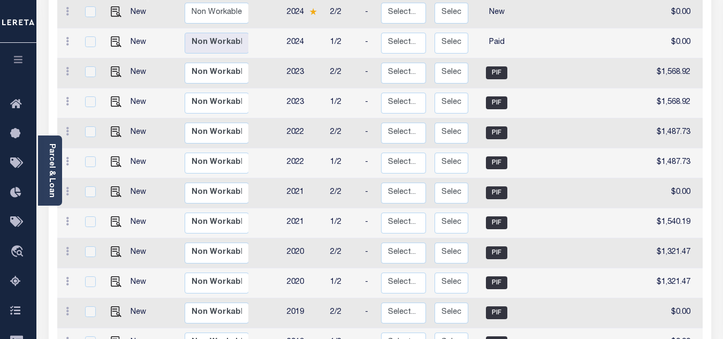
scroll to position [54, 0]
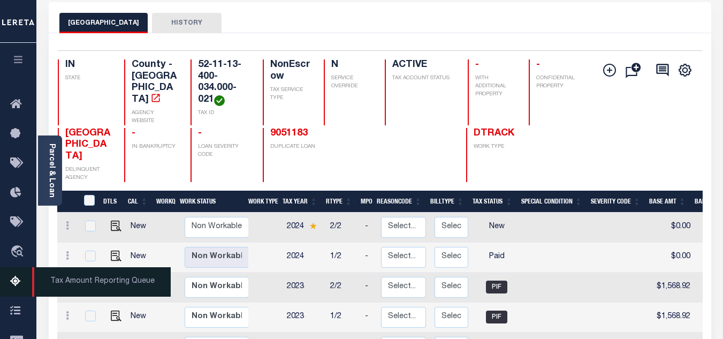
click at [14, 286] on icon at bounding box center [18, 281] width 17 height 13
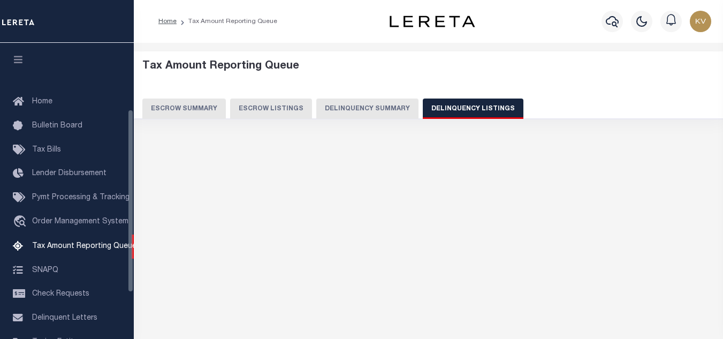
select select
select select "100"
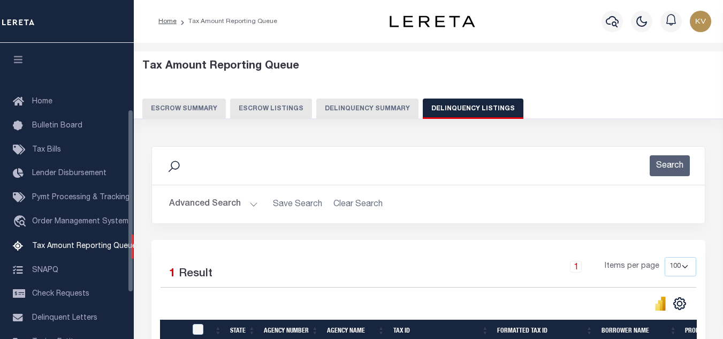
scroll to position [149, 0]
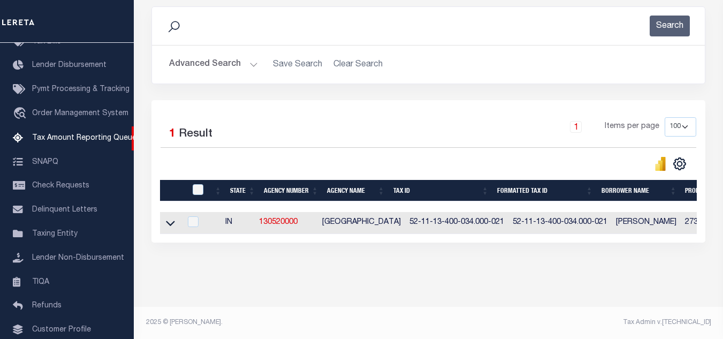
click at [227, 54] on button "Advanced Search" at bounding box center [213, 64] width 89 height 21
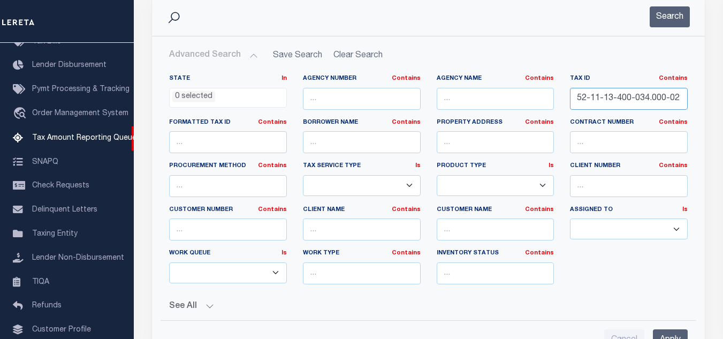
click at [583, 98] on input "52-11-13-400-034.000-021" at bounding box center [629, 99] width 118 height 22
paste input "5-200-008"
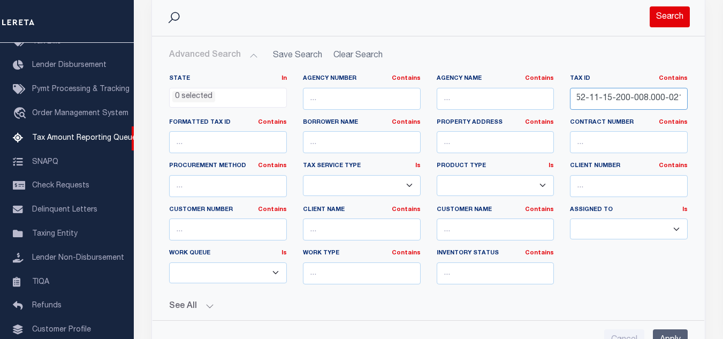
type input "52-11-15-200-008.000-021"
click at [676, 13] on button "Search" at bounding box center [670, 16] width 40 height 21
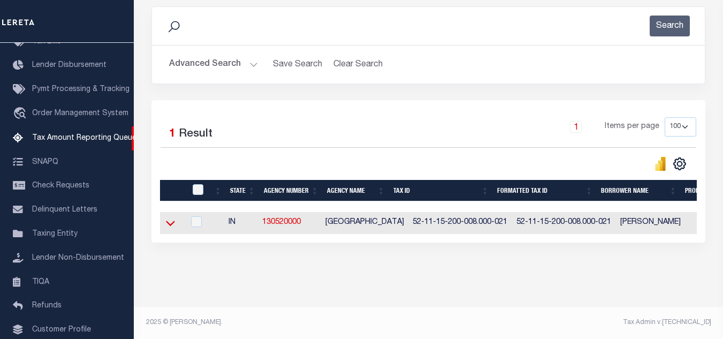
click at [169, 221] on icon at bounding box center [170, 222] width 9 height 11
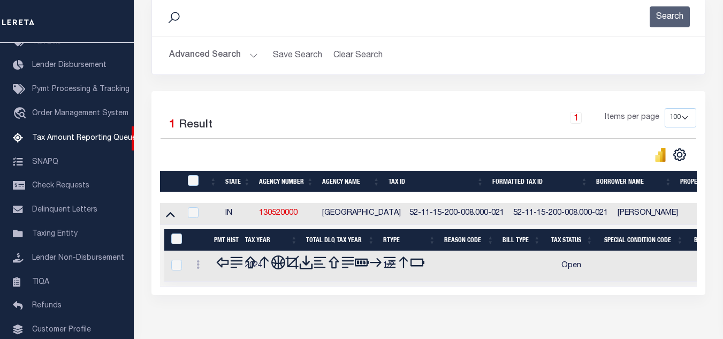
scroll to position [203, 0]
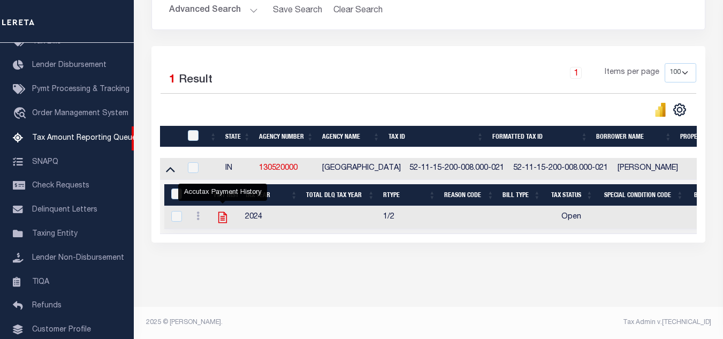
click at [221, 213] on icon "" at bounding box center [222, 217] width 9 height 11
checkbox input "true"
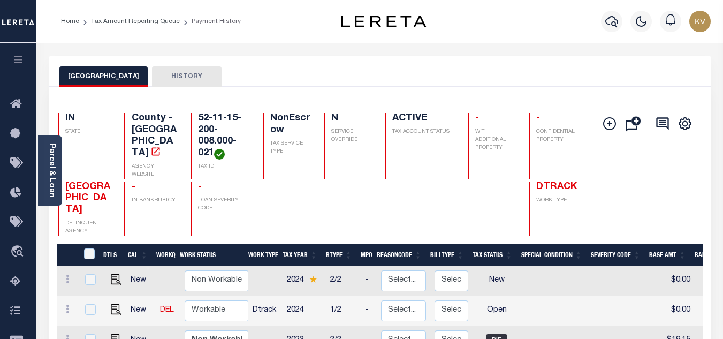
scroll to position [107, 0]
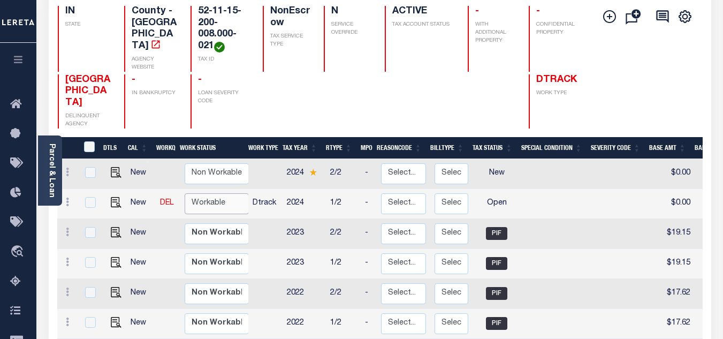
click at [229, 193] on select "Non Workable Workable" at bounding box center [217, 203] width 64 height 21
checkbox input "true"
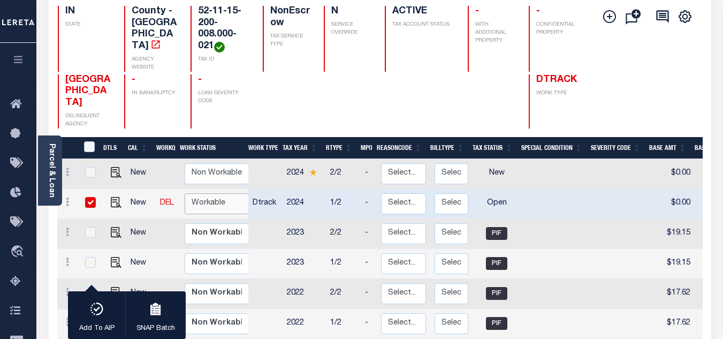
select select "true"
click at [185, 193] on select "Non Workable Workable" at bounding box center [217, 203] width 64 height 21
checkbox input "false"
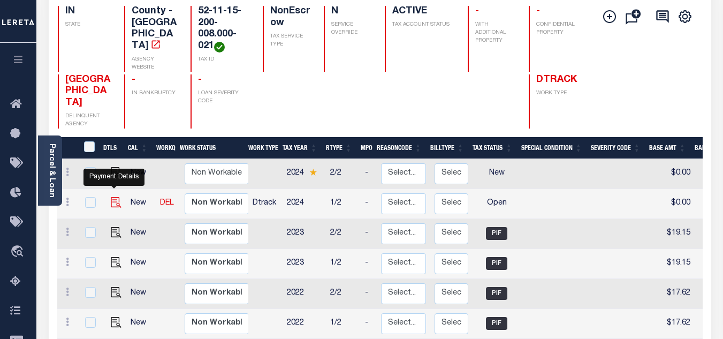
click at [111, 197] on img "" at bounding box center [116, 202] width 11 height 11
checkbox input "true"
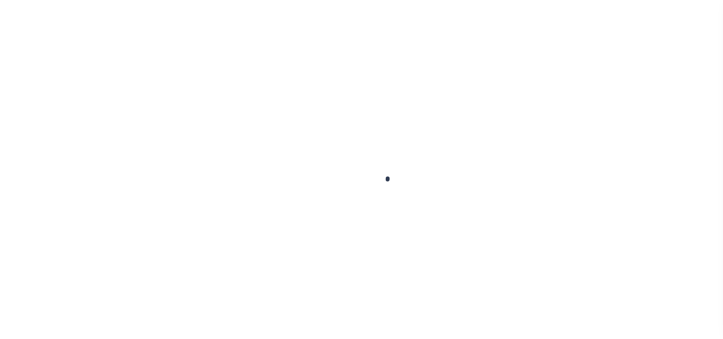
checkbox input "false"
type input "05/11/2025"
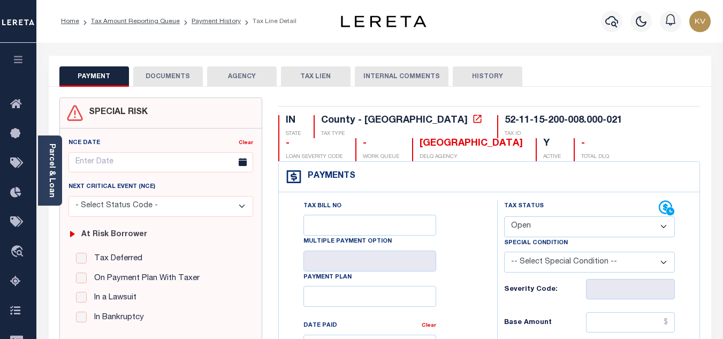
scroll to position [107, 0]
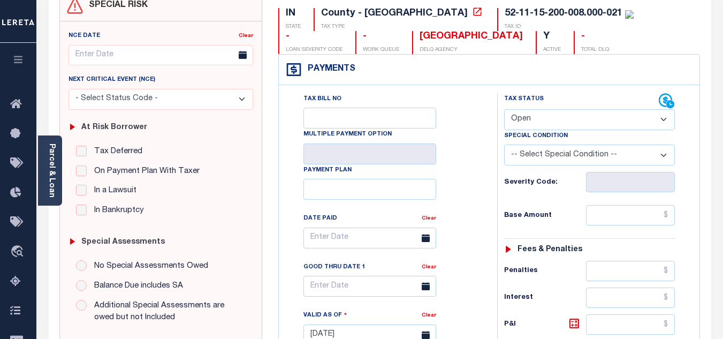
click at [531, 117] on select "- Select Status Code - Open Due/Unpaid Paid Incomplete No Tax Due Internal Refu…" at bounding box center [589, 119] width 171 height 21
select select "PYD"
click at [504, 110] on select "- Select Status Code - Open Due/Unpaid Paid Incomplete No Tax Due Internal Refu…" at bounding box center [589, 119] width 171 height 21
type input "[DATE]"
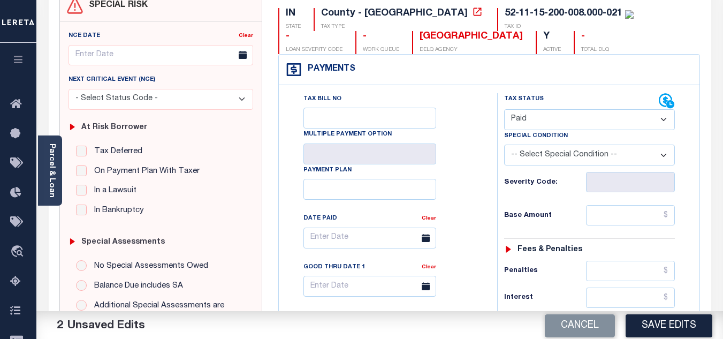
drag, startPoint x: 479, startPoint y: 180, endPoint x: 519, endPoint y: 200, distance: 45.5
click at [478, 180] on div "Tax Bill No Multiple Payment Option Payment Plan Clear" at bounding box center [386, 243] width 192 height 300
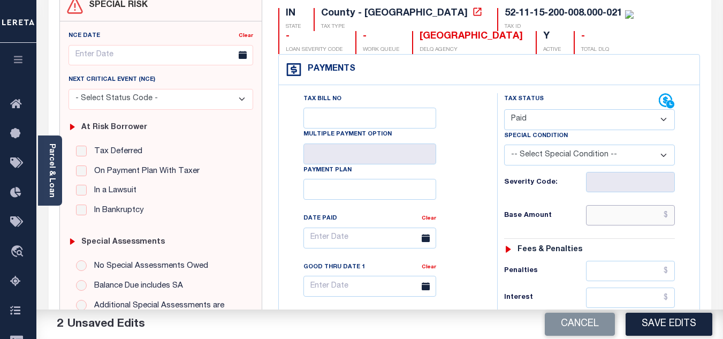
click at [608, 218] on input "text" at bounding box center [630, 215] width 89 height 20
type input "$0.00"
click at [570, 214] on h6 "Base Amount" at bounding box center [545, 215] width 82 height 9
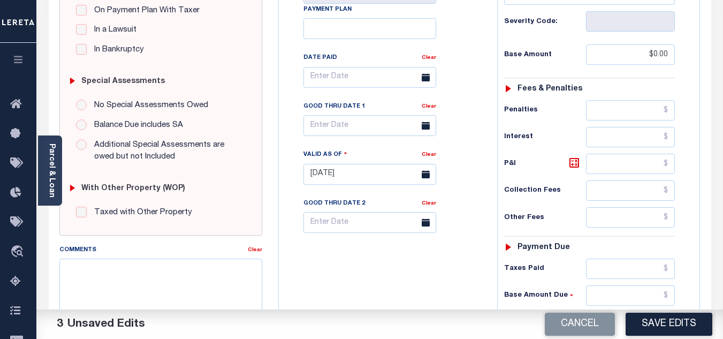
scroll to position [375, 0]
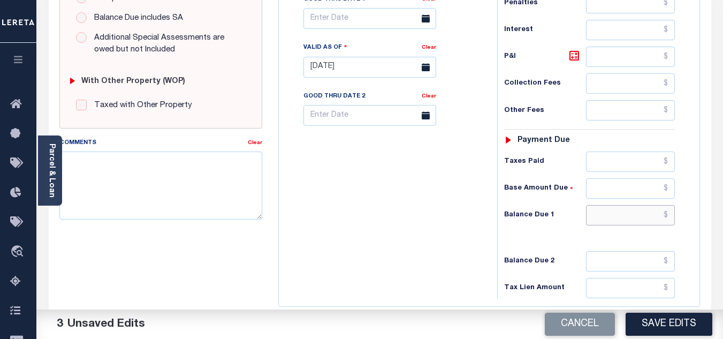
click at [612, 210] on input "text" at bounding box center [630, 215] width 89 height 20
type input "$0.00"
click at [379, 252] on div "Tax Bill No Multiple Payment Option Payment Plan Clear" at bounding box center [386, 62] width 208 height 473
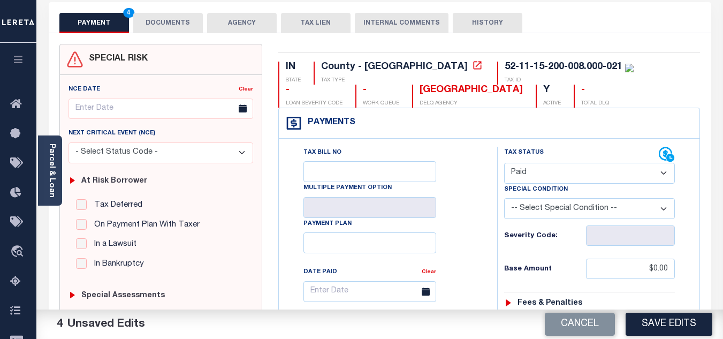
scroll to position [0, 0]
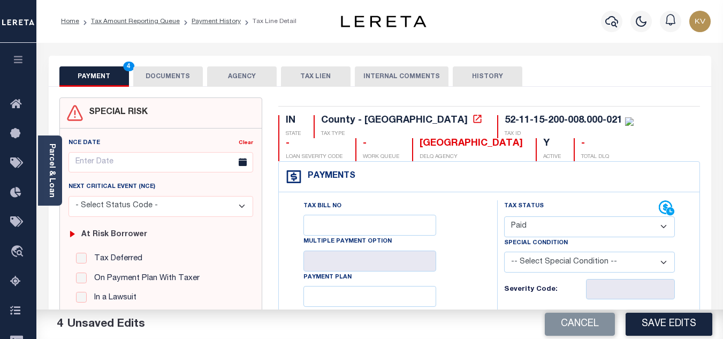
click at [196, 78] on button "DOCUMENTS" at bounding box center [168, 76] width 70 height 20
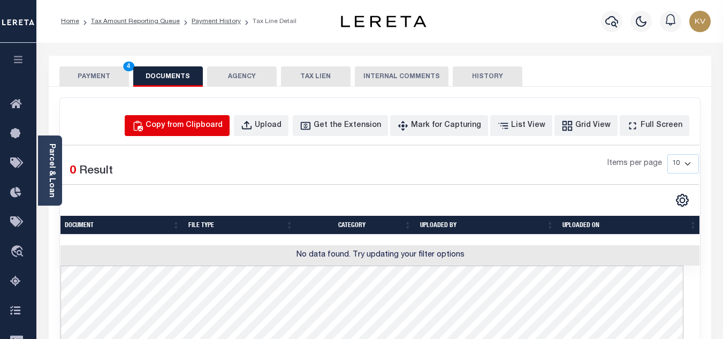
click at [207, 124] on div "Copy from Clipboard" at bounding box center [184, 126] width 77 height 12
select select "POP"
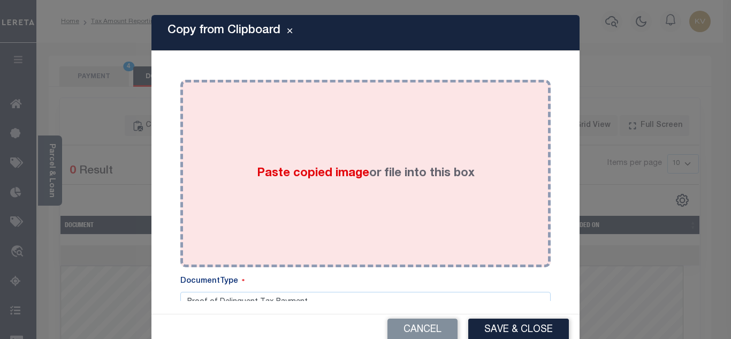
click at [257, 178] on span "Paste copied image" at bounding box center [313, 174] width 112 height 12
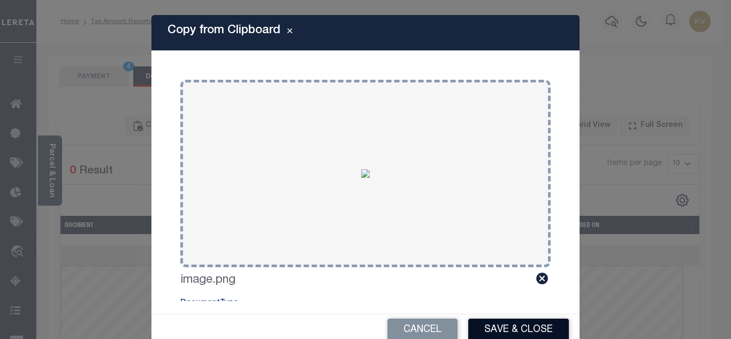
click at [532, 331] on button "Save & Close" at bounding box center [518, 329] width 101 height 23
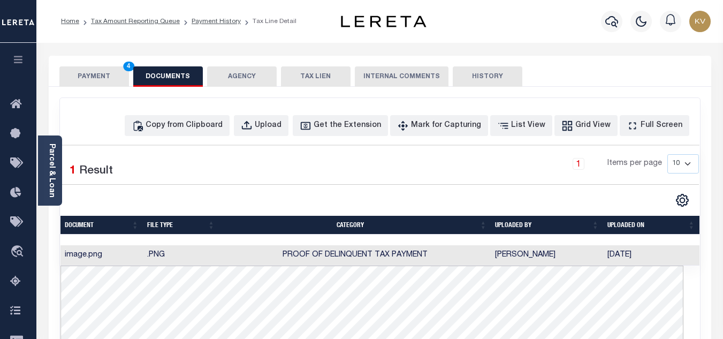
click at [98, 77] on button "PAYMENT 4" at bounding box center [94, 76] width 70 height 20
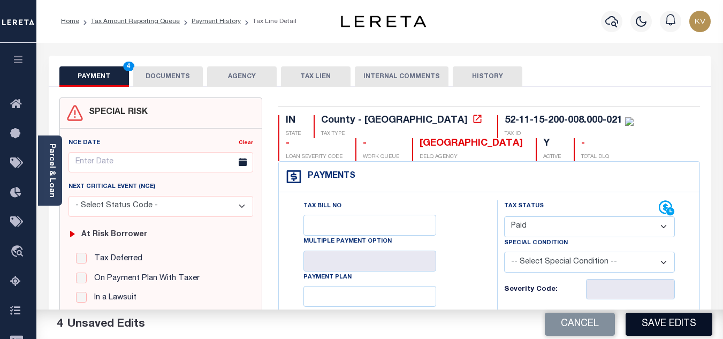
click at [647, 329] on button "Save Edits" at bounding box center [669, 324] width 87 height 23
checkbox input "false"
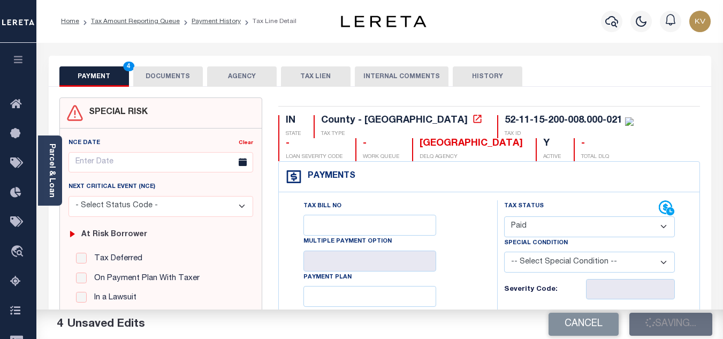
type input "$0"
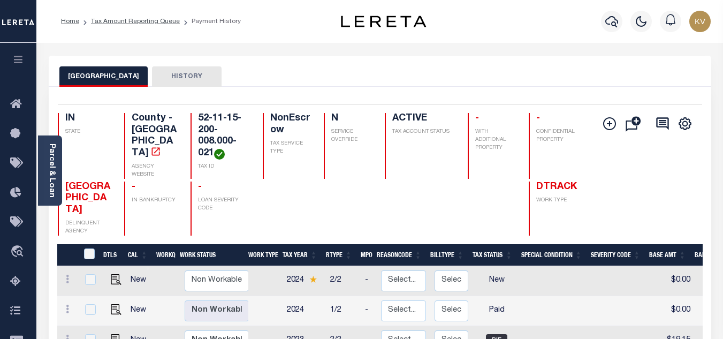
scroll to position [107, 0]
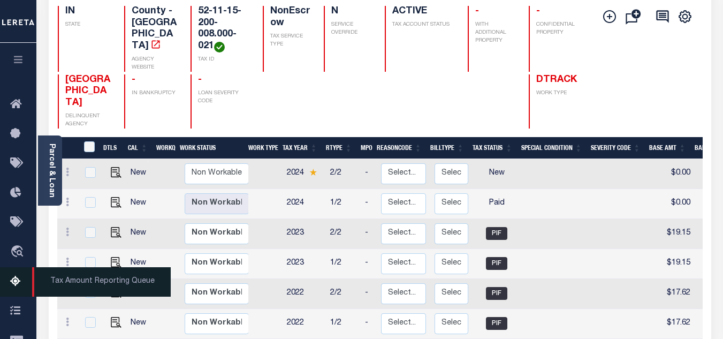
click at [6, 291] on link "Tax Amount Reporting Queue" at bounding box center [18, 281] width 36 height 29
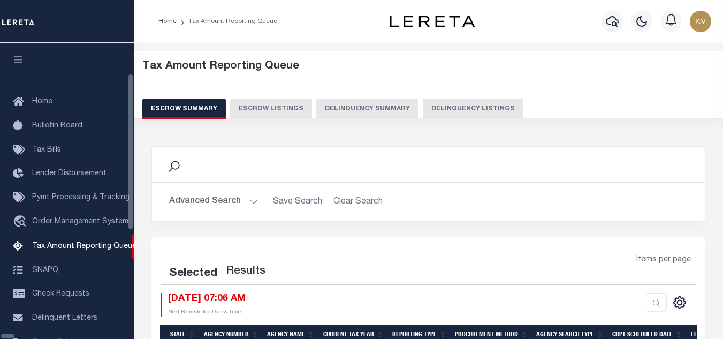
click at [434, 106] on button "Delinquency Listings" at bounding box center [473, 108] width 101 height 20
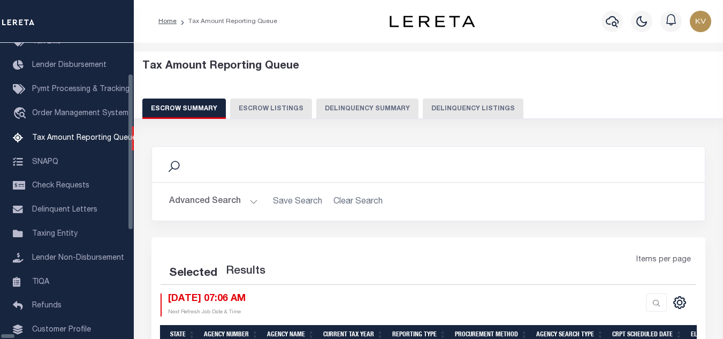
select select "100"
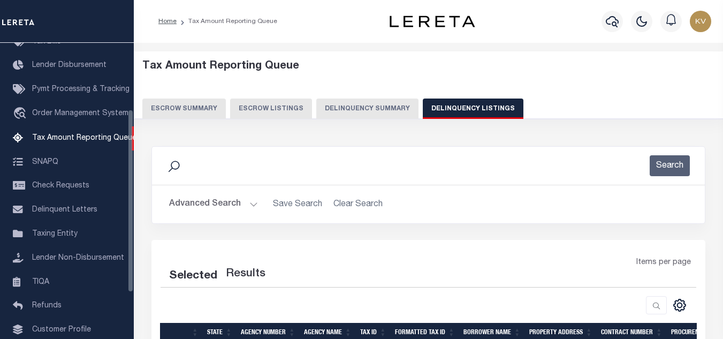
select select "100"
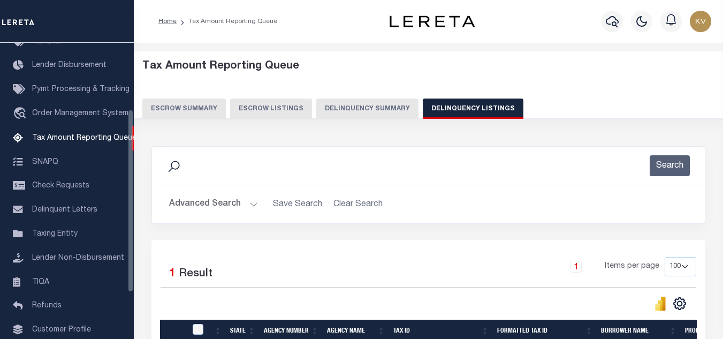
scroll to position [107, 0]
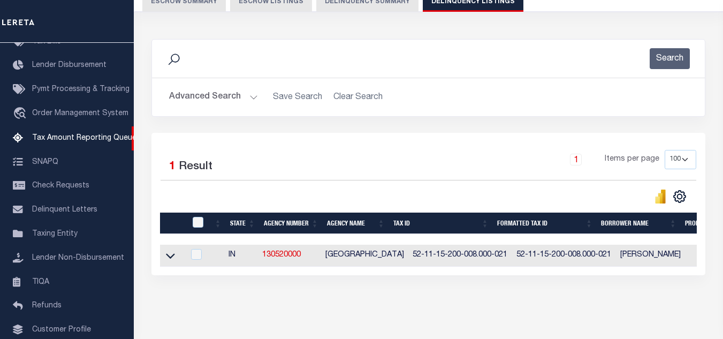
click at [246, 85] on div "Advanced Search Save Search Clear Search tblassign_wrapper_dynamictable_____Def…" at bounding box center [428, 97] width 553 height 38
click at [248, 98] on button "Advanced Search" at bounding box center [213, 97] width 89 height 21
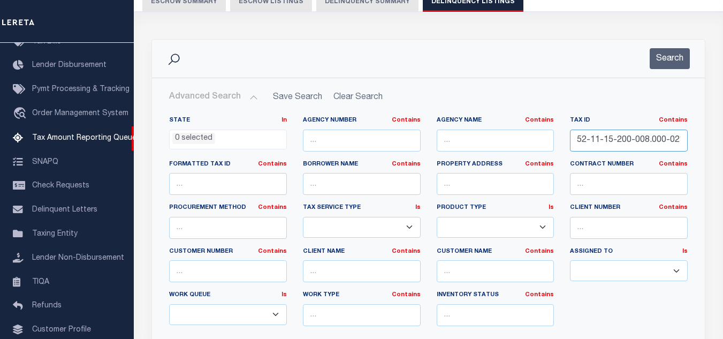
click at [596, 138] on input "52-11-15-200-008.000-021" at bounding box center [629, 141] width 118 height 22
paste input "9-300-018.000-017"
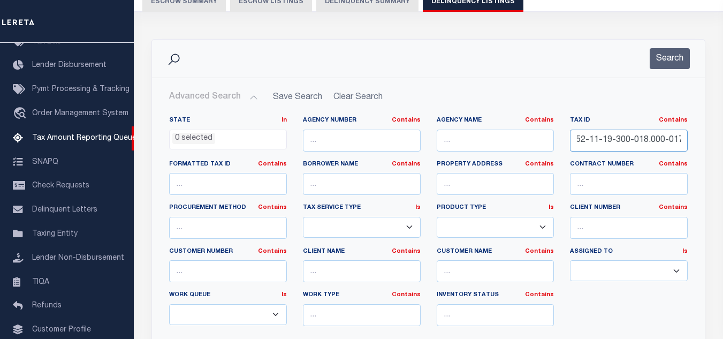
type input "52-11-19-300-018.000-017"
click at [668, 74] on div "Search" at bounding box center [428, 59] width 553 height 38
click at [670, 62] on button "Search" at bounding box center [670, 58] width 40 height 21
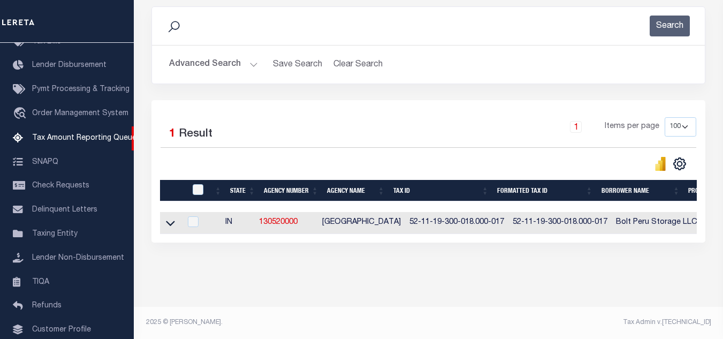
scroll to position [149, 0]
click at [168, 217] on icon at bounding box center [170, 222] width 9 height 11
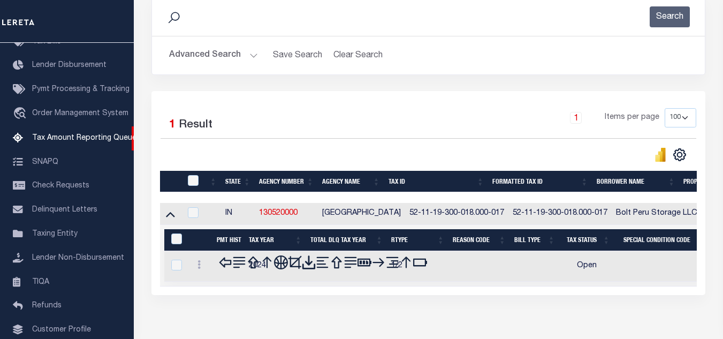
scroll to position [202, 0]
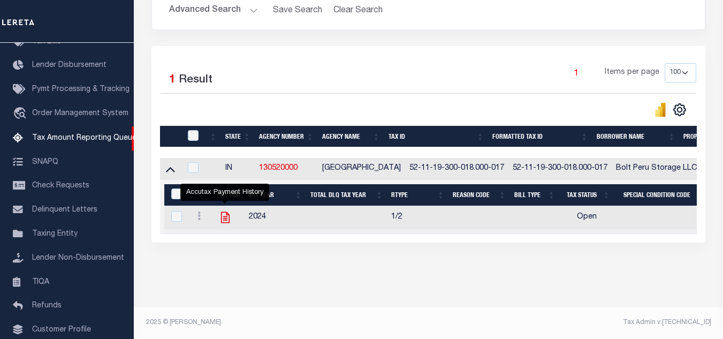
click at [225, 211] on icon "" at bounding box center [225, 217] width 14 height 14
checkbox input "true"
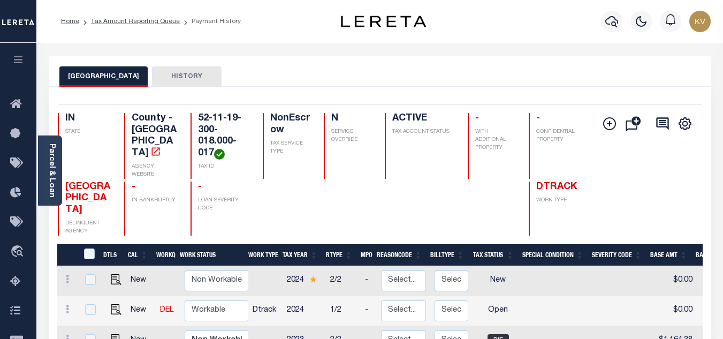
scroll to position [107, 0]
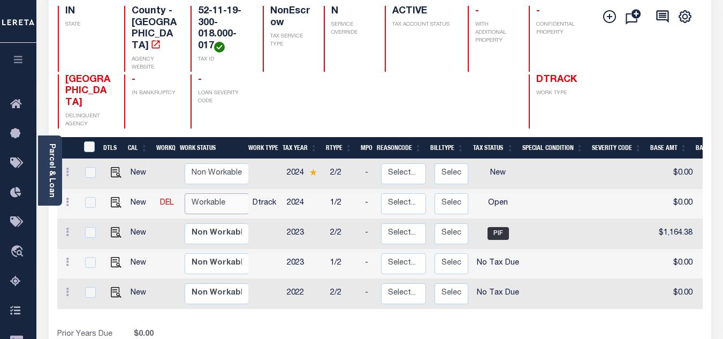
click at [195, 193] on select "Non Workable Workable" at bounding box center [217, 203] width 64 height 21
checkbox input "true"
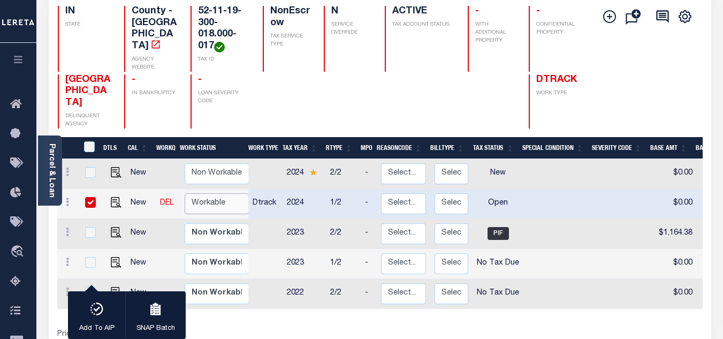
select select "true"
click at [185, 193] on select "Non Workable Workable" at bounding box center [217, 203] width 64 height 21
checkbox input "false"
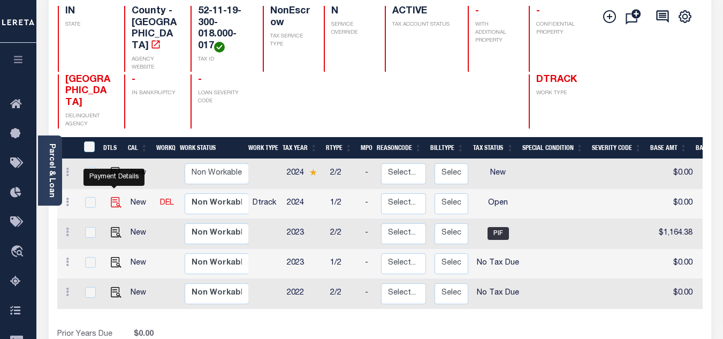
click at [111, 197] on img "" at bounding box center [116, 202] width 11 height 11
checkbox input "true"
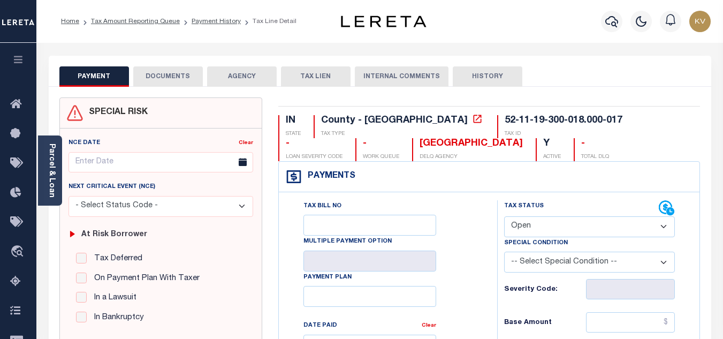
scroll to position [161, 0]
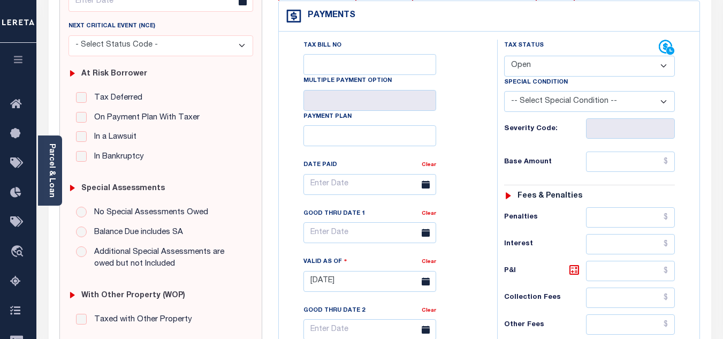
click at [573, 66] on select "- Select Status Code - Open Due/Unpaid Paid Incomplete No Tax Due Internal Refu…" at bounding box center [589, 66] width 171 height 21
select select "PYD"
click at [504, 56] on select "- Select Status Code - Open Due/Unpaid Paid Incomplete No Tax Due Internal Refu…" at bounding box center [589, 66] width 171 height 21
type input "[DATE]"
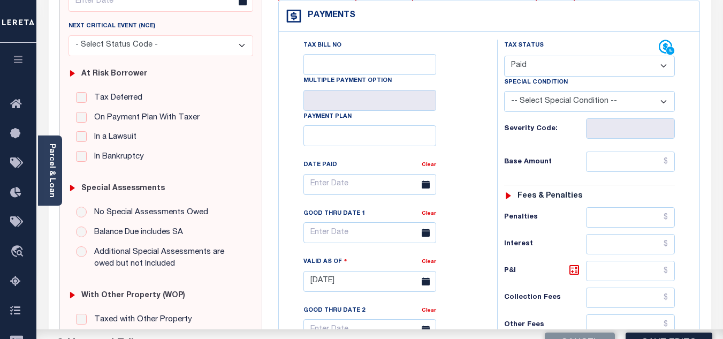
click at [484, 129] on div "Tax Bill No Multiple Payment Option Payment Plan Clear" at bounding box center [386, 276] width 208 height 473
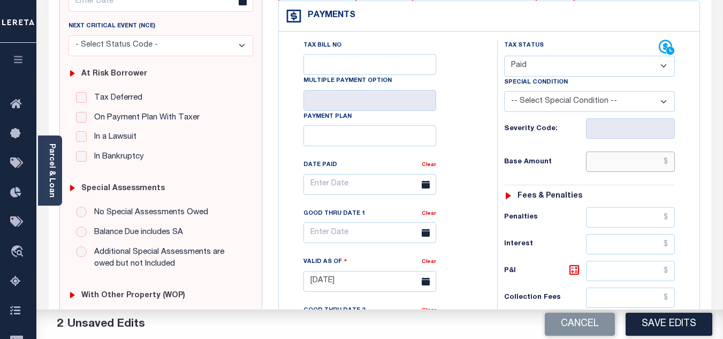
click at [612, 161] on input "text" at bounding box center [630, 161] width 89 height 20
type input "$0.00"
click at [570, 166] on h6 "Base Amount" at bounding box center [545, 162] width 82 height 9
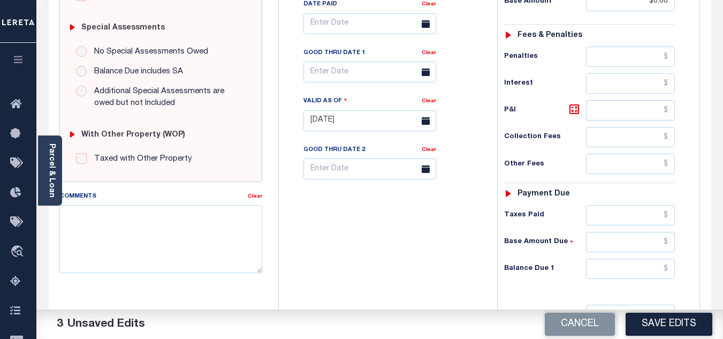
scroll to position [428, 0]
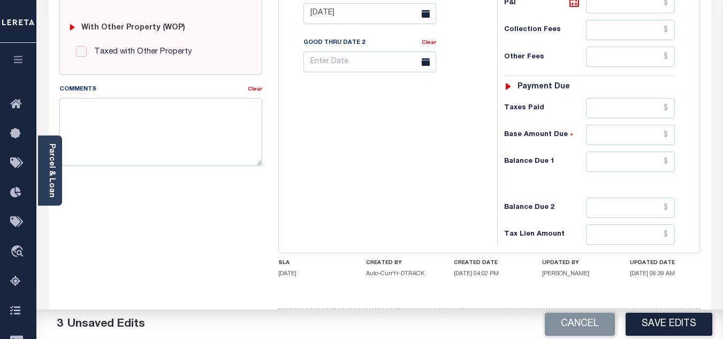
click at [606, 148] on div "Tax Status Status - Select Status Code -" at bounding box center [593, 8] width 192 height 473
click at [601, 159] on input "text" at bounding box center [630, 161] width 89 height 20
click at [443, 181] on div "Tax Bill No Multiple Payment Option Payment Plan Clear" at bounding box center [386, 8] width 208 height 473
type input "$0.00"
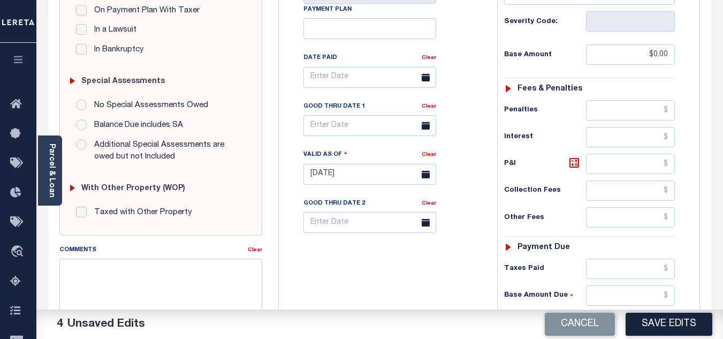
scroll to position [0, 0]
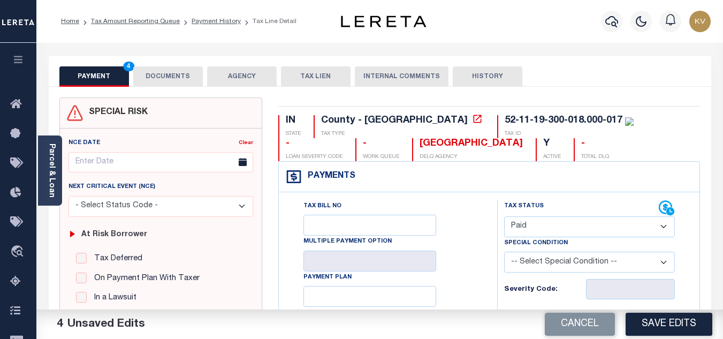
click at [150, 75] on button "DOCUMENTS" at bounding box center [168, 76] width 70 height 20
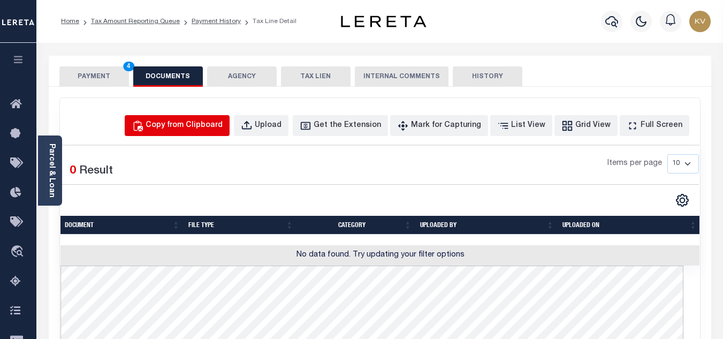
click at [192, 125] on div "Copy from Clipboard" at bounding box center [184, 126] width 77 height 12
select select "POP"
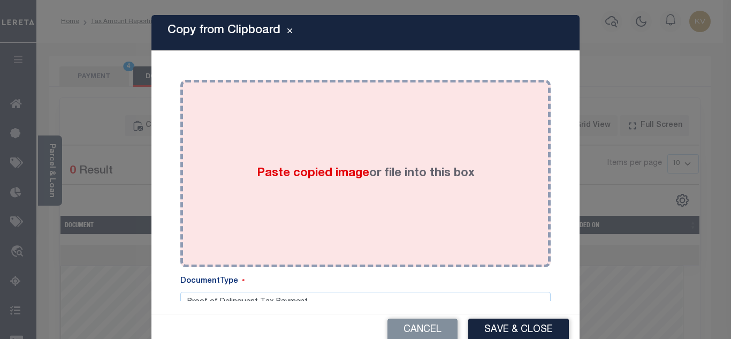
click at [335, 170] on span "Paste copied image" at bounding box center [313, 174] width 112 height 12
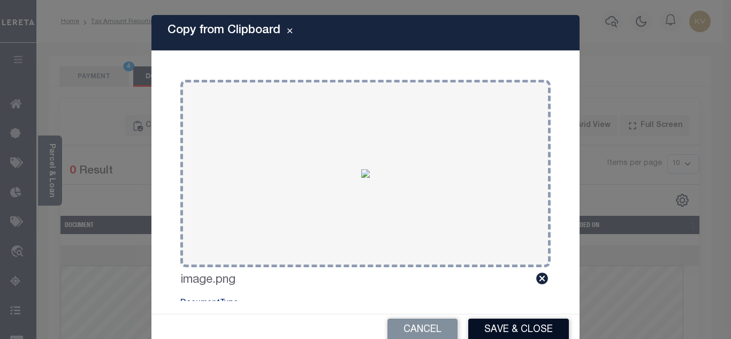
click at [544, 325] on button "Save & Close" at bounding box center [518, 329] width 101 height 23
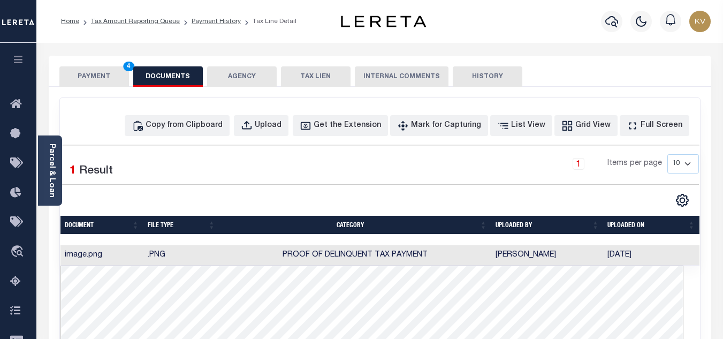
click at [92, 78] on button "PAYMENT 4" at bounding box center [94, 76] width 70 height 20
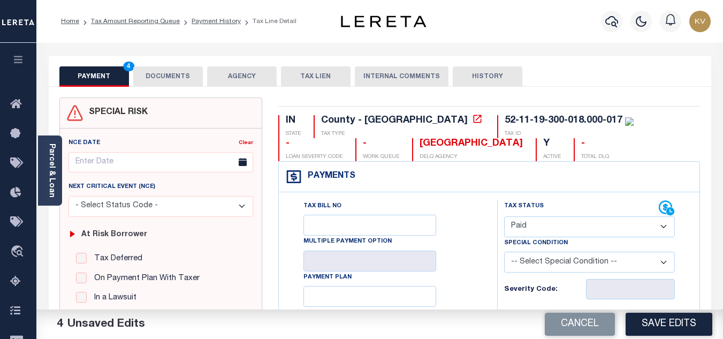
click at [662, 318] on button "Save Edits" at bounding box center [669, 324] width 87 height 23
checkbox input "false"
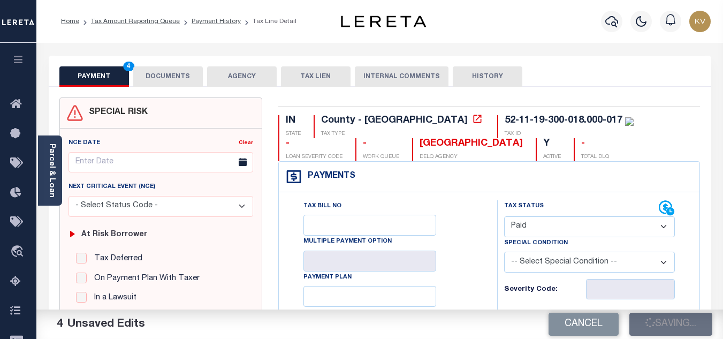
type input "$0"
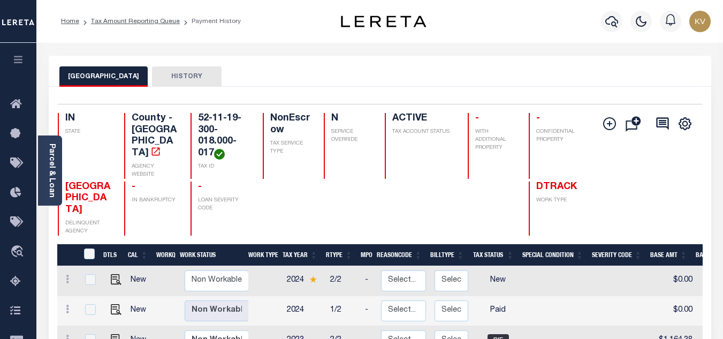
scroll to position [107, 0]
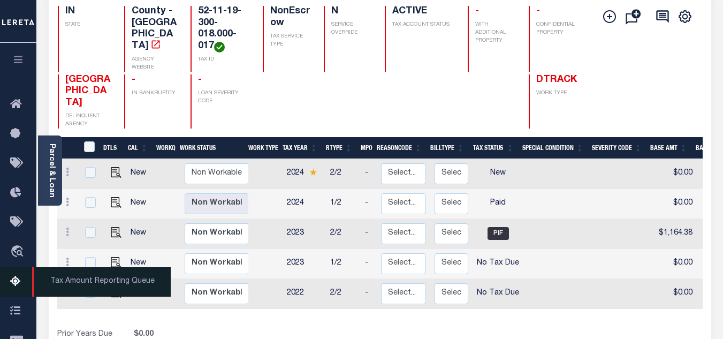
click at [17, 278] on icon at bounding box center [18, 281] width 17 height 13
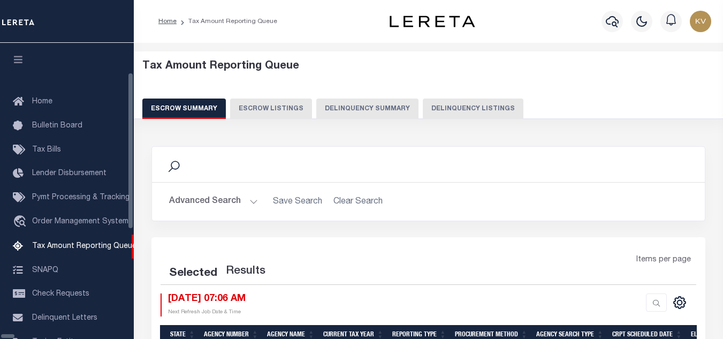
select select "100"
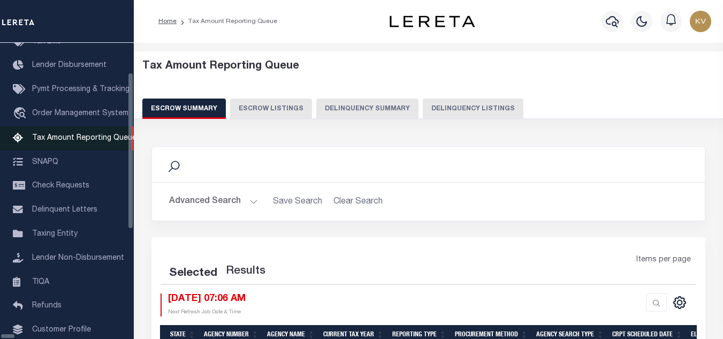
select select "100"
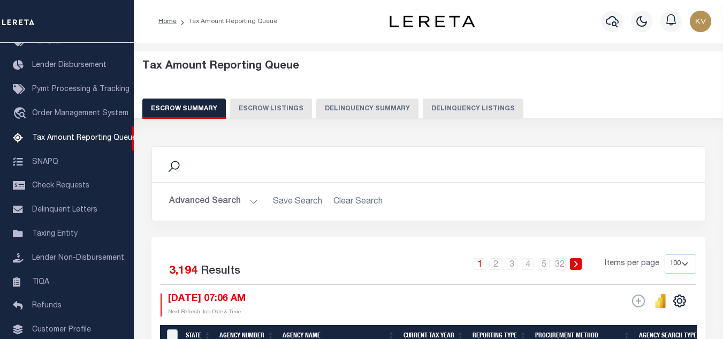
click at [466, 98] on button "Delinquency Listings" at bounding box center [473, 108] width 101 height 20
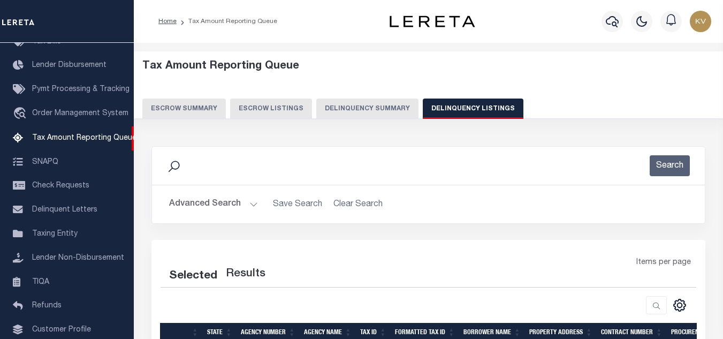
click at [459, 111] on button "Delinquency Listings" at bounding box center [473, 108] width 101 height 20
select select "100"
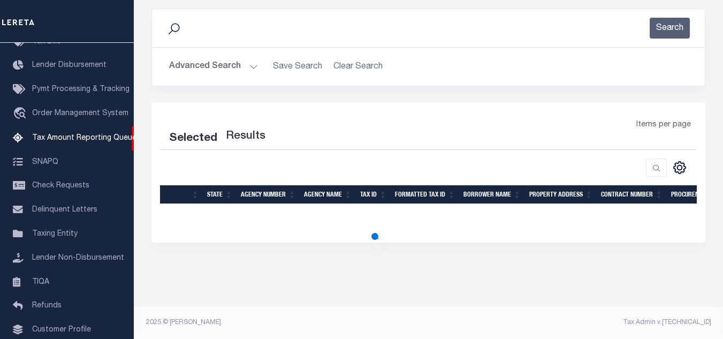
click at [247, 51] on div "Advanced Search Save Search Clear Search State In" at bounding box center [428, 67] width 553 height 38
click at [247, 65] on button "Advanced Search" at bounding box center [213, 66] width 89 height 21
select select "100"
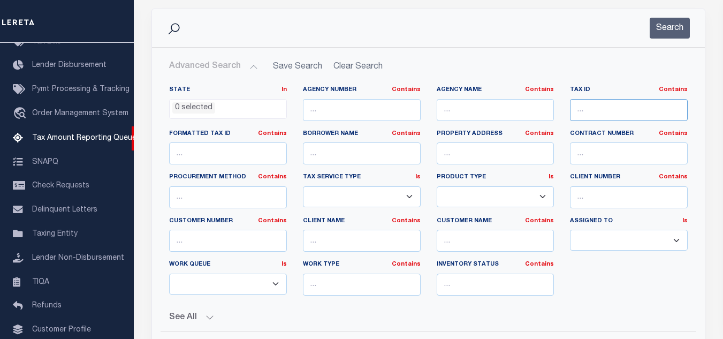
click at [624, 107] on input "text" at bounding box center [629, 110] width 118 height 22
paste input "52-11-27-401-002.000-021"
type input "52-11-27-401-002.000-021"
click at [667, 32] on button "Search" at bounding box center [670, 28] width 40 height 21
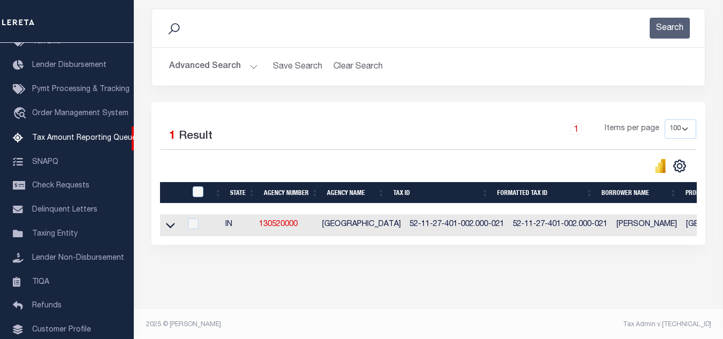
scroll to position [149, 0]
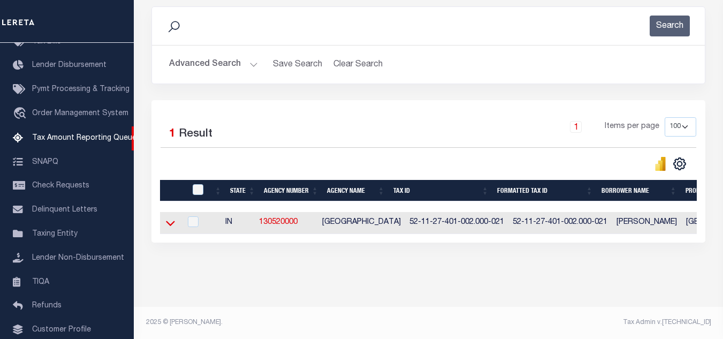
click at [169, 221] on icon at bounding box center [170, 223] width 9 height 5
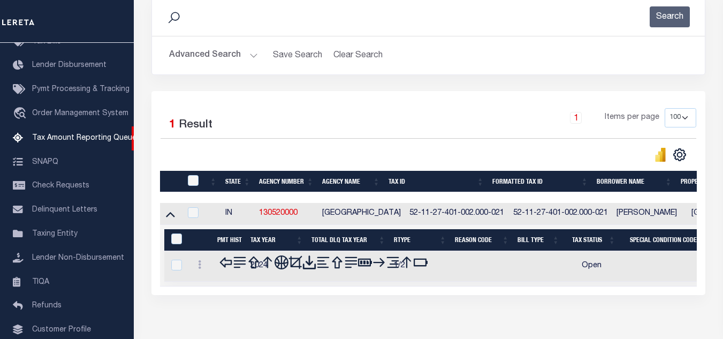
scroll to position [202, 0]
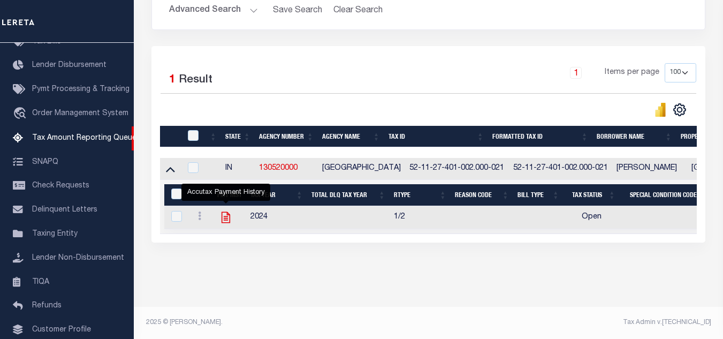
click at [223, 213] on icon "" at bounding box center [226, 217] width 14 height 14
checkbox input "true"
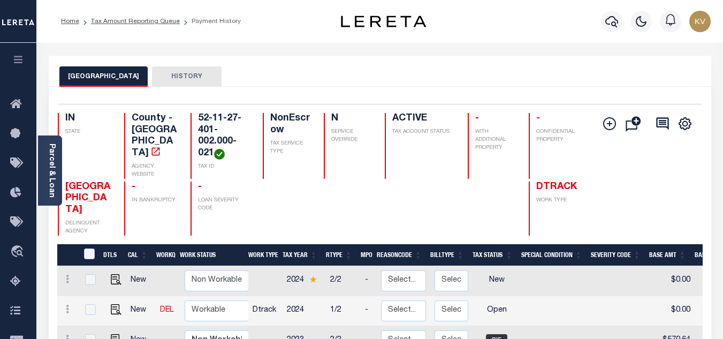
scroll to position [107, 0]
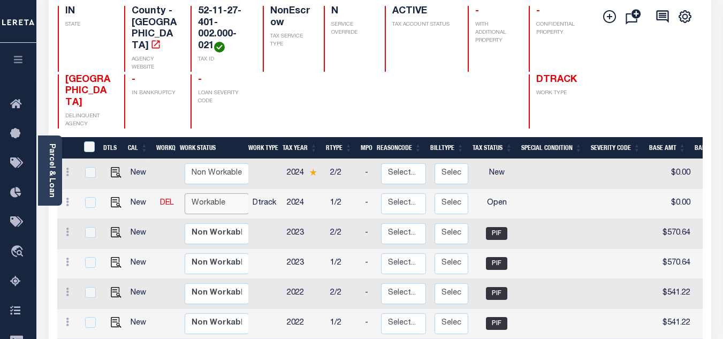
click at [215, 193] on select "Non Workable Workable" at bounding box center [217, 203] width 64 height 21
checkbox input "true"
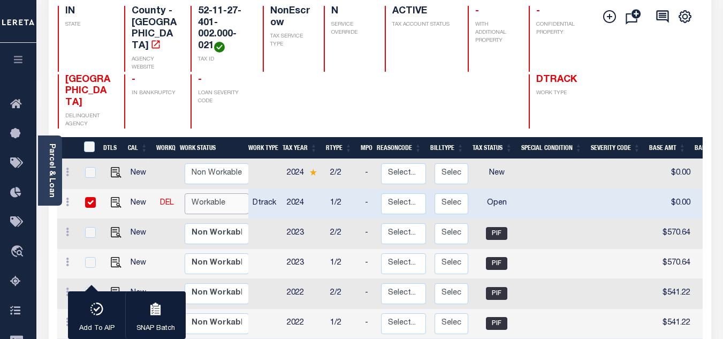
select select "true"
click at [185, 193] on select "Non Workable Workable" at bounding box center [217, 203] width 64 height 21
checkbox input "false"
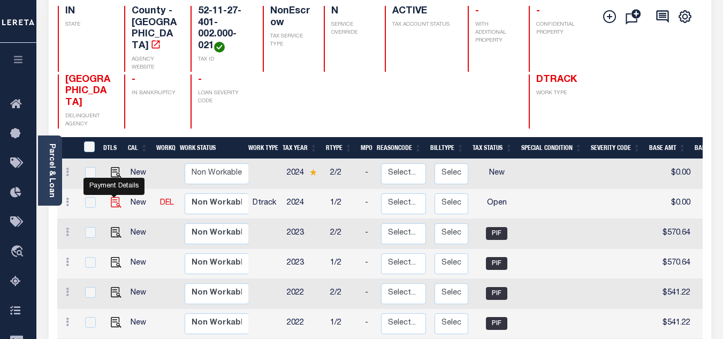
click at [116, 197] on img "" at bounding box center [116, 202] width 11 height 11
checkbox input "true"
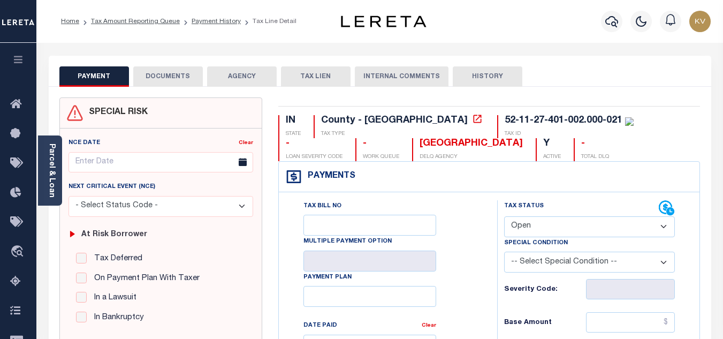
scroll to position [107, 0]
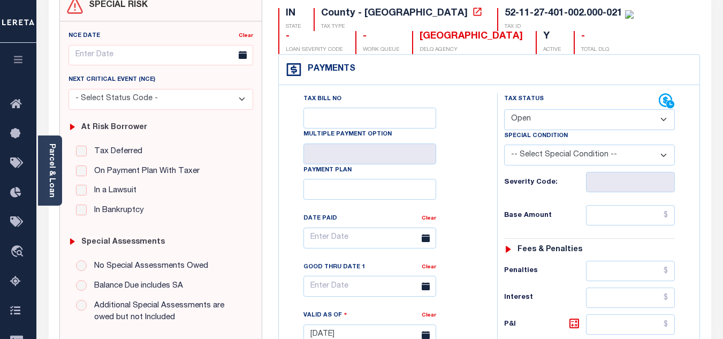
click at [540, 123] on select "- Select Status Code - Open Due/Unpaid Paid Incomplete No Tax Due Internal Refu…" at bounding box center [589, 119] width 171 height 21
select select "PYD"
click at [504, 110] on select "- Select Status Code - Open Due/Unpaid Paid Incomplete No Tax Due Internal Refu…" at bounding box center [589, 119] width 171 height 21
type input "[DATE]"
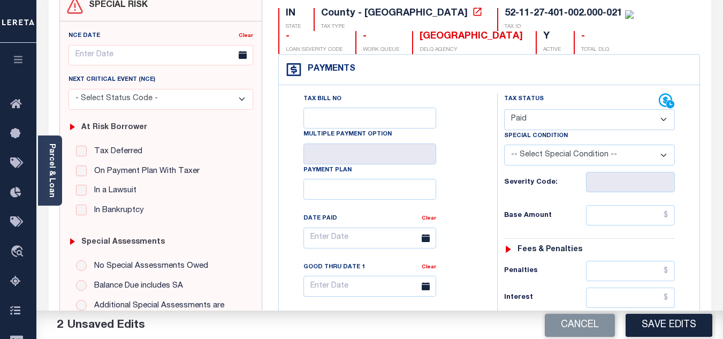
click at [456, 177] on div "Tax Bill No Multiple Payment Option Payment Plan Clear" at bounding box center [386, 243] width 192 height 300
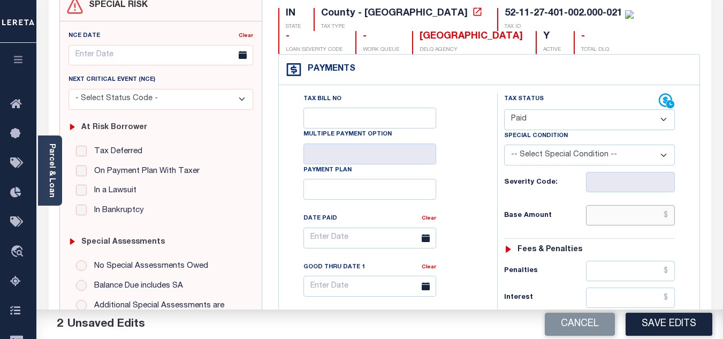
click at [603, 215] on input "text" at bounding box center [630, 215] width 89 height 20
type input "$0.00"
click at [570, 192] on div "Severity Code:" at bounding box center [589, 182] width 171 height 20
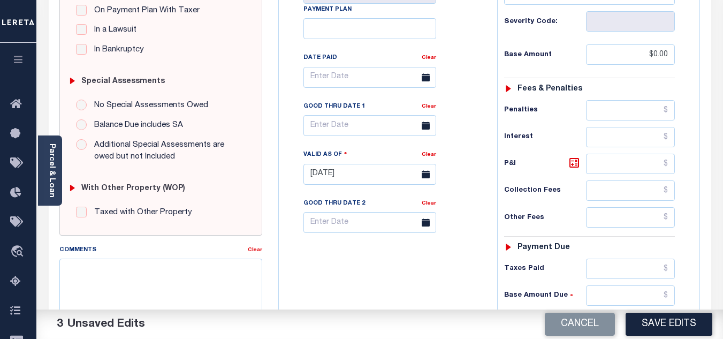
scroll to position [375, 0]
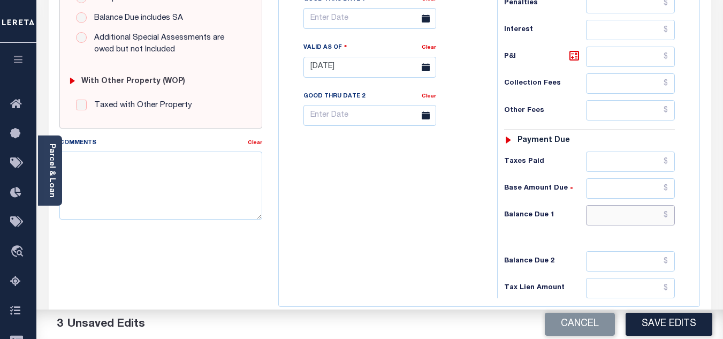
click at [602, 221] on input "text" at bounding box center [630, 215] width 89 height 20
type input "$0.00"
click at [374, 191] on div "Tax Bill No Multiple Payment Option Payment Plan Clear" at bounding box center [386, 62] width 208 height 473
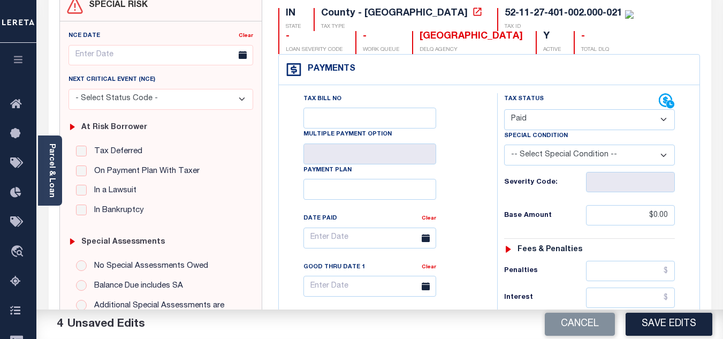
scroll to position [0, 0]
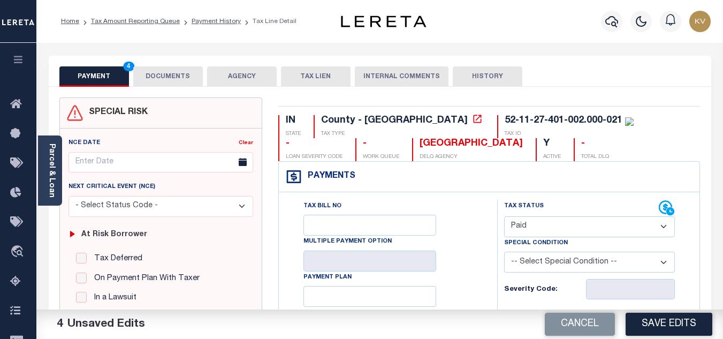
click at [179, 69] on button "DOCUMENTS" at bounding box center [168, 76] width 70 height 20
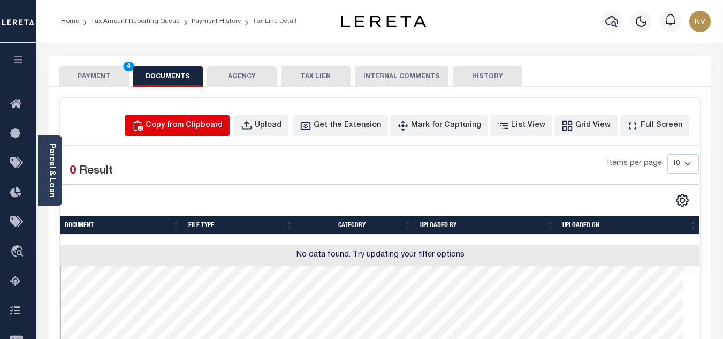
drag, startPoint x: 209, startPoint y: 124, endPoint x: 210, endPoint y: 135, distance: 11.4
click at [209, 124] on div "Copy from Clipboard" at bounding box center [184, 126] width 77 height 12
select select "POP"
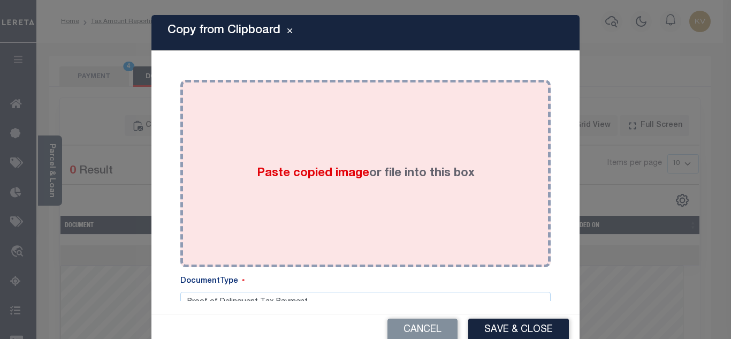
click at [255, 158] on div "Paste copied image or file into this box" at bounding box center [365, 173] width 354 height 171
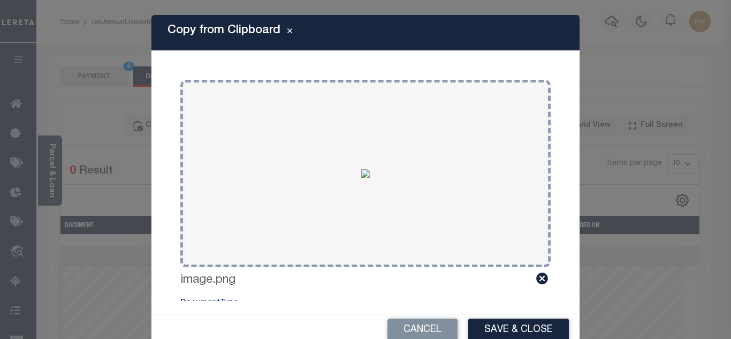
click at [518, 332] on button "Save & Close" at bounding box center [518, 329] width 101 height 23
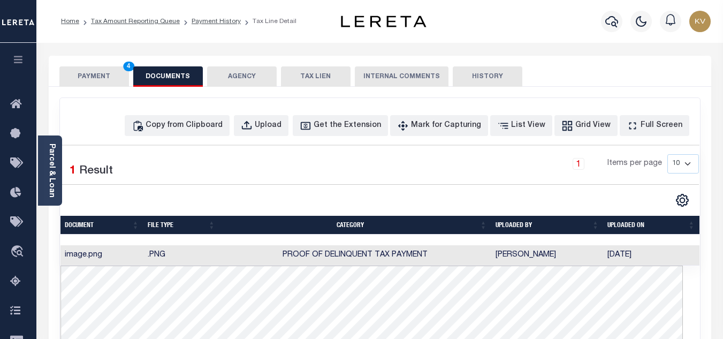
click at [96, 84] on button "PAYMENT 4" at bounding box center [94, 76] width 70 height 20
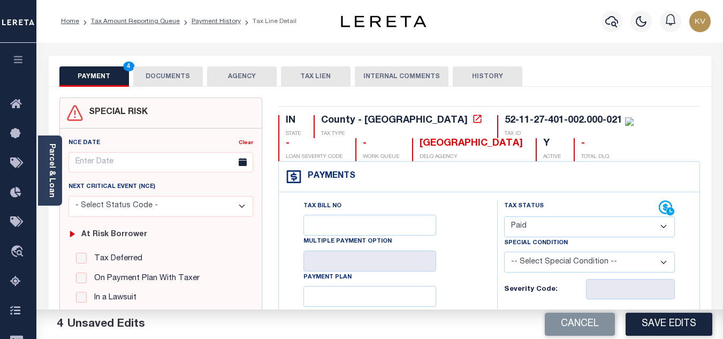
click at [688, 327] on button "Save Edits" at bounding box center [669, 324] width 87 height 23
checkbox input "false"
type input "$0"
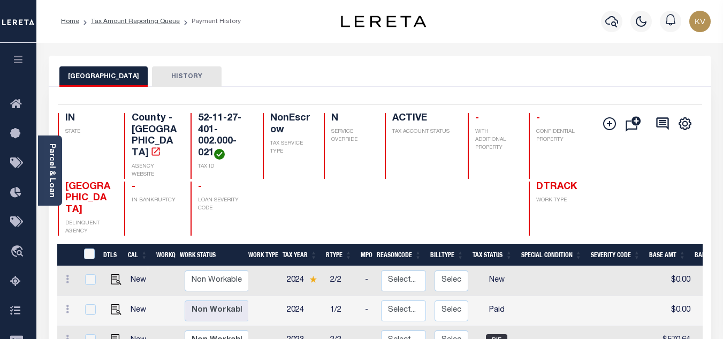
scroll to position [107, 0]
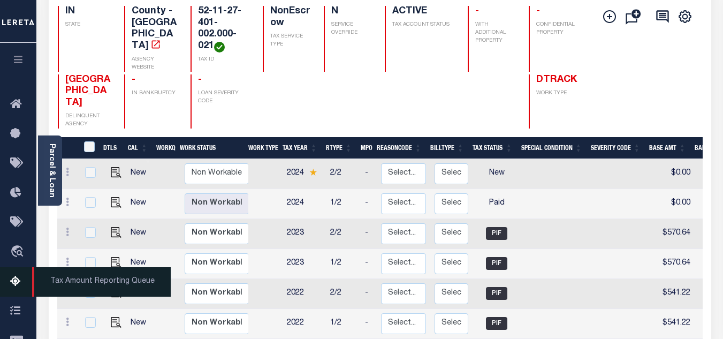
click at [11, 285] on icon at bounding box center [18, 281] width 17 height 13
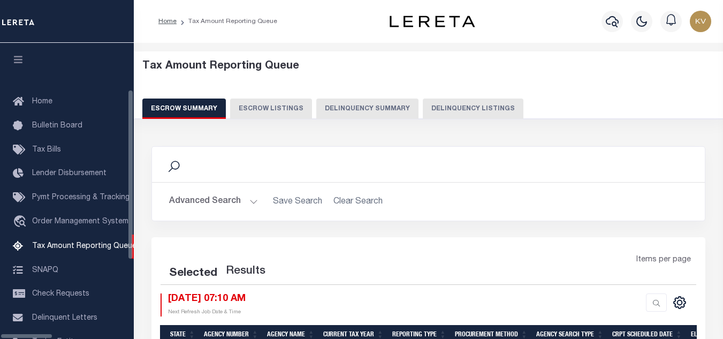
click at [460, 109] on button "Delinquency Listings" at bounding box center [473, 108] width 101 height 20
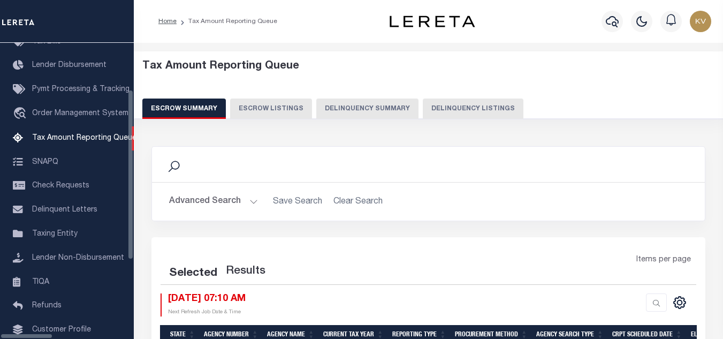
select select "100"
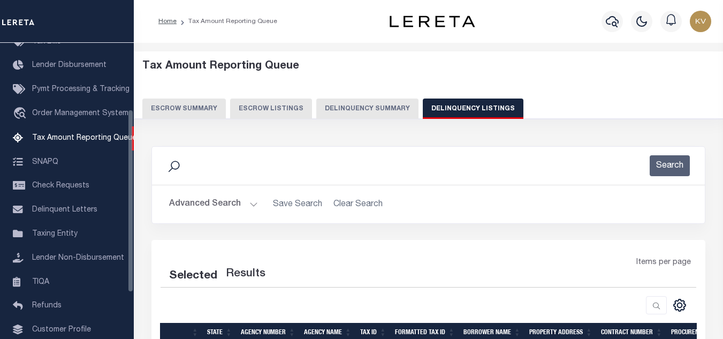
select select "100"
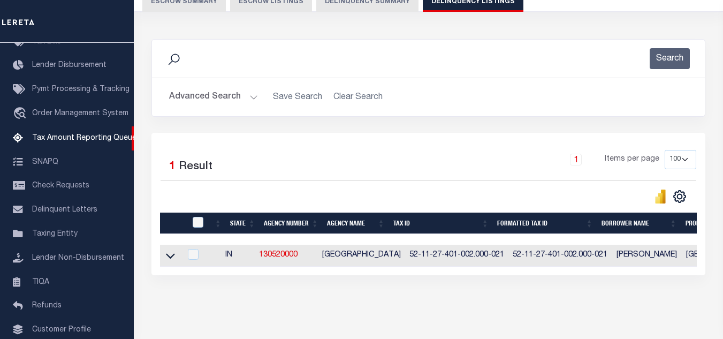
scroll to position [149, 0]
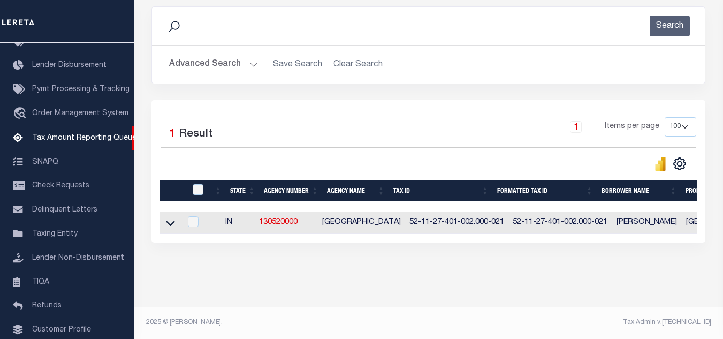
click at [251, 60] on button "Advanced Search" at bounding box center [213, 64] width 89 height 21
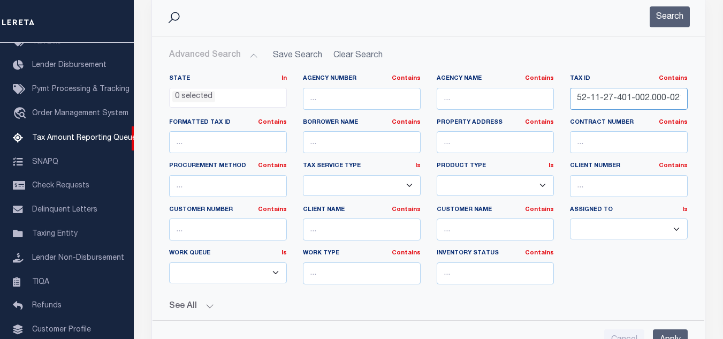
click at [642, 94] on input "52-11-27-401-002.000-021" at bounding box center [629, 99] width 118 height 22
paste input "32-302-009.000-018"
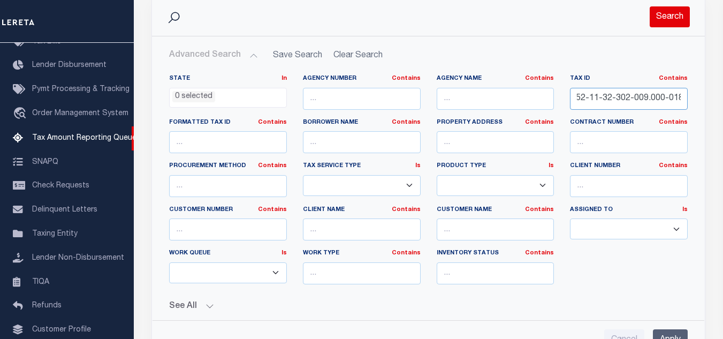
type input "52-11-32-302-009.000-018"
click at [668, 16] on button "Search" at bounding box center [670, 16] width 40 height 21
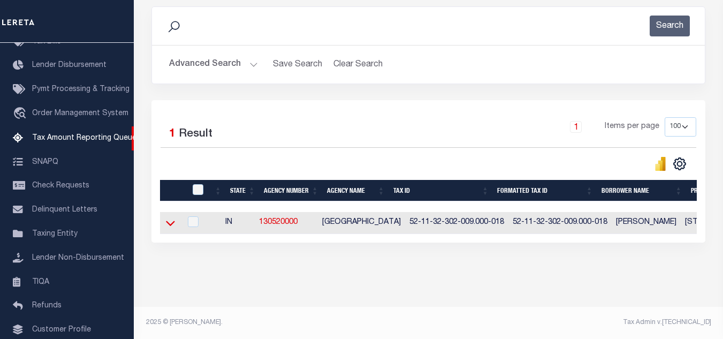
click at [173, 217] on icon at bounding box center [170, 222] width 9 height 11
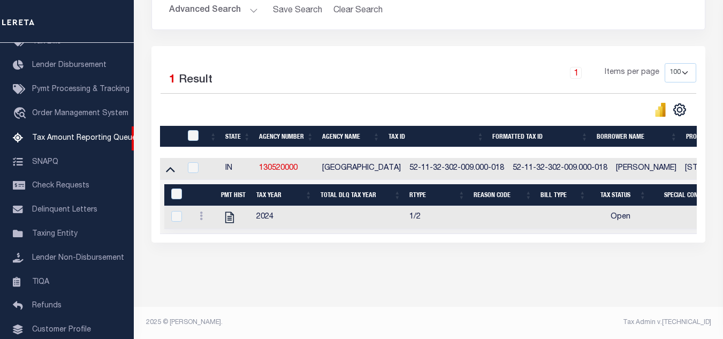
scroll to position [203, 0]
click at [226, 211] on icon "" at bounding box center [230, 217] width 14 height 14
checkbox input "true"
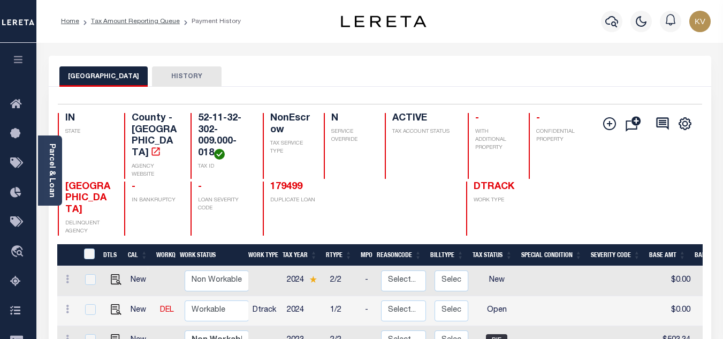
scroll to position [107, 0]
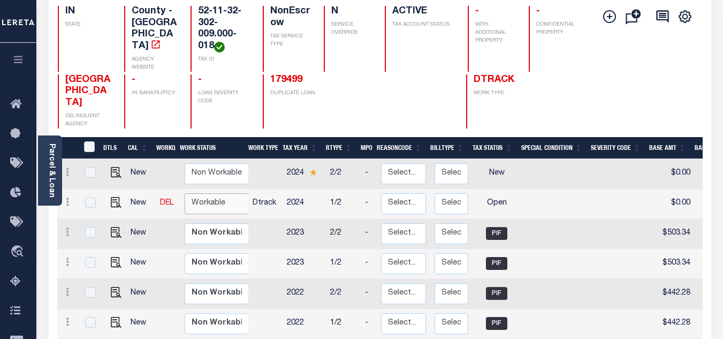
click at [217, 193] on select "Non Workable Workable" at bounding box center [217, 203] width 64 height 21
checkbox input "true"
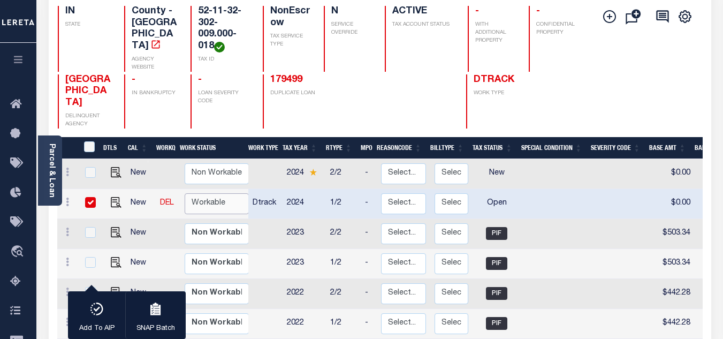
select select "true"
click at [185, 193] on select "Non Workable Workable" at bounding box center [217, 203] width 64 height 21
checkbox input "false"
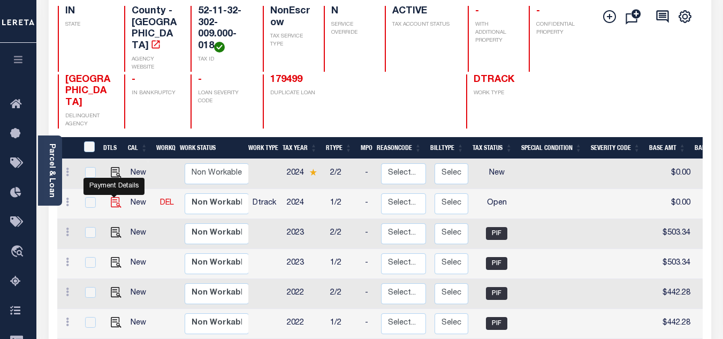
click at [111, 197] on img "" at bounding box center [116, 202] width 11 height 11
checkbox input "true"
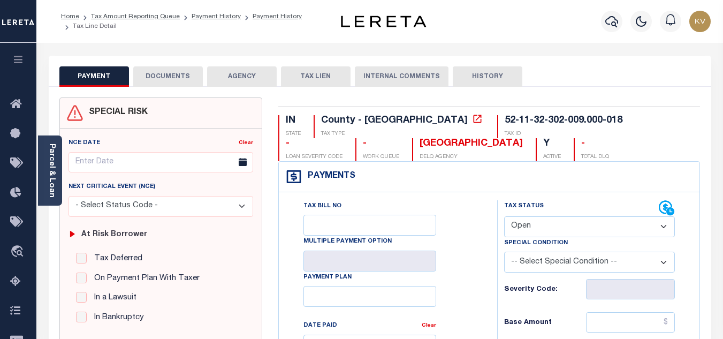
scroll to position [107, 0]
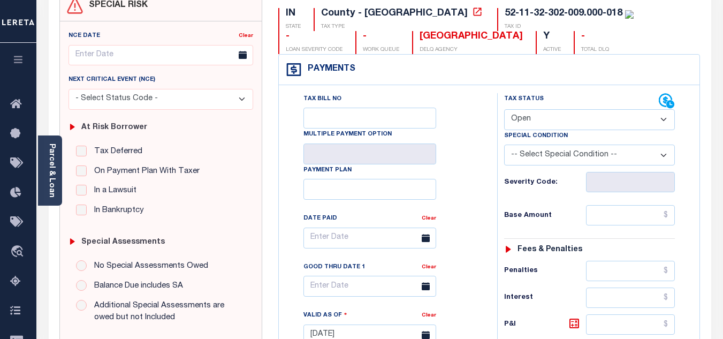
click at [558, 117] on select "- Select Status Code - Open Due/Unpaid Paid Incomplete No Tax Due Internal Refu…" at bounding box center [589, 119] width 171 height 21
select select "PYD"
click at [504, 110] on select "- Select Status Code - Open Due/Unpaid Paid Incomplete No Tax Due Internal Refu…" at bounding box center [589, 119] width 171 height 21
type input "[DATE]"
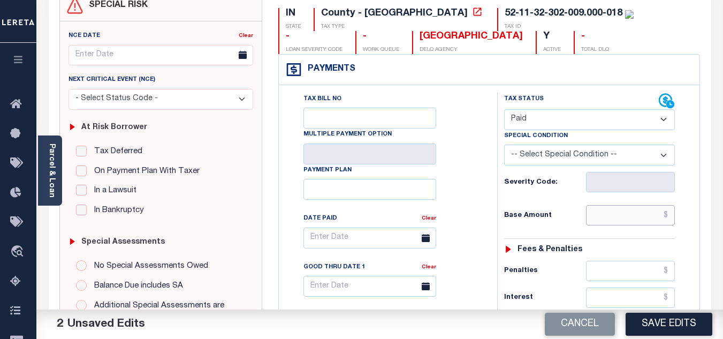
drag, startPoint x: 604, startPoint y: 215, endPoint x: 611, endPoint y: 211, distance: 7.7
click at [604, 215] on input "text" at bounding box center [630, 215] width 89 height 20
type input "$0.00"
click at [571, 216] on h6 "Base Amount" at bounding box center [545, 215] width 82 height 9
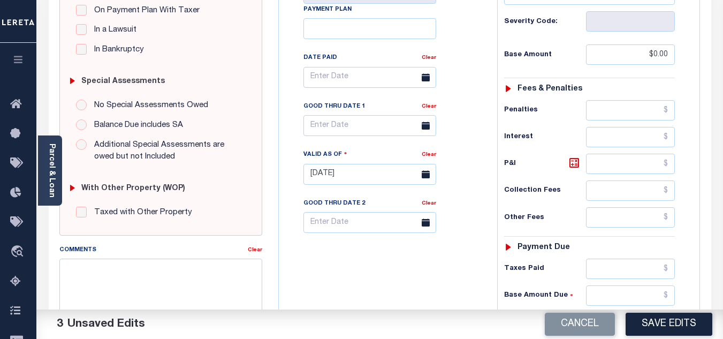
scroll to position [375, 0]
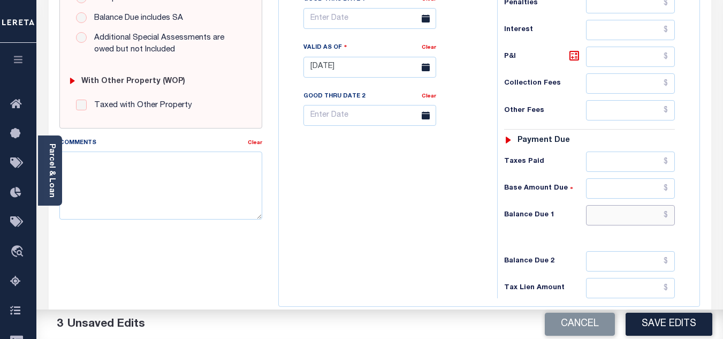
click at [602, 216] on input "text" at bounding box center [630, 215] width 89 height 20
type input "$0.00"
click at [466, 216] on div "Tax Bill No Multiple Payment Option Payment Plan Clear" at bounding box center [386, 62] width 208 height 473
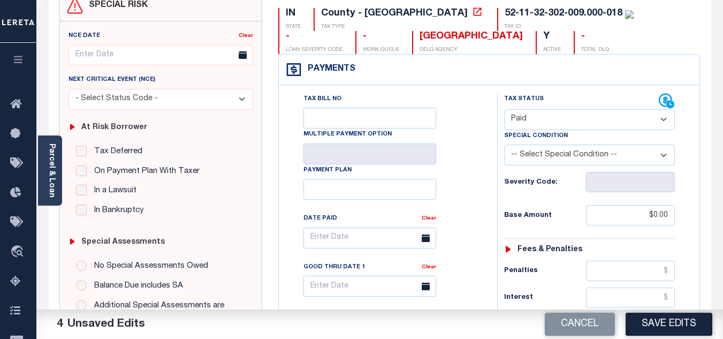
scroll to position [0, 0]
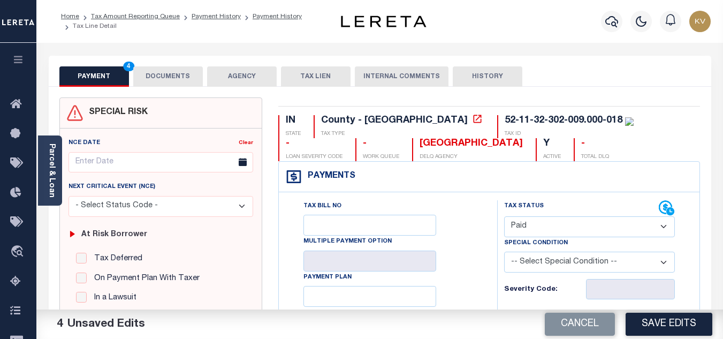
click at [187, 73] on button "DOCUMENTS" at bounding box center [168, 76] width 70 height 20
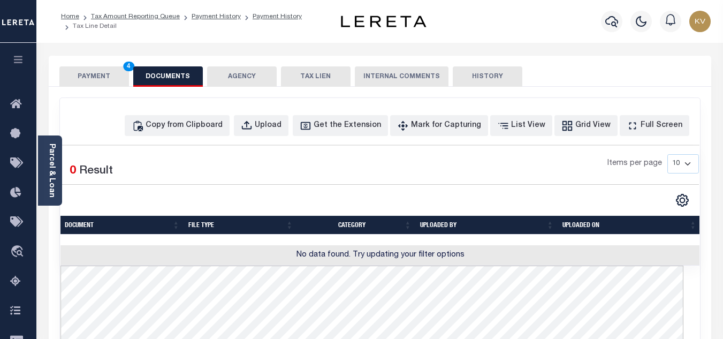
click at [216, 111] on div "Copy from Clipboard Upload Get the Extension Mark for Capturing Got it List Vie…" at bounding box center [380, 342] width 640 height 488
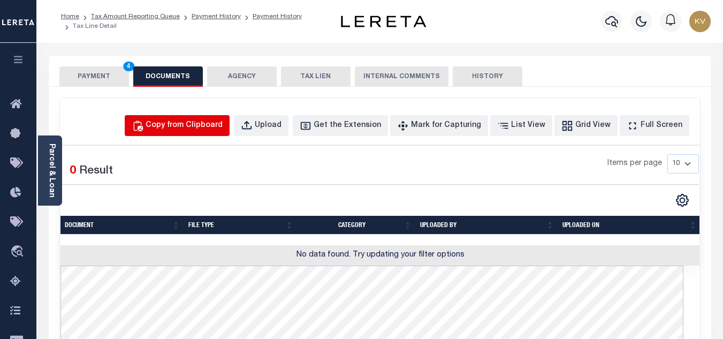
click at [211, 124] on div "Copy from Clipboard" at bounding box center [184, 126] width 77 height 12
select select "POP"
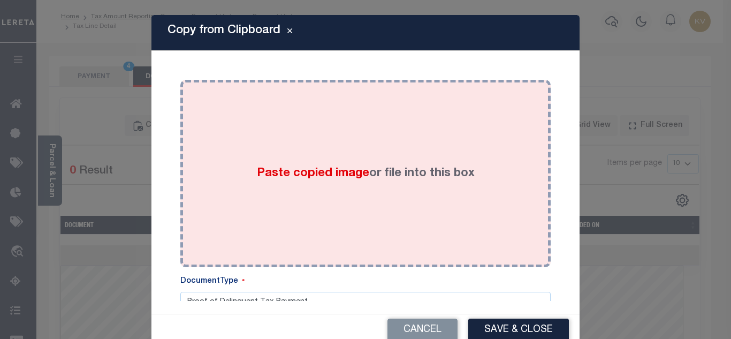
click at [279, 163] on div "Paste copied image or file into this box" at bounding box center [365, 173] width 354 height 171
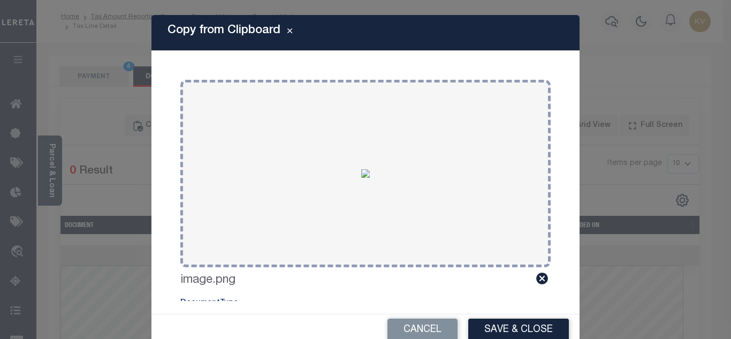
click at [512, 333] on button "Save & Close" at bounding box center [518, 329] width 101 height 23
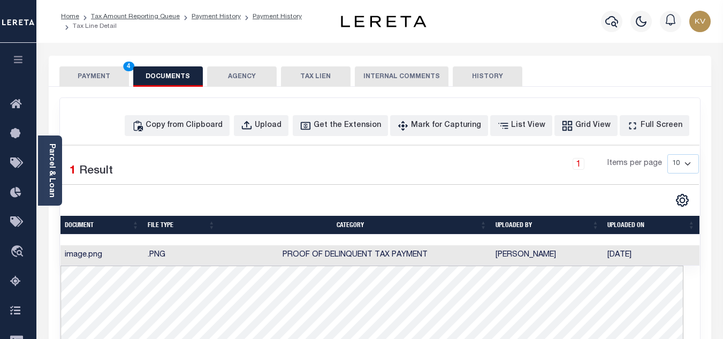
click at [84, 78] on button "PAYMENT 4" at bounding box center [94, 76] width 70 height 20
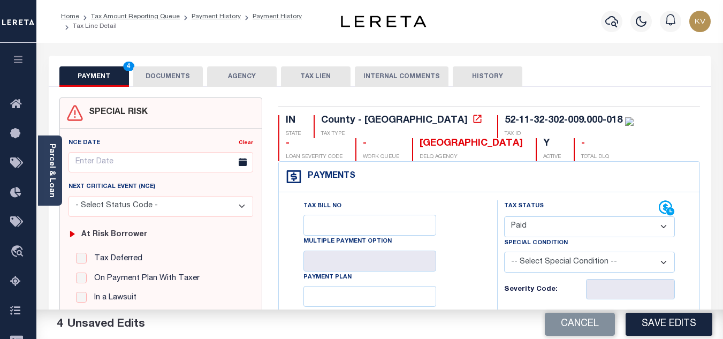
click at [174, 74] on button "DOCUMENTS" at bounding box center [168, 76] width 70 height 20
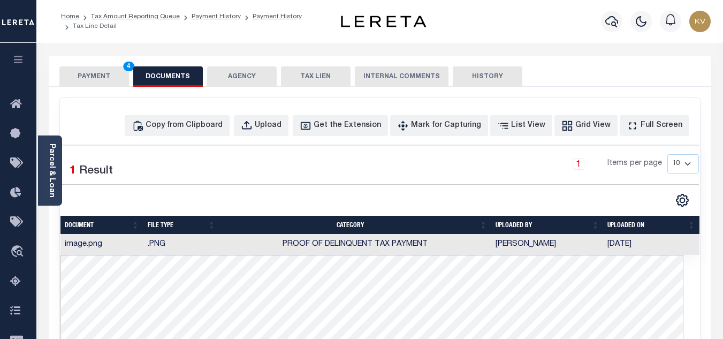
click at [104, 78] on button "PAYMENT 4" at bounding box center [94, 76] width 70 height 20
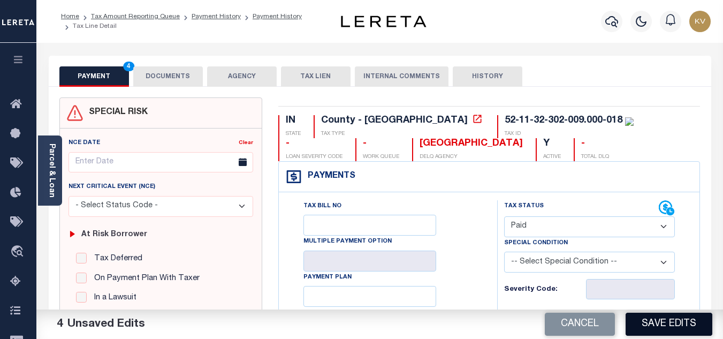
click at [670, 320] on button "Save Edits" at bounding box center [669, 324] width 87 height 23
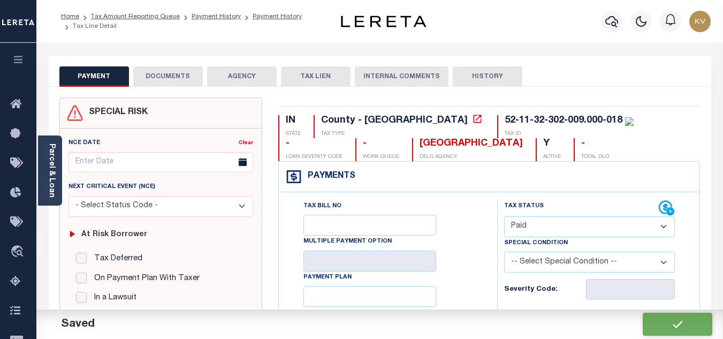
checkbox input "false"
type input "$0"
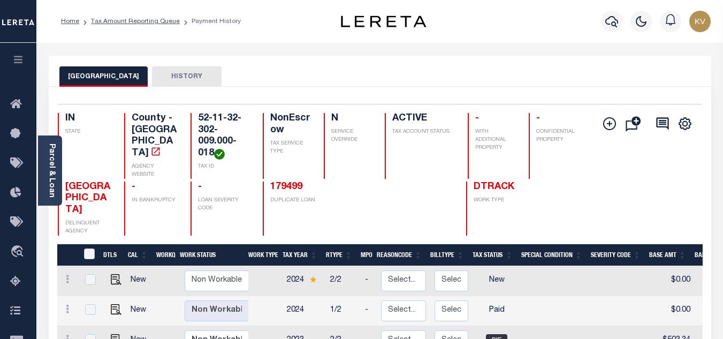
scroll to position [107, 0]
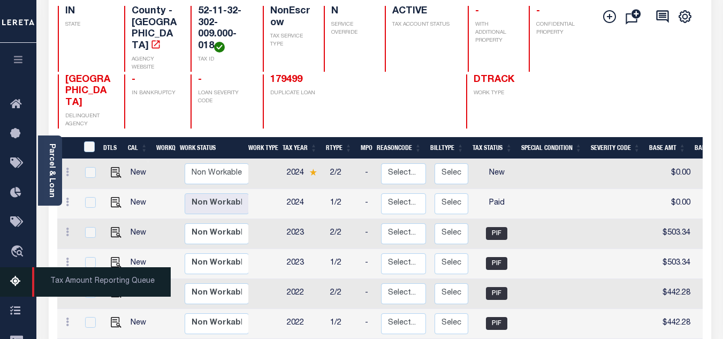
click at [17, 278] on icon at bounding box center [18, 281] width 17 height 13
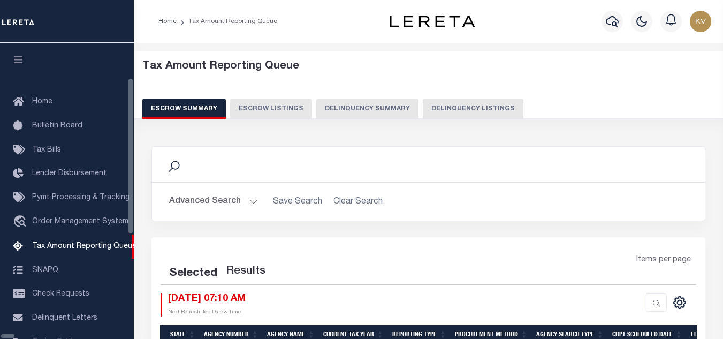
click at [433, 104] on button "Delinquency Listings" at bounding box center [473, 108] width 101 height 20
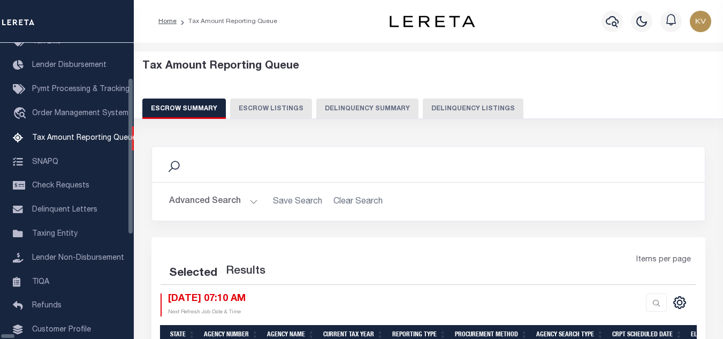
select select "100"
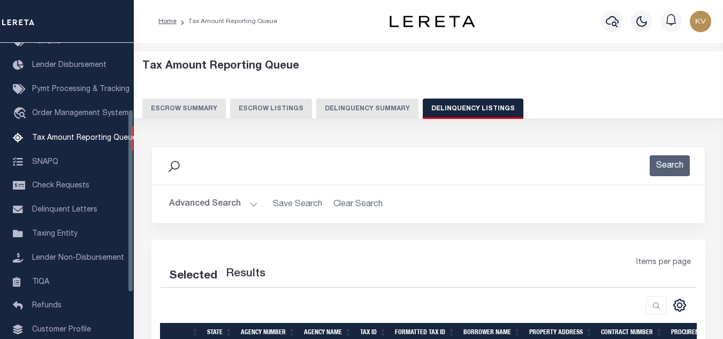
select select "100"
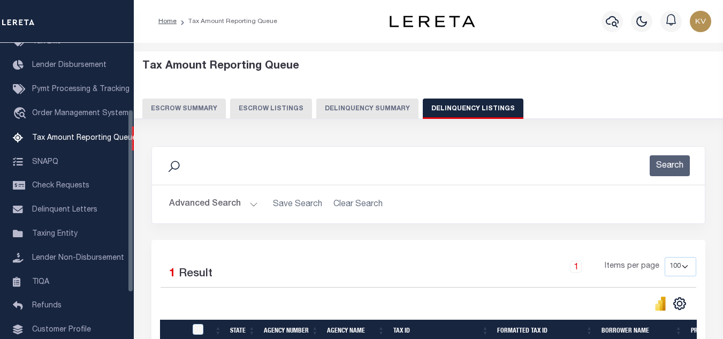
scroll to position [107, 0]
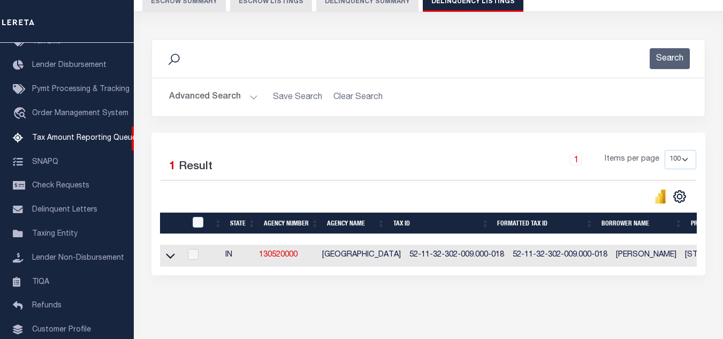
click at [237, 94] on button "Advanced Search" at bounding box center [213, 97] width 89 height 21
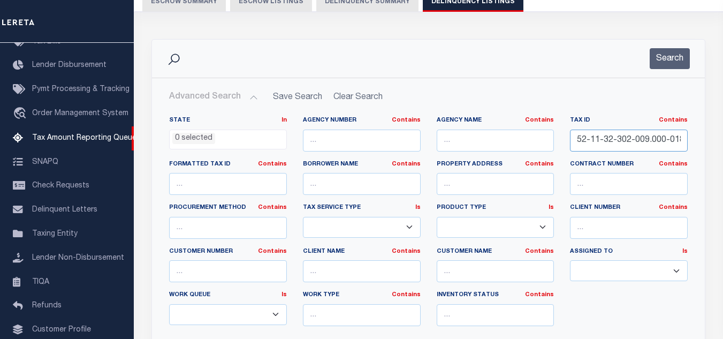
click at [633, 133] on input "52-11-32-302-009.000-018" at bounding box center [629, 141] width 118 height 22
click input "52-11-32-302-009.000-018"
paste input "2-04-300-001.000-003"
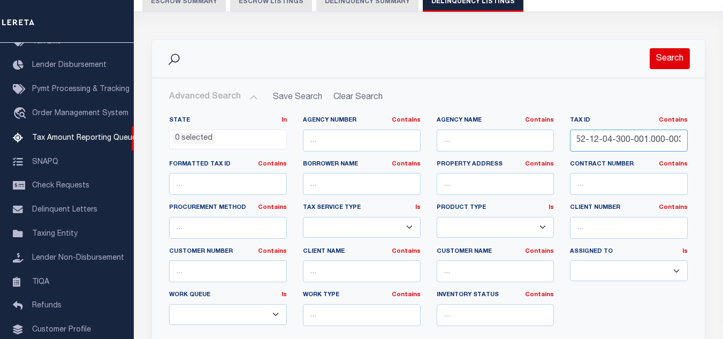
type input "52-12-04-300-001.000-003"
click button "Search"
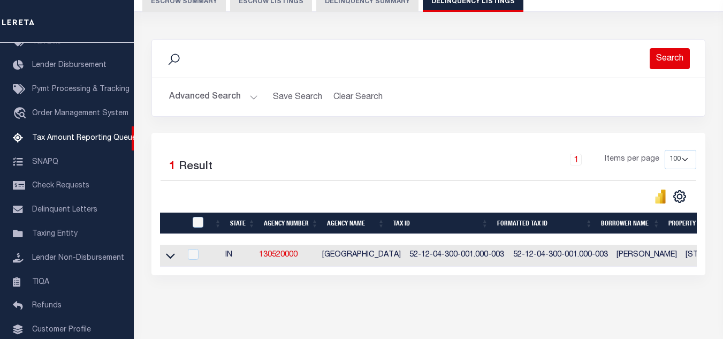
click button "Search"
click icon
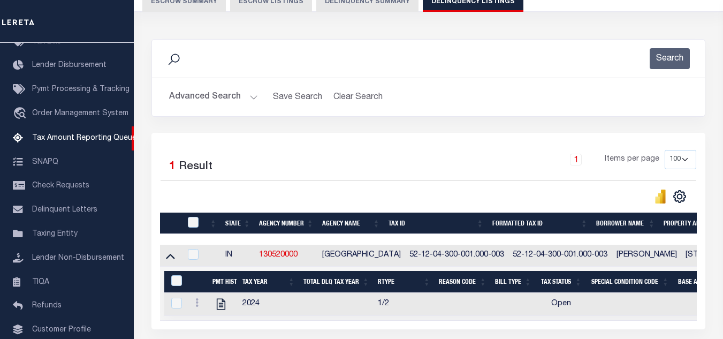
scroll to position [161, 0]
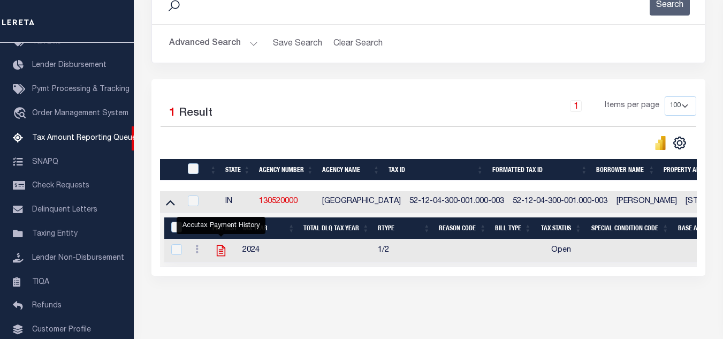
click icon ""
checkbox input "true"
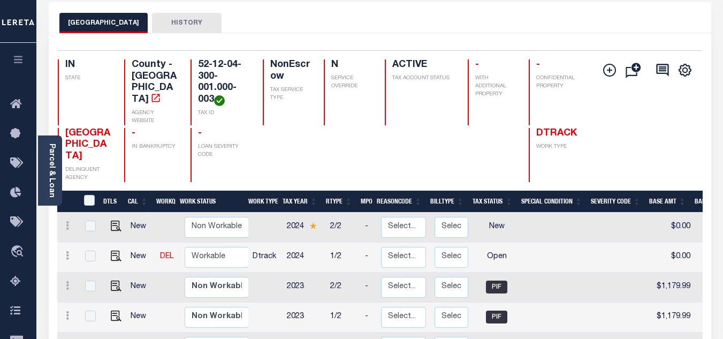
scroll to position [107, 0]
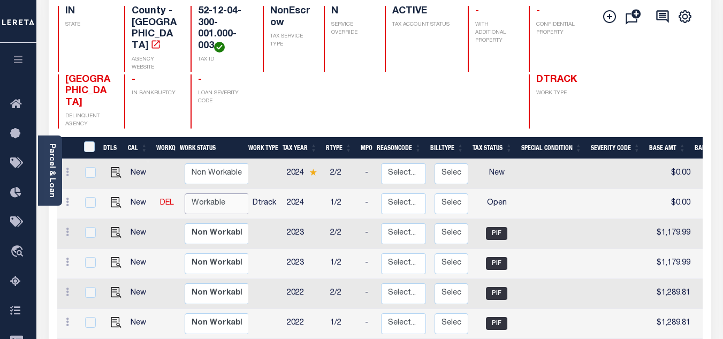
click at [213, 193] on select "Non Workable Workable" at bounding box center [217, 203] width 64 height 21
checkbox input "true"
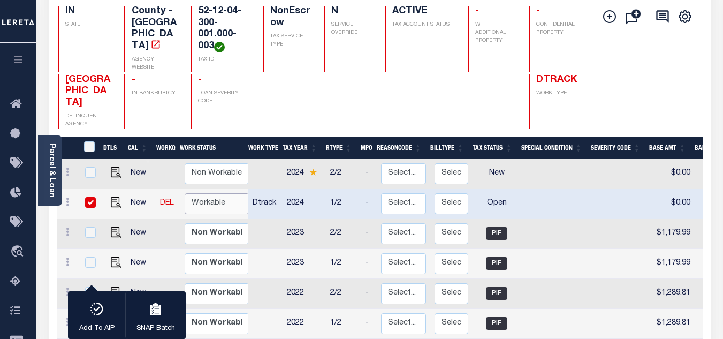
select select "true"
click at [185, 193] on select "Non Workable Workable" at bounding box center [217, 203] width 64 height 21
checkbox input "false"
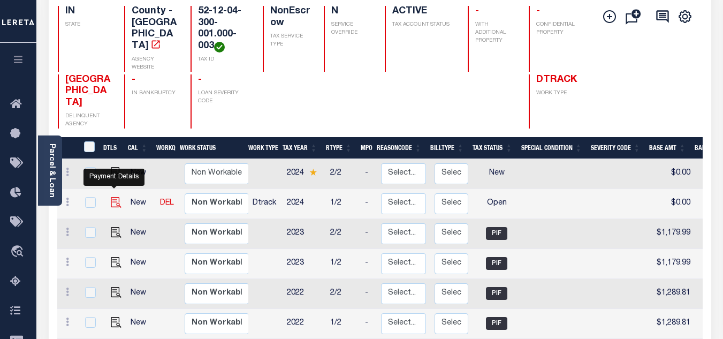
click at [115, 197] on img "" at bounding box center [116, 202] width 11 height 11
checkbox input "true"
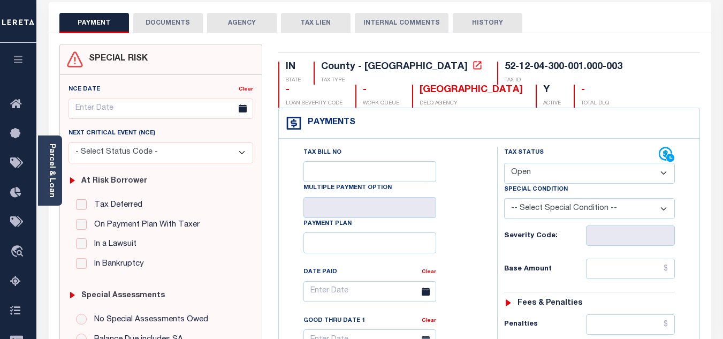
scroll to position [107, 0]
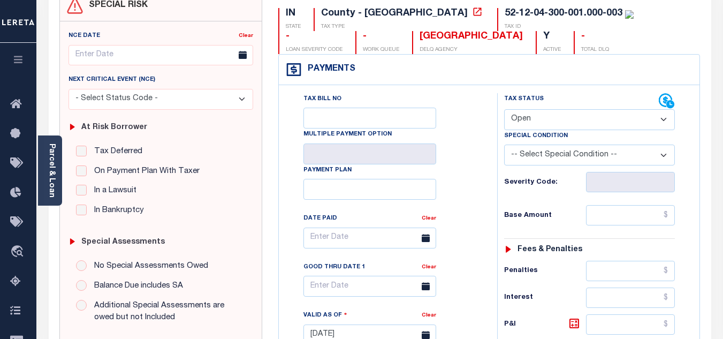
click at [539, 112] on select "- Select Status Code - Open Due/Unpaid Paid Incomplete No Tax Due Internal Refu…" at bounding box center [589, 119] width 171 height 21
select select "PYD"
click at [504, 110] on select "- Select Status Code - Open Due/Unpaid Paid Incomplete No Tax Due Internal Refu…" at bounding box center [589, 119] width 171 height 21
type input "[DATE]"
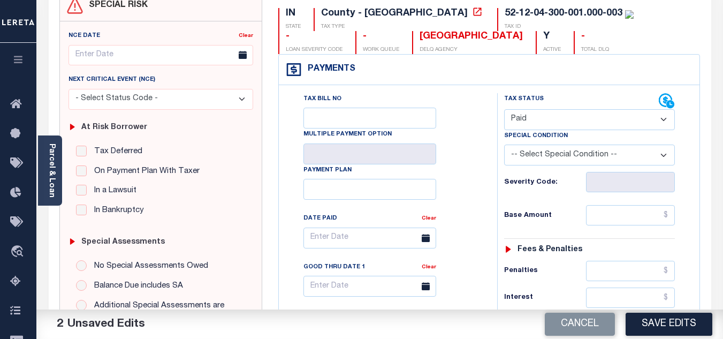
click at [475, 178] on div "Tax Bill No Multiple Payment Option Payment Plan Clear" at bounding box center [386, 243] width 192 height 300
click at [613, 217] on input "text" at bounding box center [630, 215] width 89 height 20
type input "$0.00"
click at [560, 210] on div "Base Amount $0.00" at bounding box center [589, 215] width 171 height 20
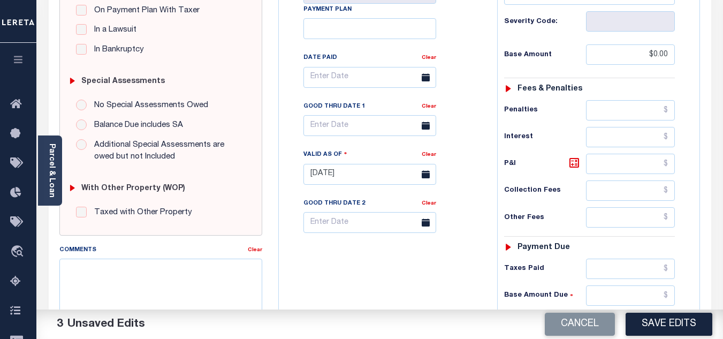
scroll to position [321, 0]
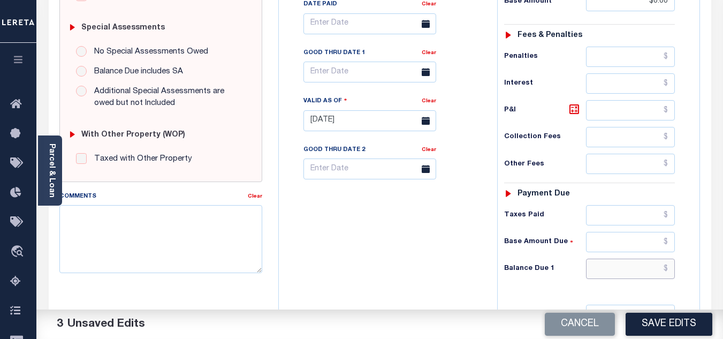
click at [616, 267] on input "text" at bounding box center [630, 269] width 89 height 20
type input "$0.00"
click at [446, 267] on div "Tax Bill No Multiple Payment Option Payment Plan Clear" at bounding box center [386, 115] width 208 height 473
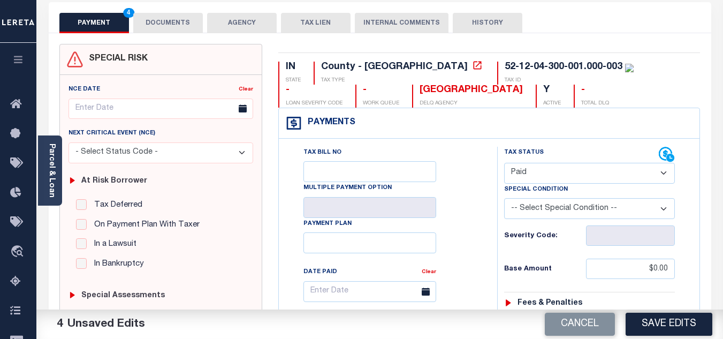
scroll to position [0, 0]
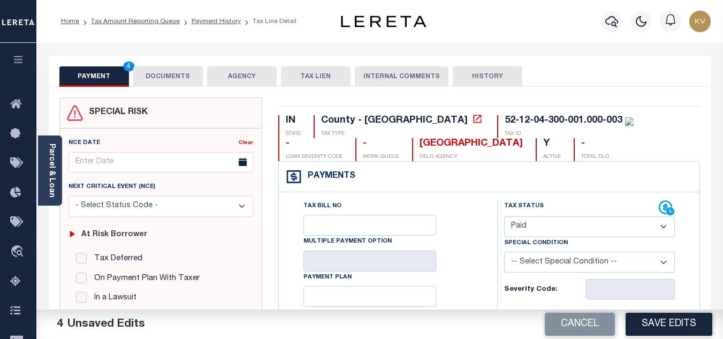
click at [158, 77] on button "DOCUMENTS" at bounding box center [168, 76] width 70 height 20
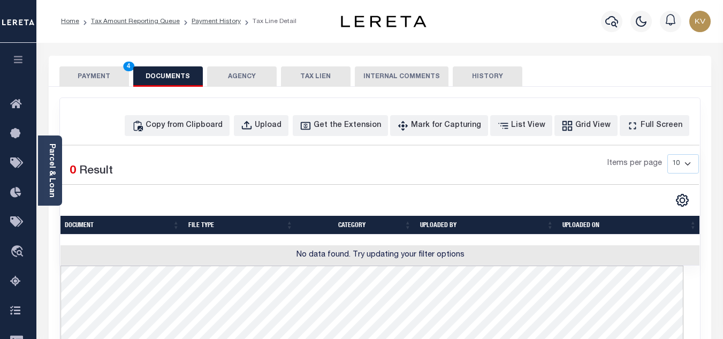
click at [98, 66] on div "PAYMENT 4 DOCUMENTS AGENCY DELINQUENT PAYEE TAX LIEN" at bounding box center [380, 71] width 663 height 31
click at [81, 75] on button "PAYMENT 4" at bounding box center [94, 76] width 70 height 20
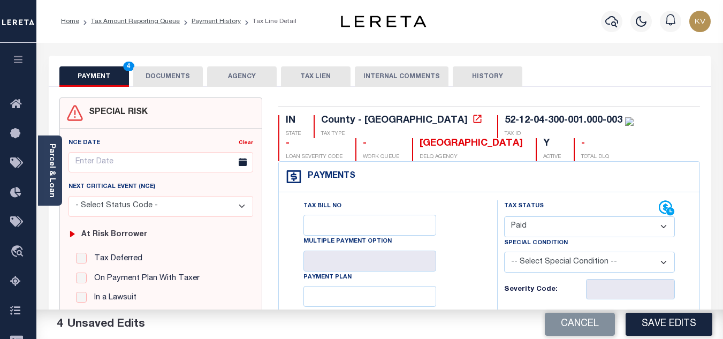
click at [177, 76] on button "DOCUMENTS" at bounding box center [168, 76] width 70 height 20
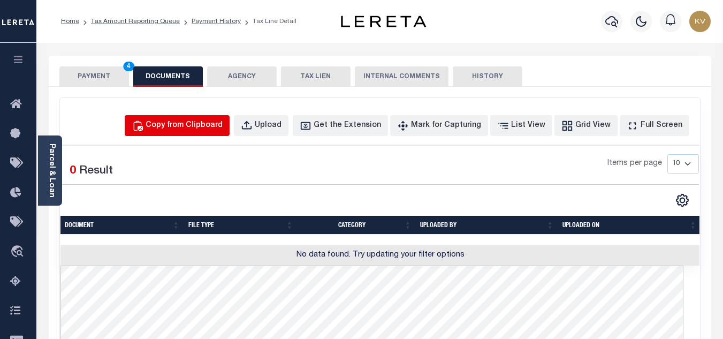
click at [198, 122] on div "Copy from Clipboard" at bounding box center [184, 126] width 77 height 12
select select "POP"
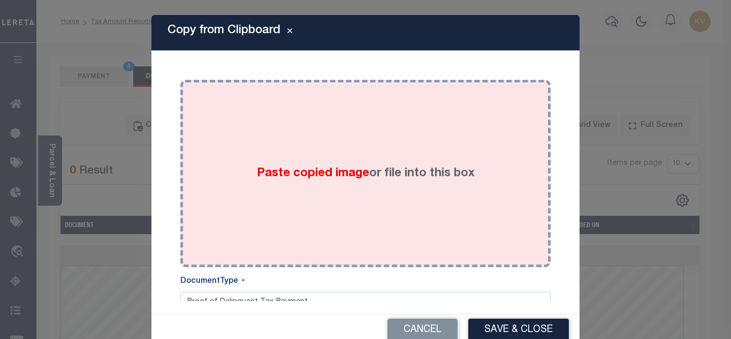
click at [259, 162] on div "Paste copied image or file into this box" at bounding box center [365, 173] width 354 height 171
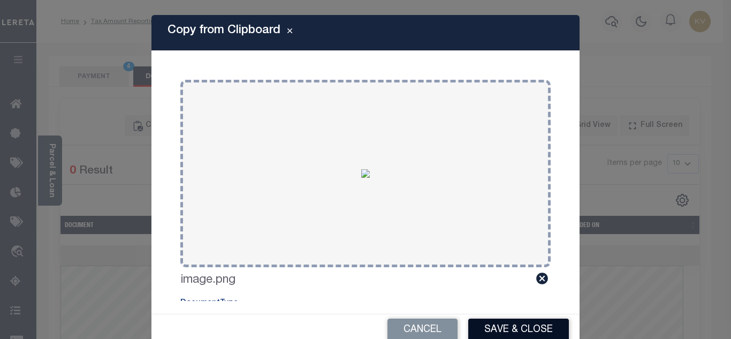
click at [506, 329] on button "Save & Close" at bounding box center [518, 329] width 101 height 23
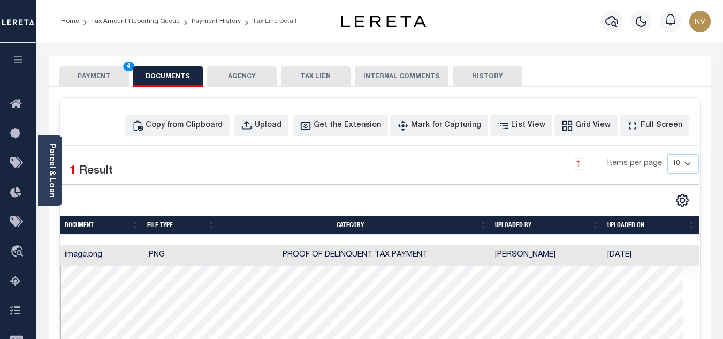
click at [102, 79] on button "PAYMENT 4" at bounding box center [94, 76] width 70 height 20
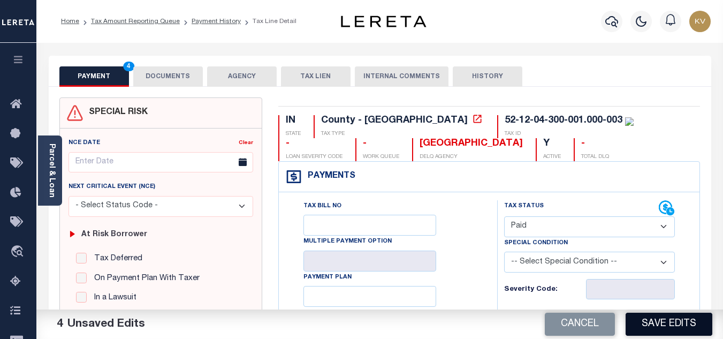
click at [685, 323] on button "Save Edits" at bounding box center [669, 324] width 87 height 23
checkbox input "false"
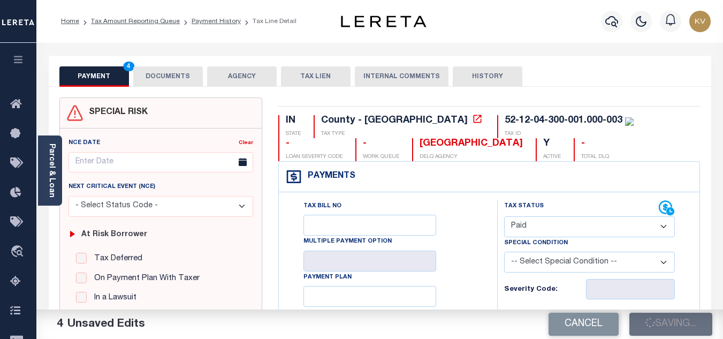
type input "$0"
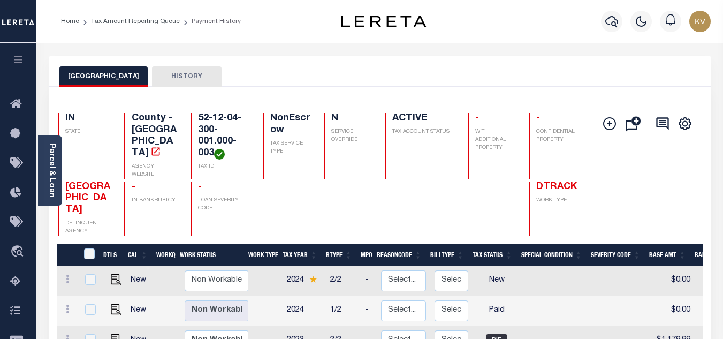
scroll to position [107, 0]
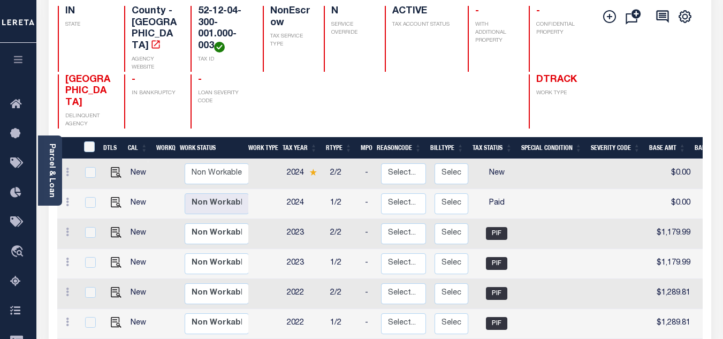
drag, startPoint x: 14, startPoint y: 283, endPoint x: 229, endPoint y: 116, distance: 272.4
click at [14, 283] on icon at bounding box center [18, 281] width 17 height 13
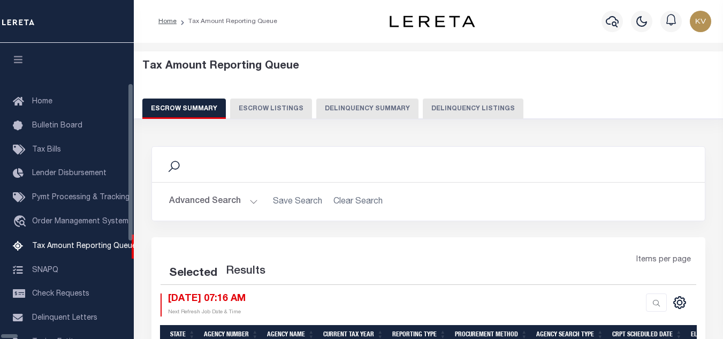
click at [435, 102] on button "Delinquency Listings" at bounding box center [473, 108] width 101 height 20
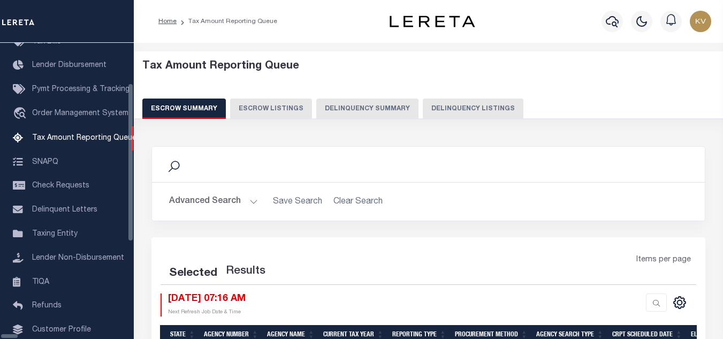
select select "100"
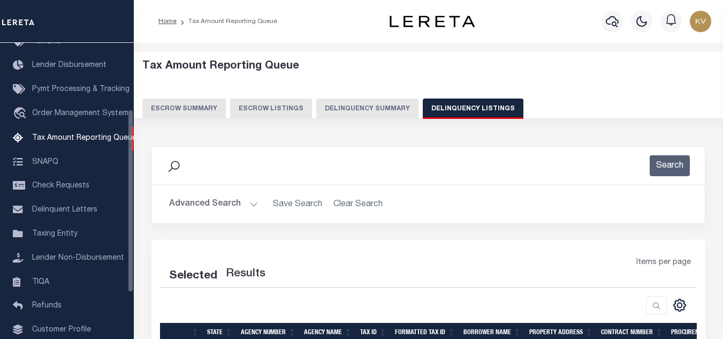
select select "100"
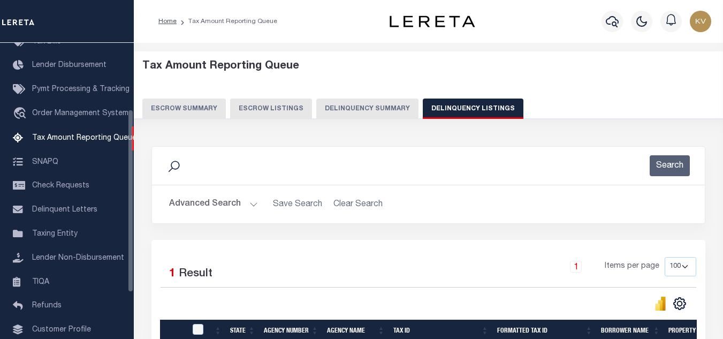
scroll to position [107, 0]
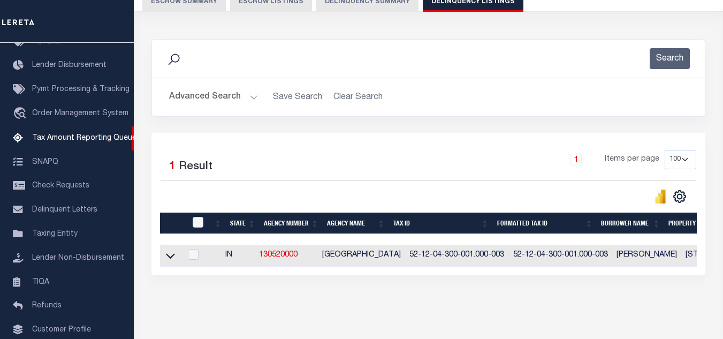
click at [247, 101] on button "Advanced Search" at bounding box center [213, 97] width 89 height 21
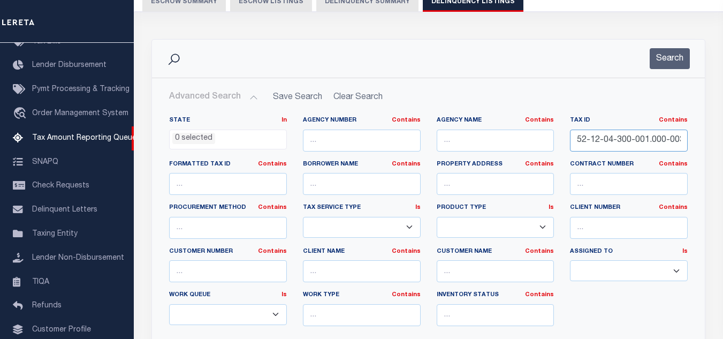
click at [615, 135] on input "52-12-04-300-001.000-003" at bounding box center [629, 141] width 118 height 22
paste input "20-200-010.001"
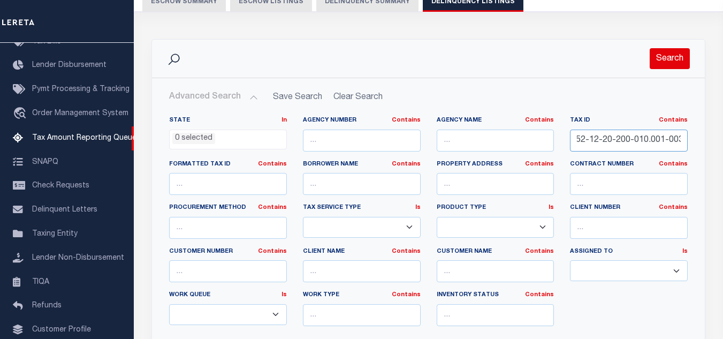
type input "52-12-20-200-010.001-003"
click at [671, 52] on button "Search" at bounding box center [670, 58] width 40 height 21
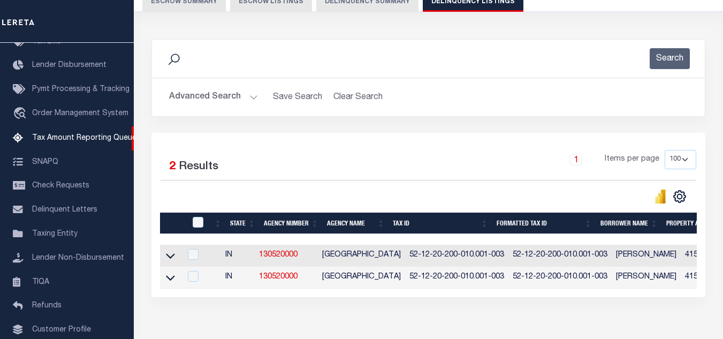
scroll to position [171, 0]
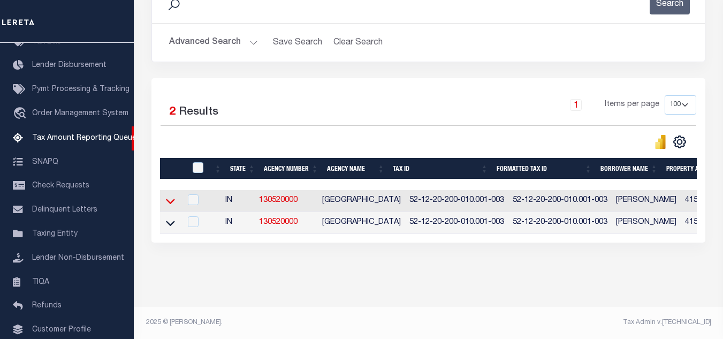
click at [171, 195] on icon at bounding box center [170, 200] width 9 height 11
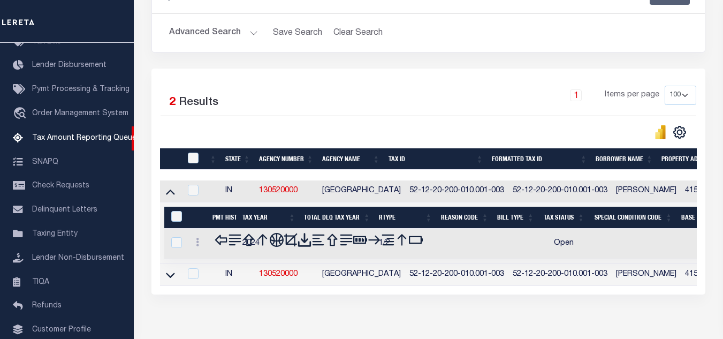
scroll to position [225, 0]
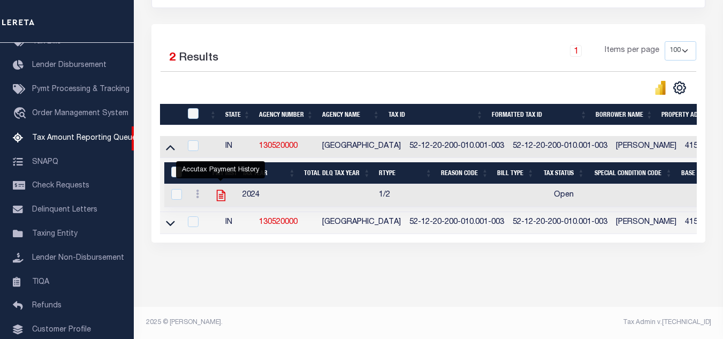
click at [219, 190] on icon "" at bounding box center [221, 195] width 9 height 11
checkbox input "true"
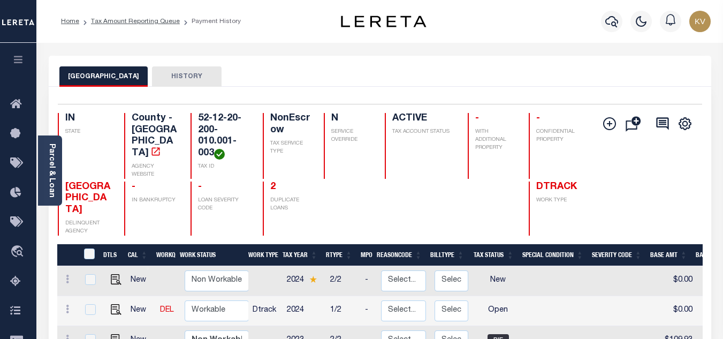
scroll to position [161, 0]
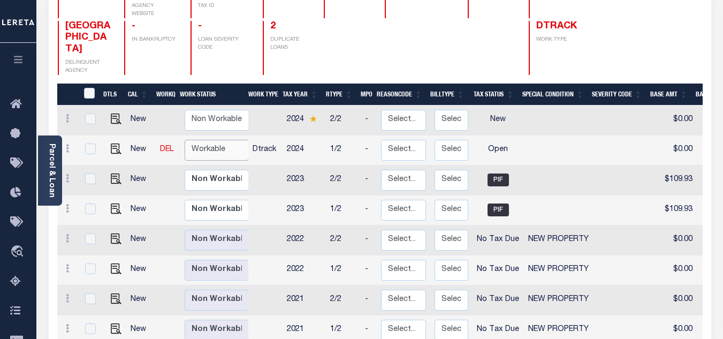
click at [216, 140] on select "Non Workable Workable" at bounding box center [217, 150] width 64 height 21
checkbox input "true"
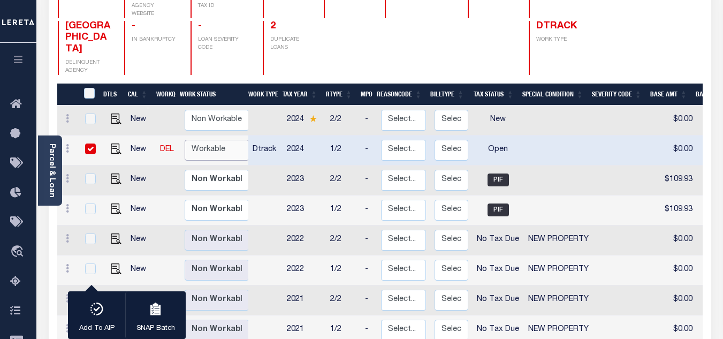
select select "true"
click at [185, 140] on select "Non Workable Workable" at bounding box center [217, 150] width 64 height 21
checkbox input "false"
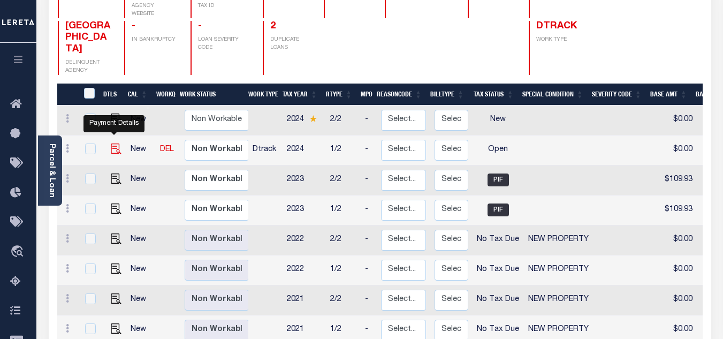
click at [111, 143] on img "" at bounding box center [116, 148] width 11 height 11
checkbox input "true"
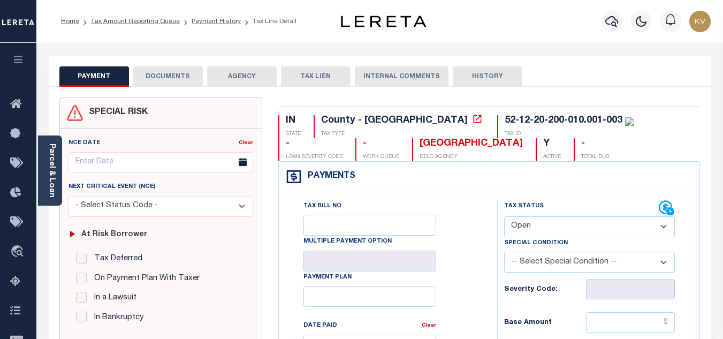
scroll to position [107, 0]
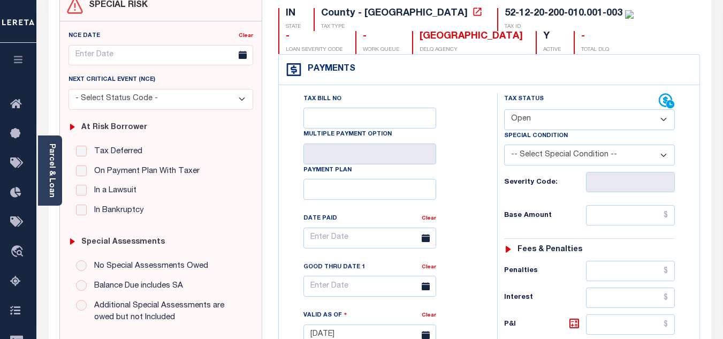
click at [585, 126] on select "- Select Status Code - Open Due/Unpaid Paid Incomplete No Tax Due Internal Refu…" at bounding box center [589, 119] width 171 height 21
select select "PYD"
click at [504, 110] on select "- Select Status Code - Open Due/Unpaid Paid Incomplete No Tax Due Internal Refu…" at bounding box center [589, 119] width 171 height 21
type input "[DATE]"
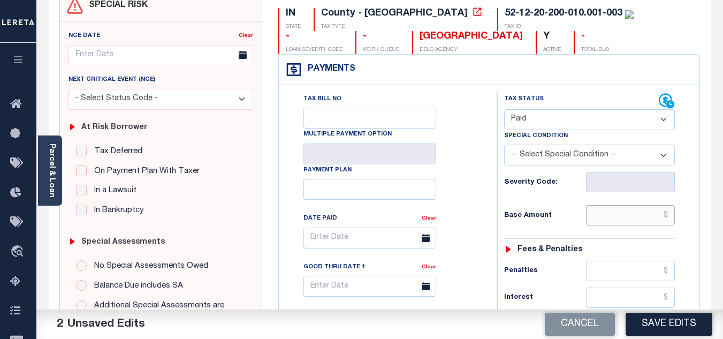
click at [612, 216] on input "text" at bounding box center [630, 215] width 89 height 20
type input "$0.00"
click at [570, 207] on div "Base Amount $0.00" at bounding box center [589, 215] width 171 height 20
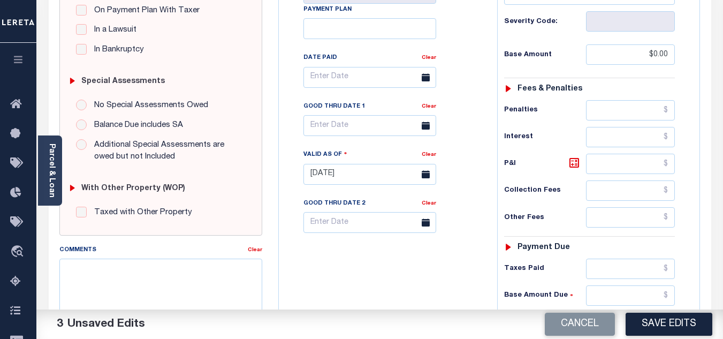
scroll to position [375, 0]
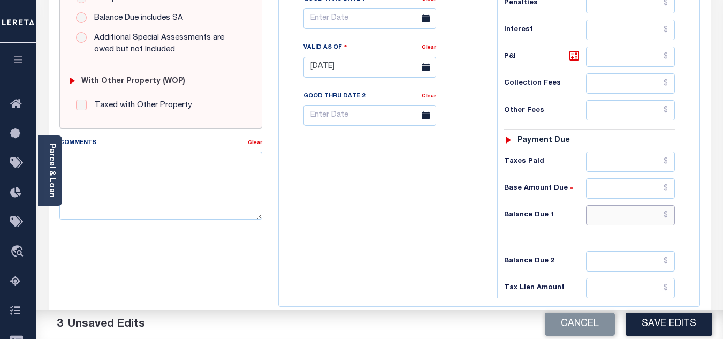
click at [600, 217] on input "text" at bounding box center [630, 215] width 89 height 20
type input "$0.00"
click at [432, 195] on div "Tax Bill No Multiple Payment Option Payment Plan Clear" at bounding box center [386, 62] width 208 height 473
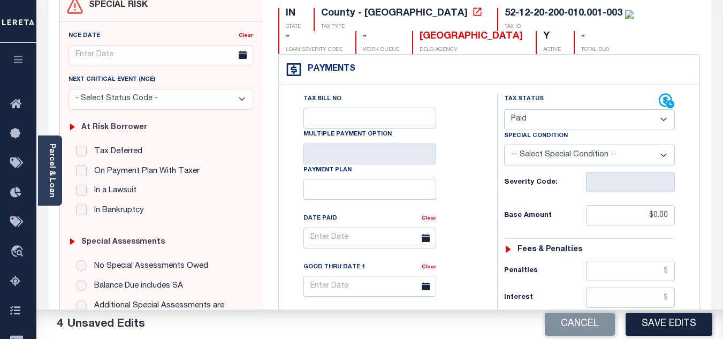
scroll to position [0, 0]
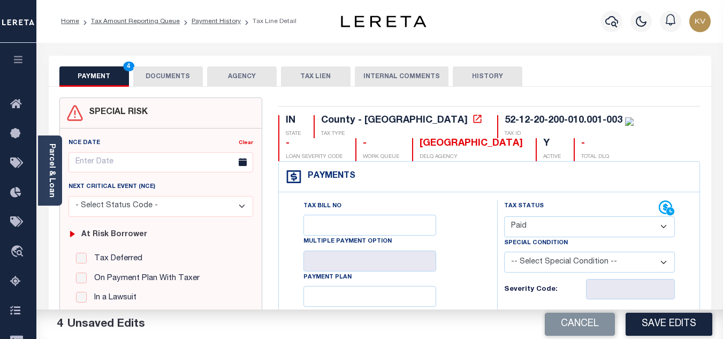
click at [184, 75] on button "DOCUMENTS" at bounding box center [168, 76] width 70 height 20
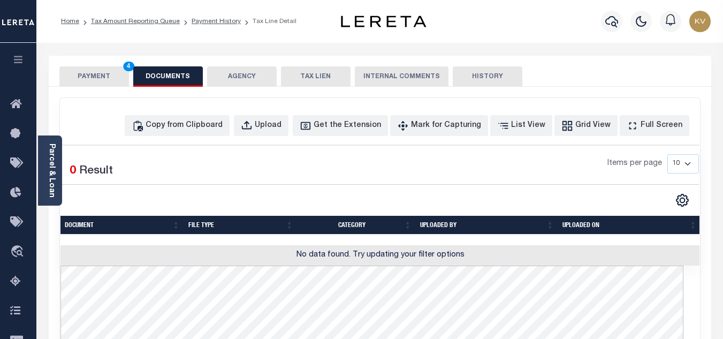
click at [106, 76] on button "PAYMENT 4" at bounding box center [94, 76] width 70 height 20
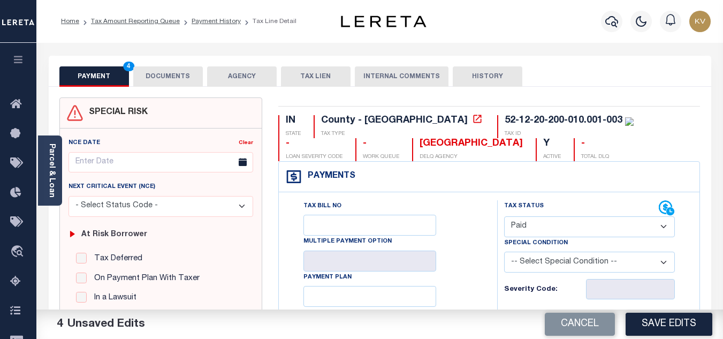
click at [167, 77] on button "DOCUMENTS" at bounding box center [168, 76] width 70 height 20
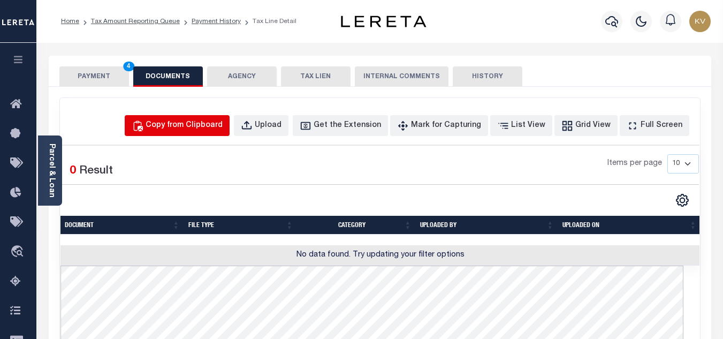
click at [173, 122] on div "Copy from Clipboard" at bounding box center [184, 126] width 77 height 12
select select "POP"
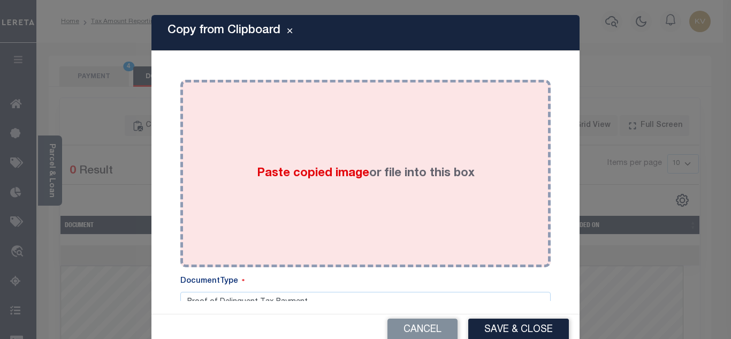
click at [271, 163] on div "Paste copied image or file into this box" at bounding box center [365, 173] width 354 height 171
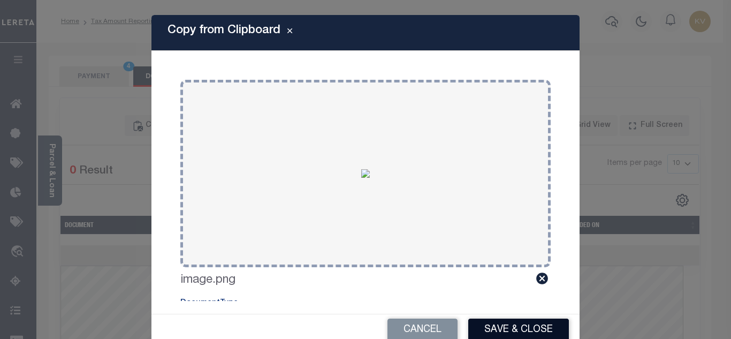
click at [519, 333] on button "Save & Close" at bounding box center [518, 329] width 101 height 23
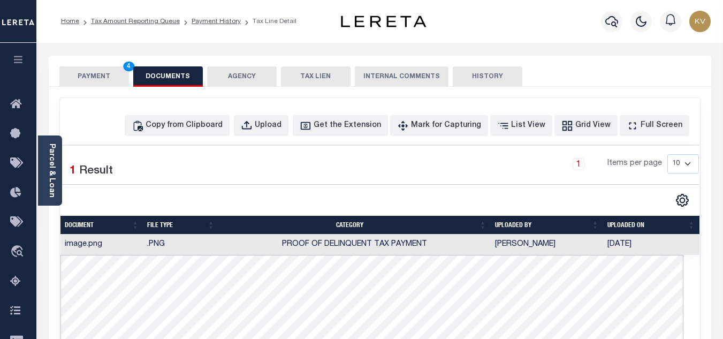
click at [105, 77] on button "PAYMENT 4" at bounding box center [94, 76] width 70 height 20
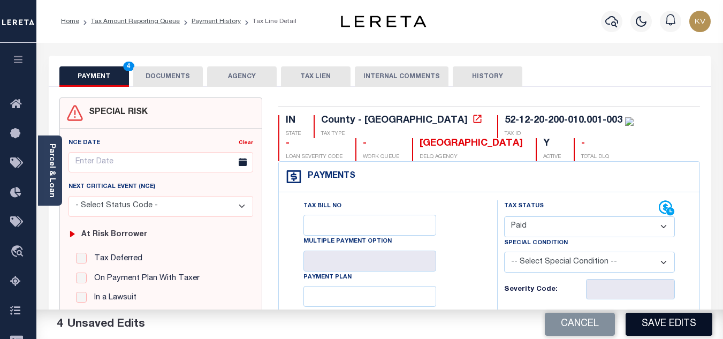
click at [641, 321] on button "Save Edits" at bounding box center [669, 324] width 87 height 23
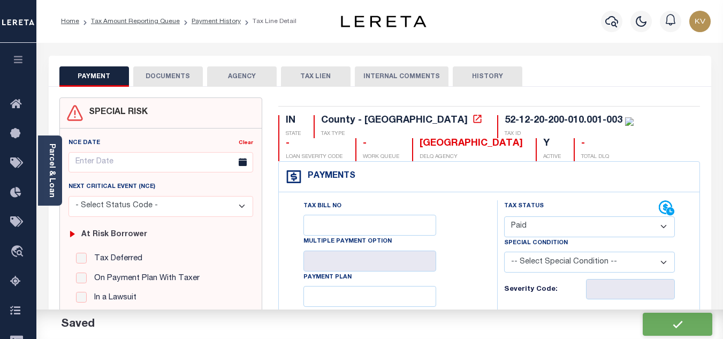
checkbox input "false"
type input "$0"
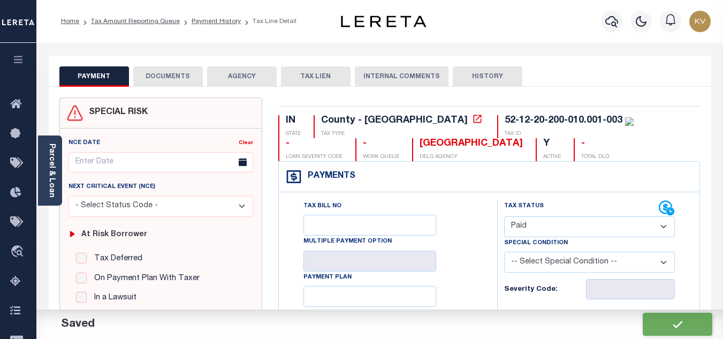
type input "$0"
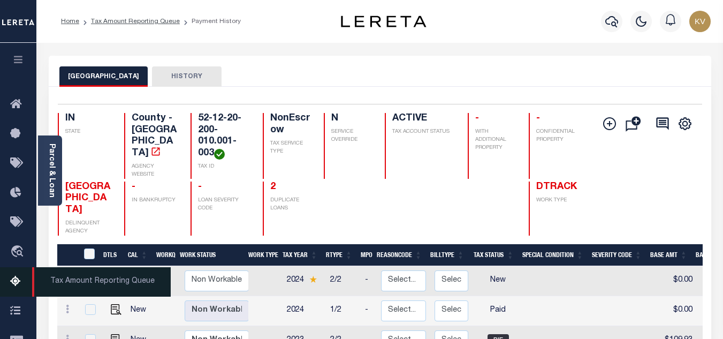
click at [14, 285] on icon at bounding box center [18, 281] width 17 height 13
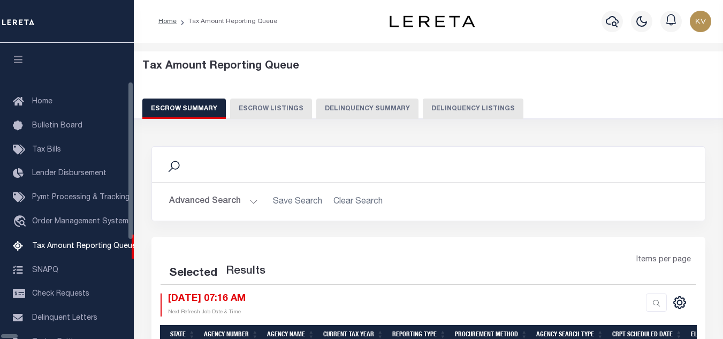
select select "100"
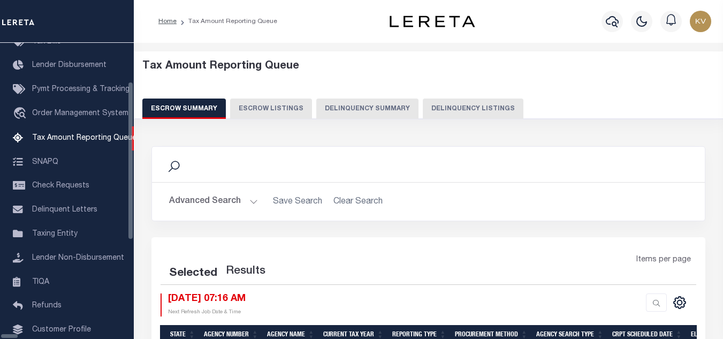
select select "100"
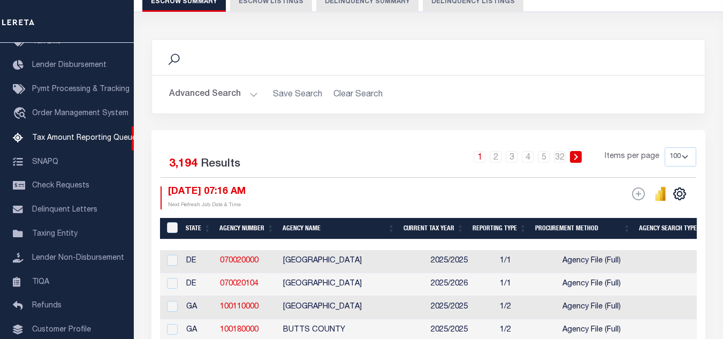
scroll to position [0, 0]
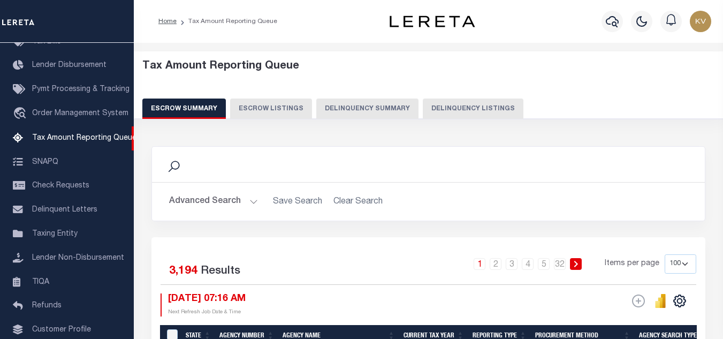
click at [462, 104] on button "Delinquency Listings" at bounding box center [473, 108] width 101 height 20
select select "100"
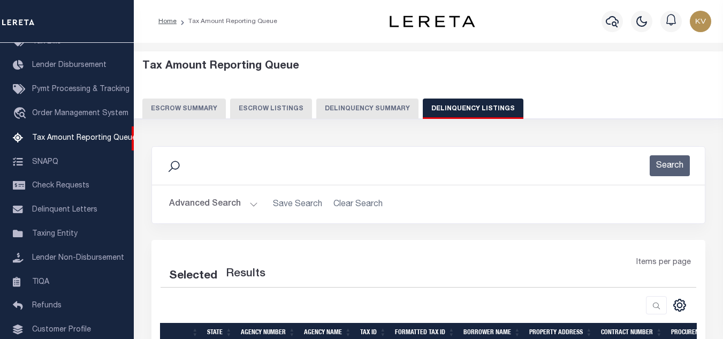
select select "100"
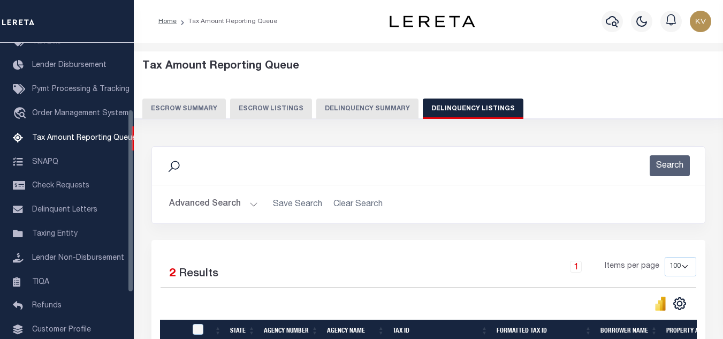
click at [245, 208] on button "Advanced Search" at bounding box center [213, 204] width 89 height 21
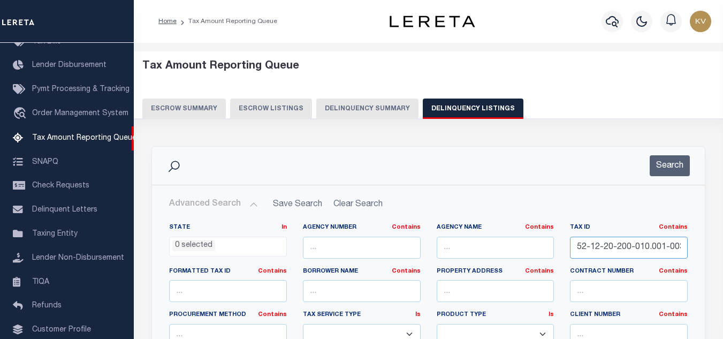
click at [643, 241] on input "52-12-20-200-010.001-003" at bounding box center [629, 248] width 118 height 22
paste input "[PHONE_NUMBER]"
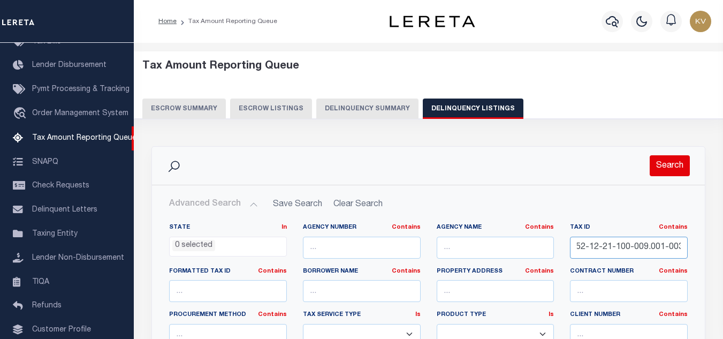
type input "52-12-21-100-009.001-003"
click at [666, 162] on button "Search" at bounding box center [670, 165] width 40 height 21
